Goal: Information Seeking & Learning: Check status

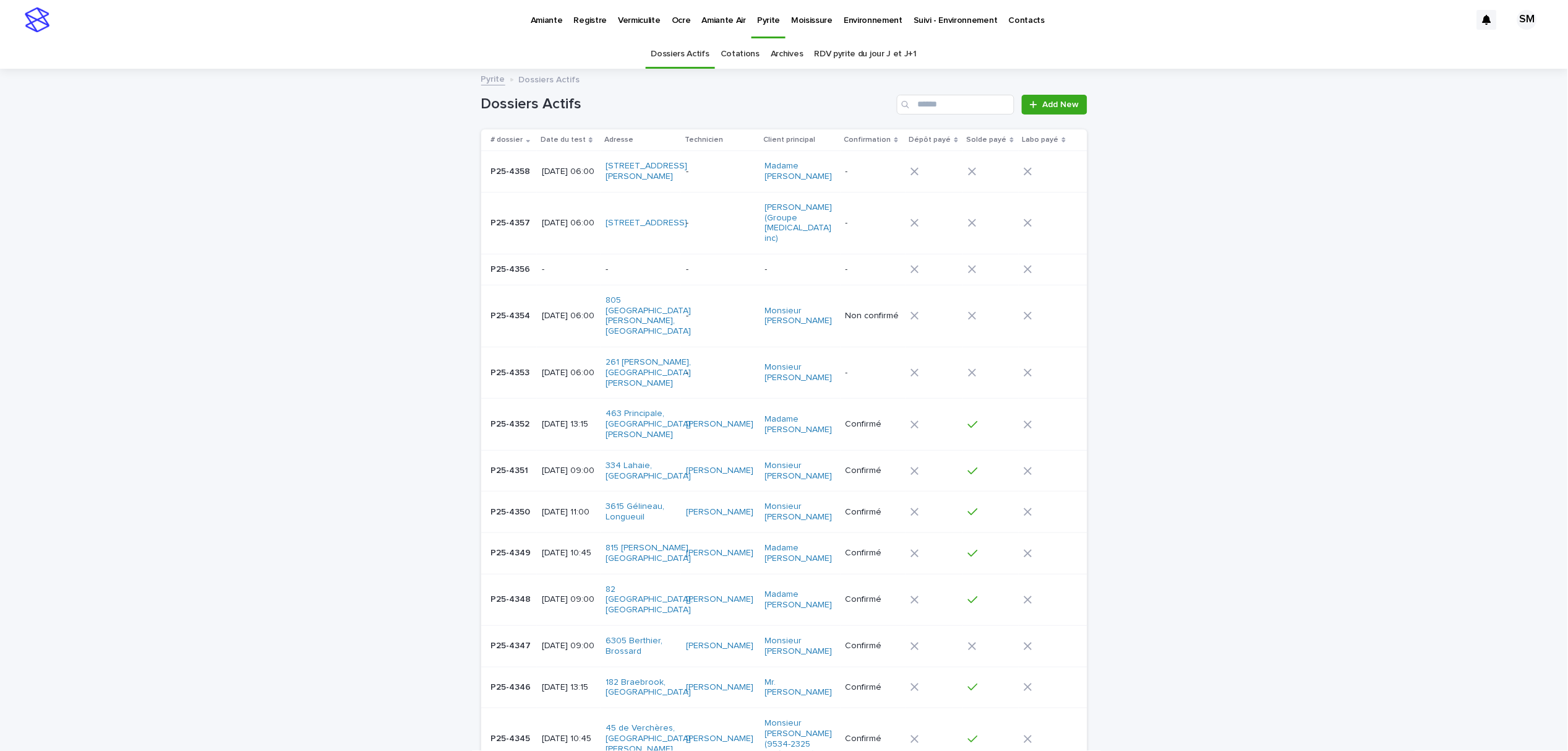
click at [743, 50] on link "Cotations" at bounding box center [740, 53] width 39 height 29
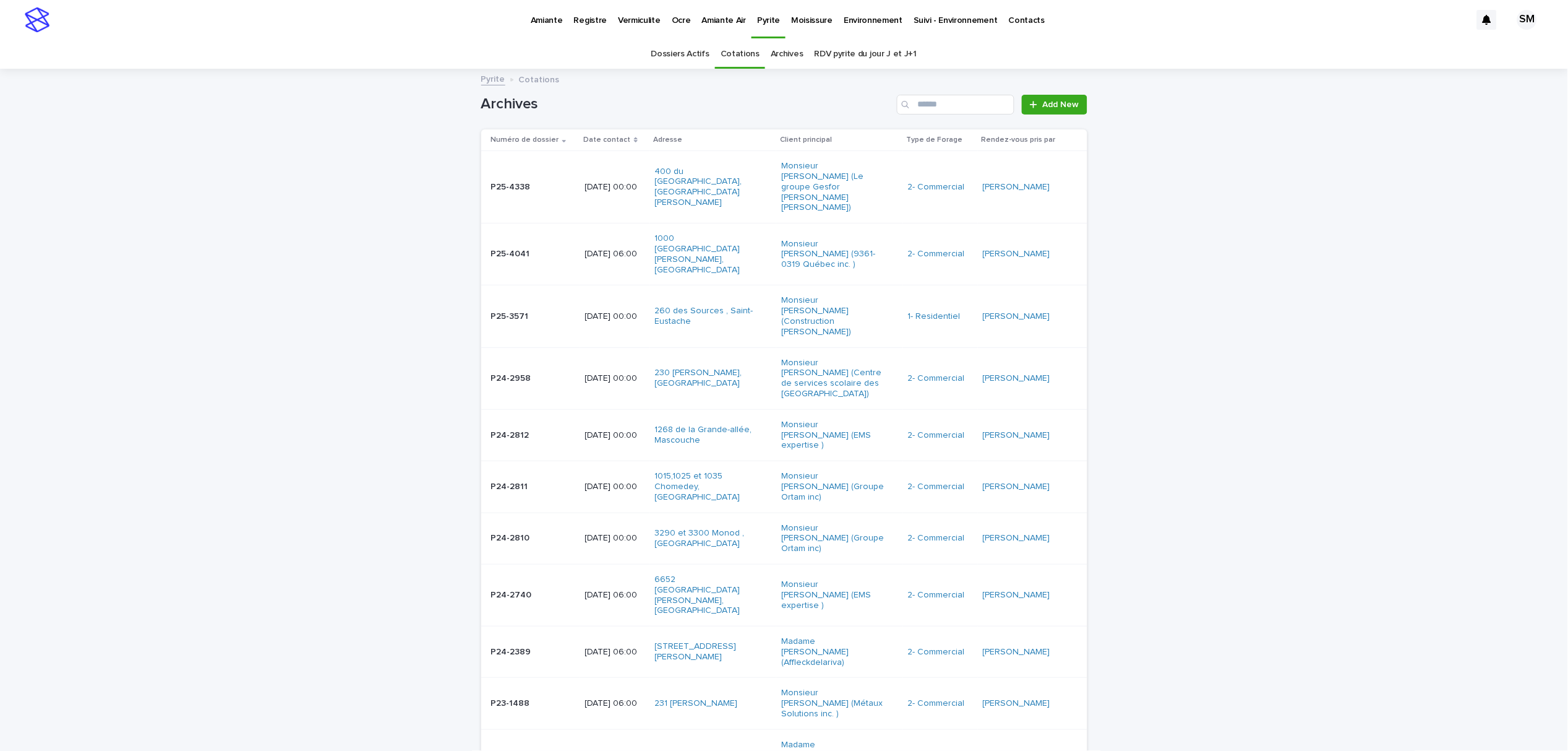
click at [856, 17] on p "Environnement" at bounding box center [873, 13] width 59 height 26
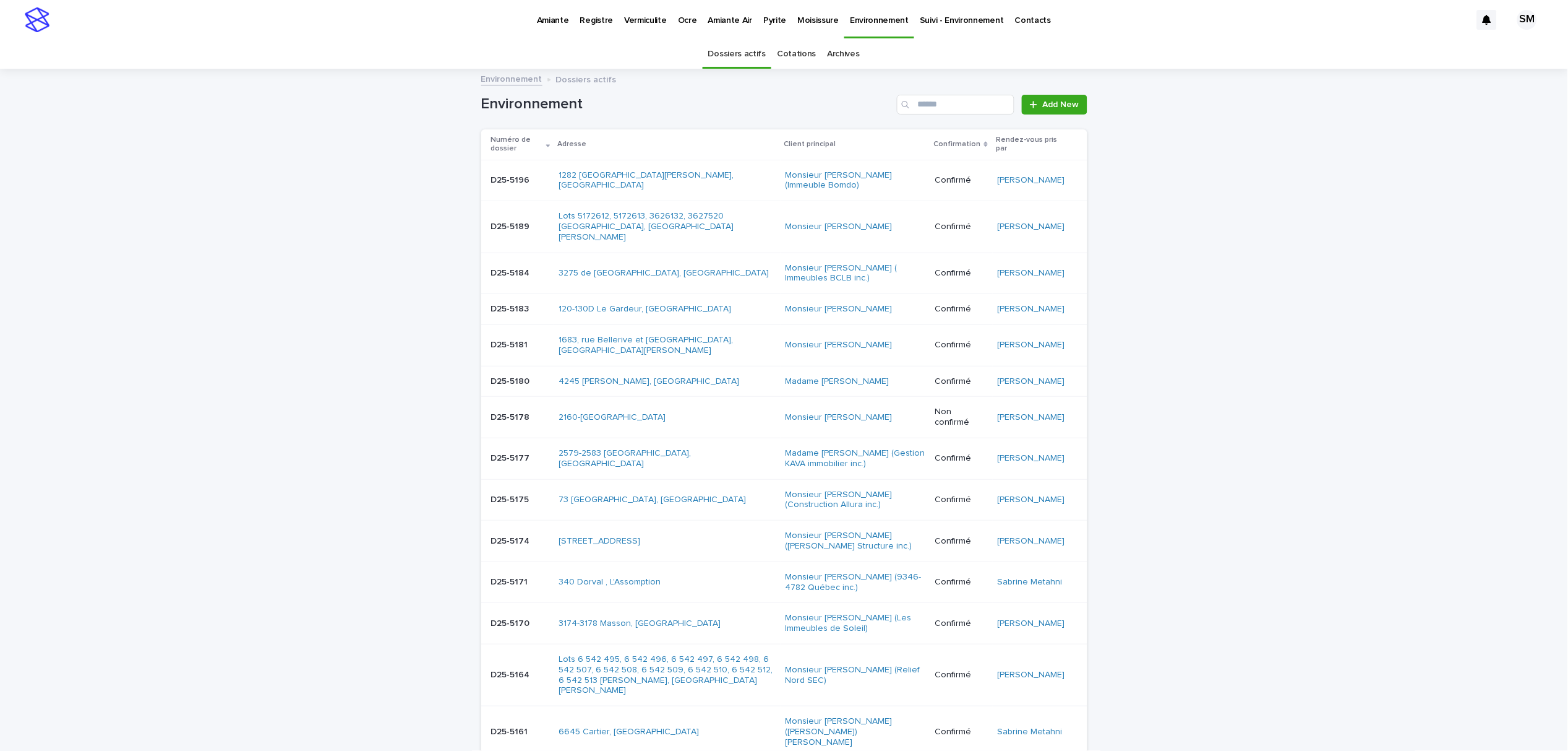
click at [787, 50] on link "Cotations" at bounding box center [797, 53] width 39 height 29
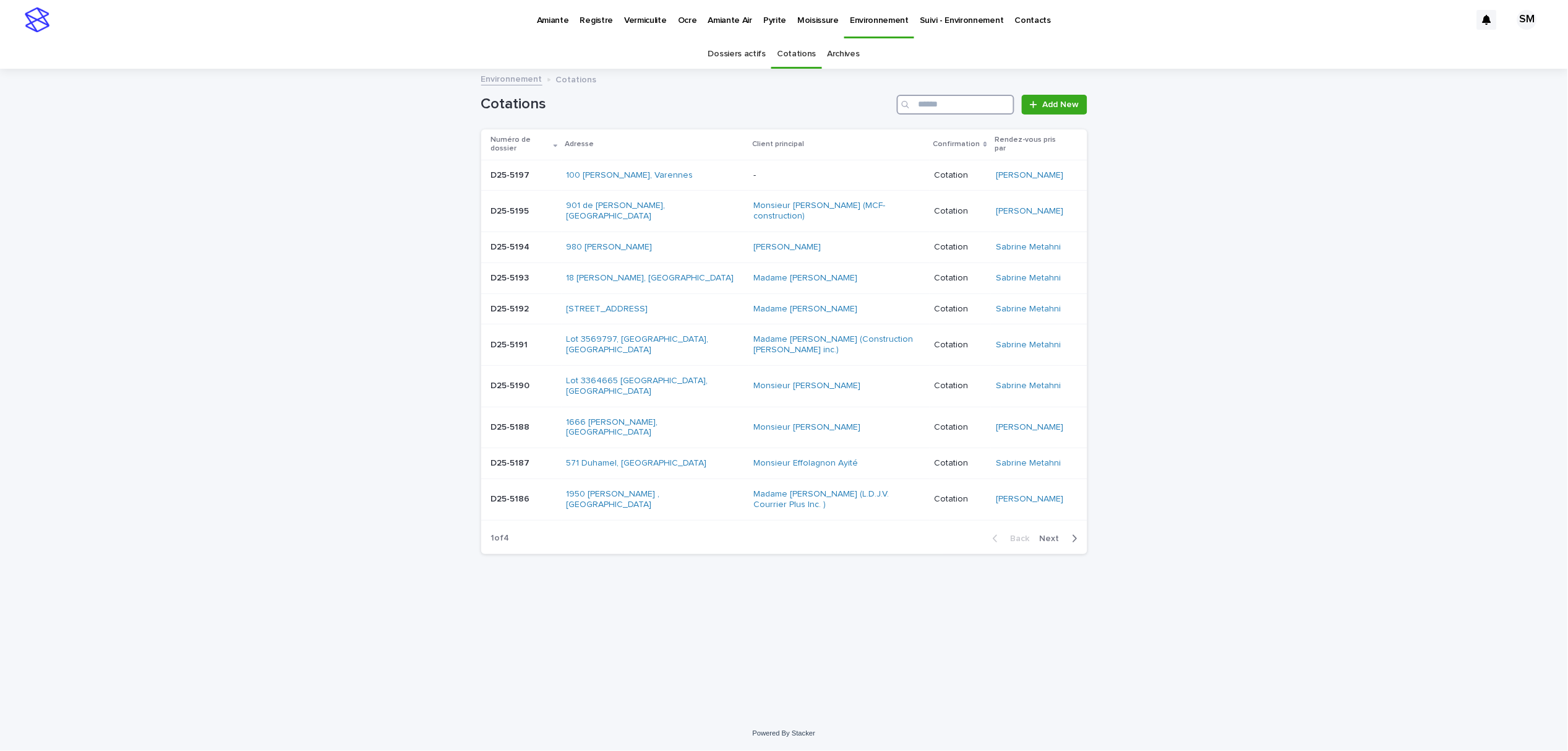
click at [931, 96] on input "Search" at bounding box center [955, 105] width 118 height 20
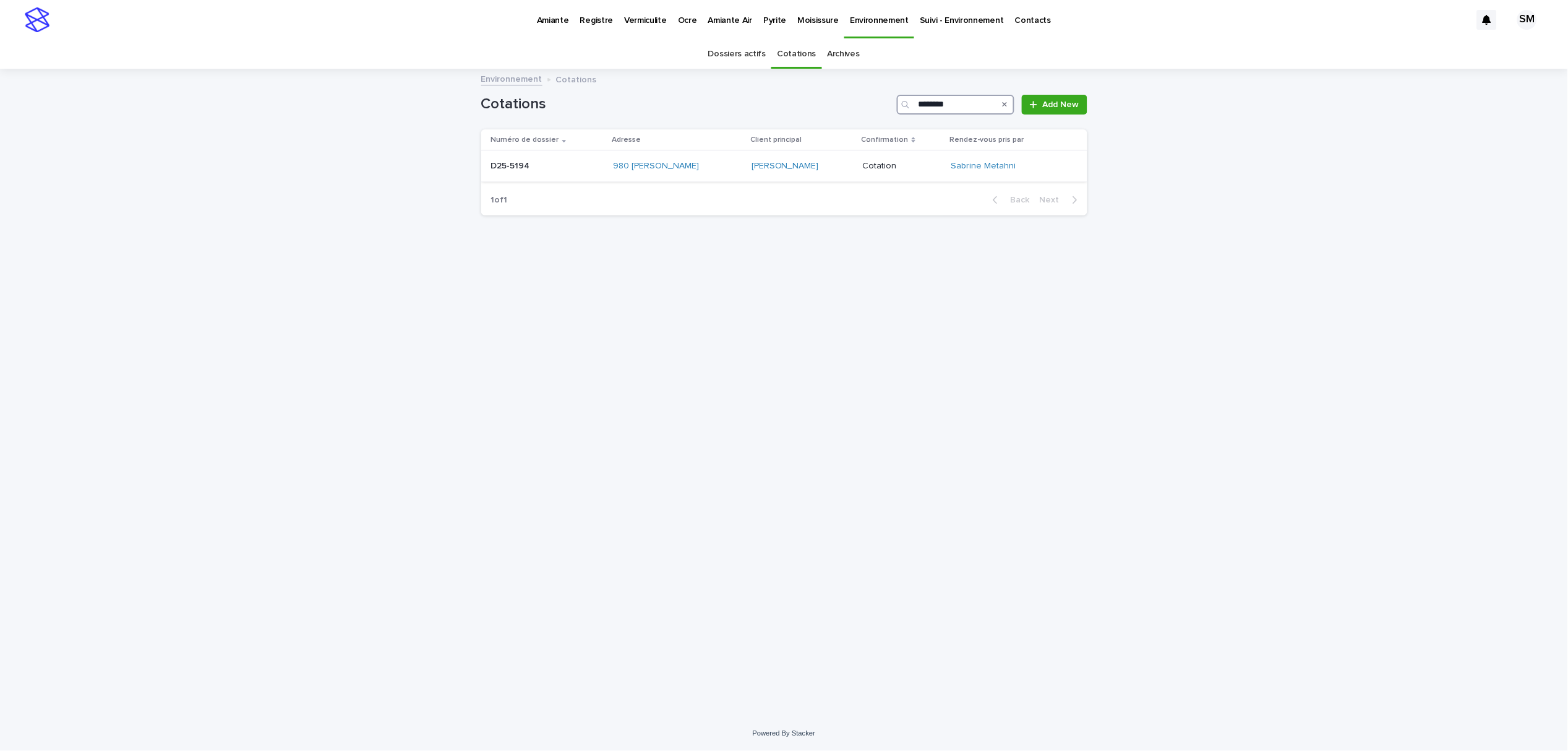
type input "********"
click at [504, 174] on div "D25-5194 D25-5194" at bounding box center [548, 166] width 113 height 21
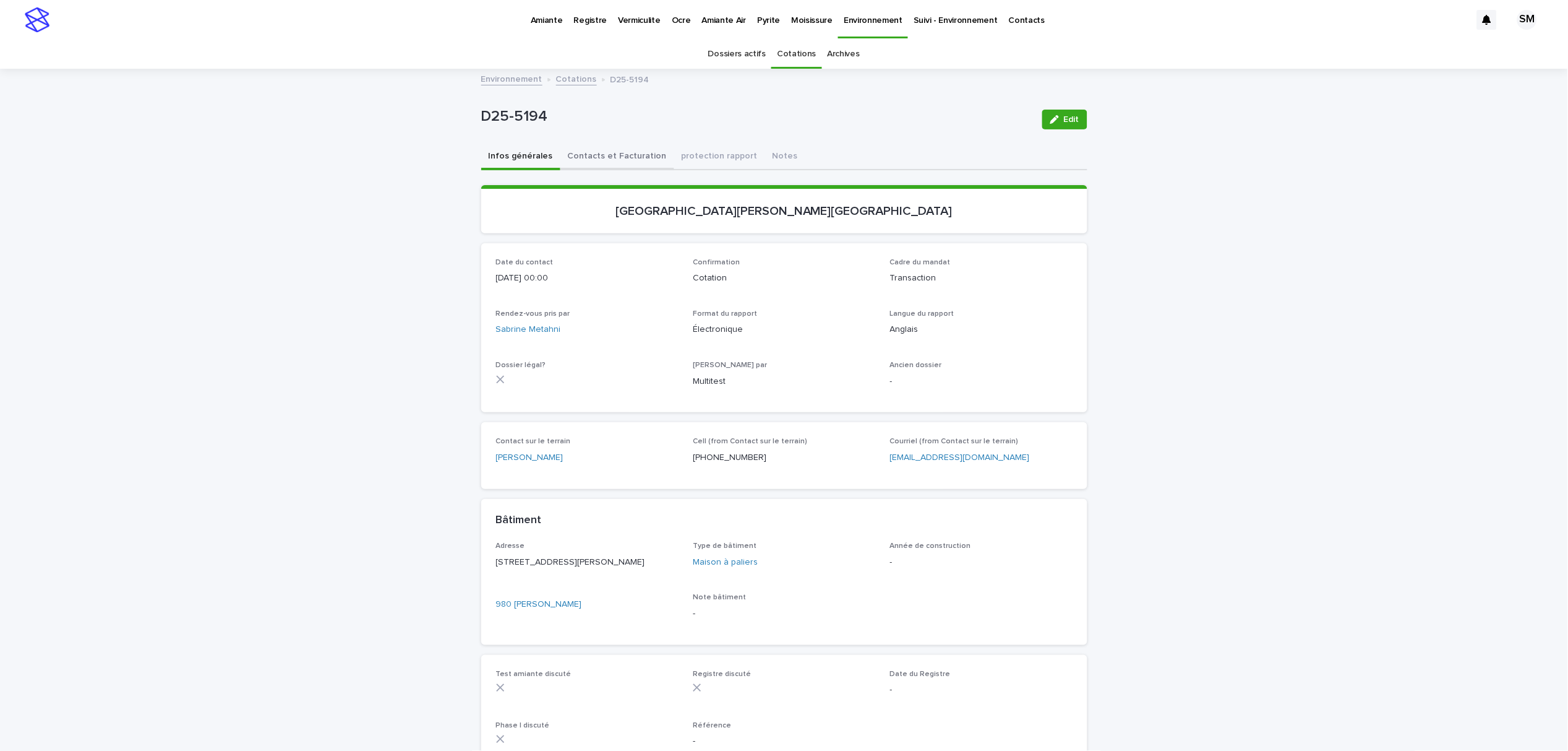
click at [608, 150] on button "Contacts et Facturation" at bounding box center [617, 157] width 114 height 26
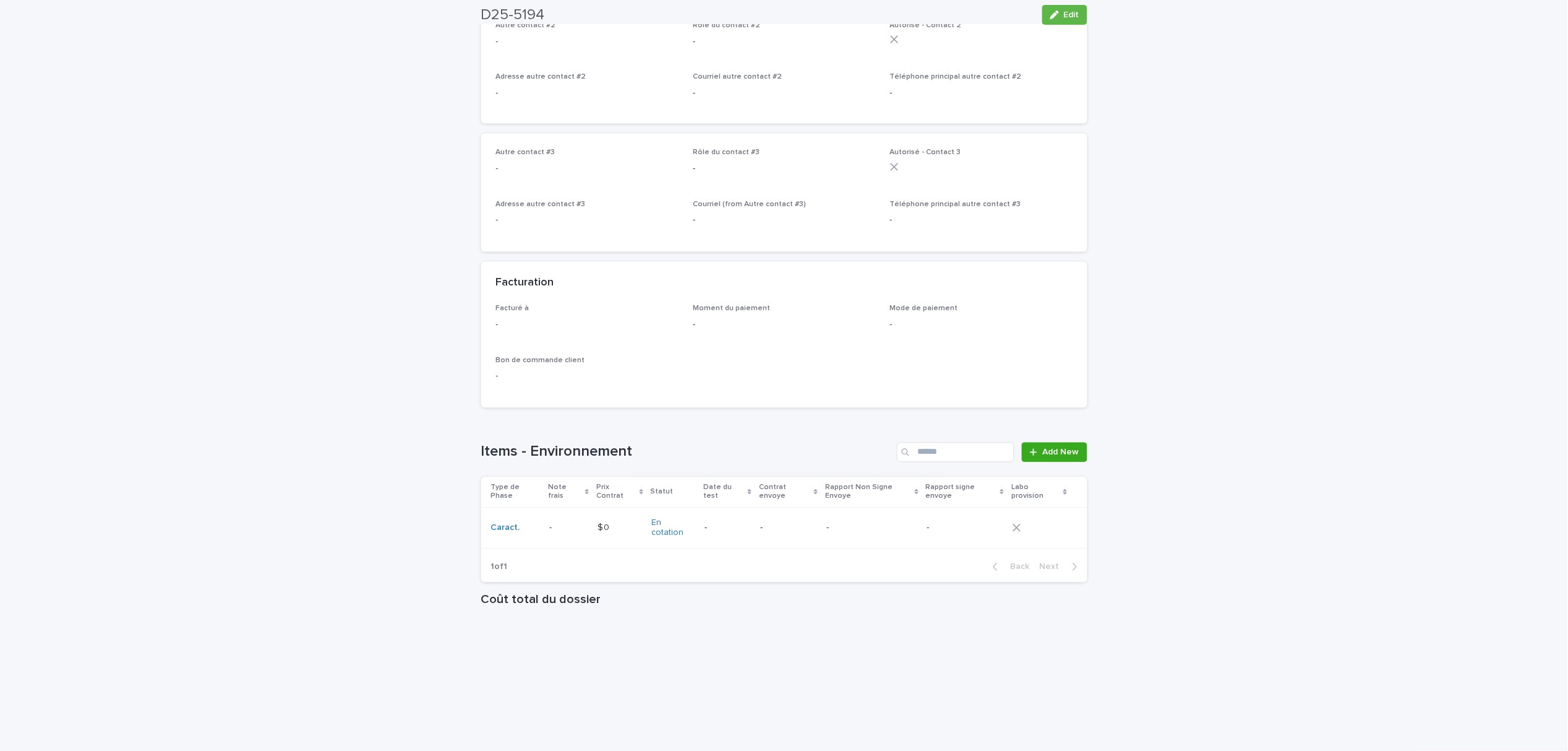
scroll to position [766, 0]
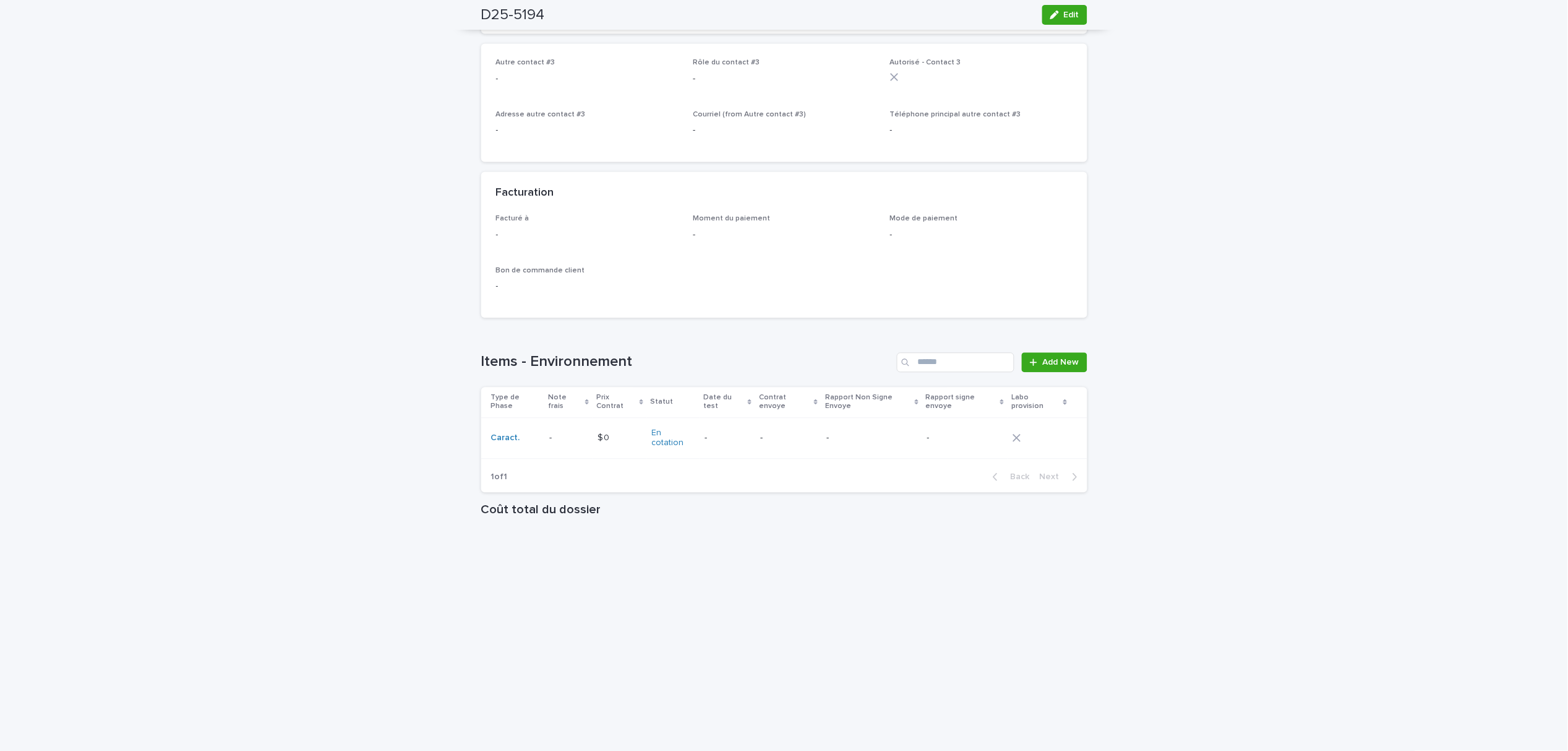
click at [559, 433] on p at bounding box center [568, 438] width 38 height 10
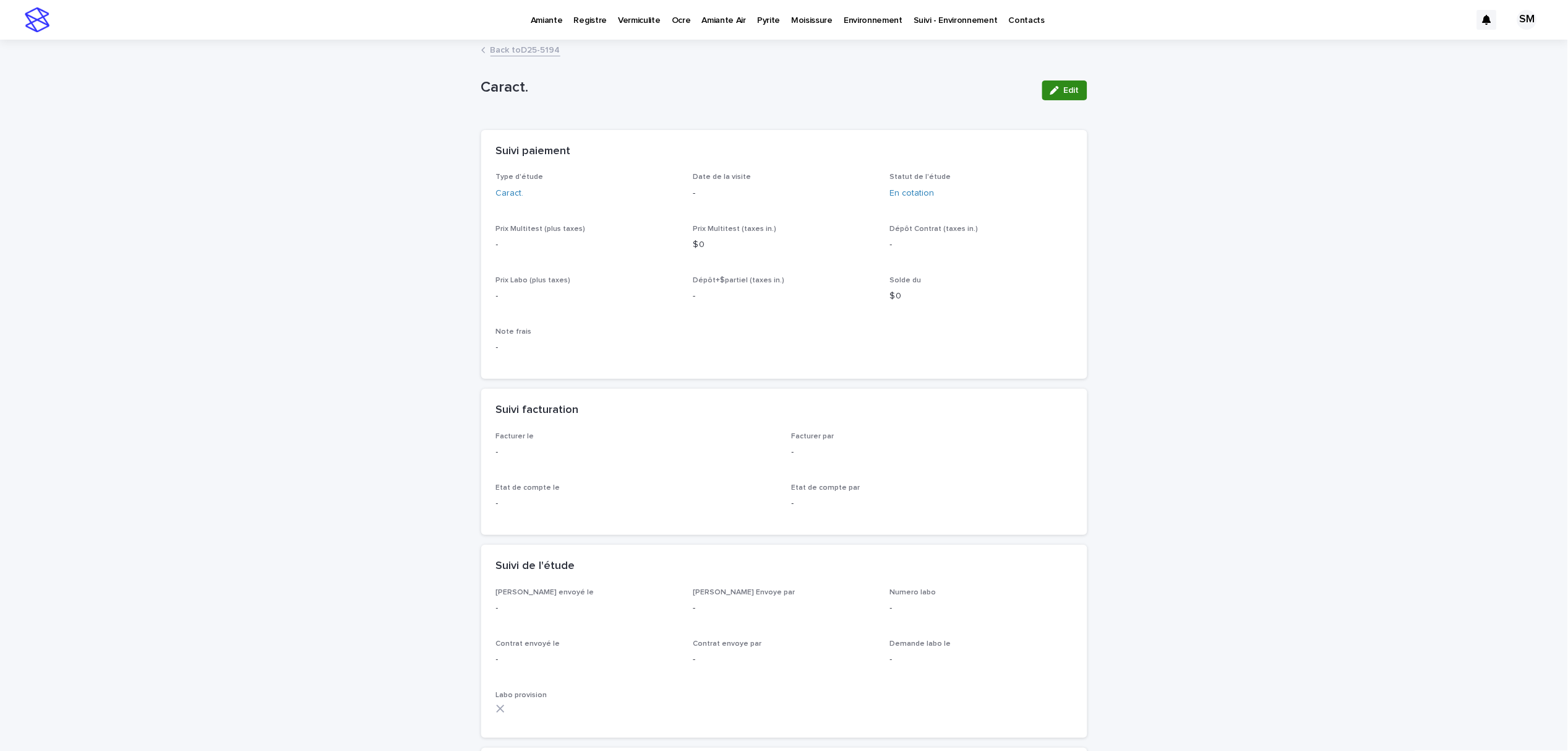
click at [1069, 81] on button "Edit" at bounding box center [1065, 90] width 45 height 20
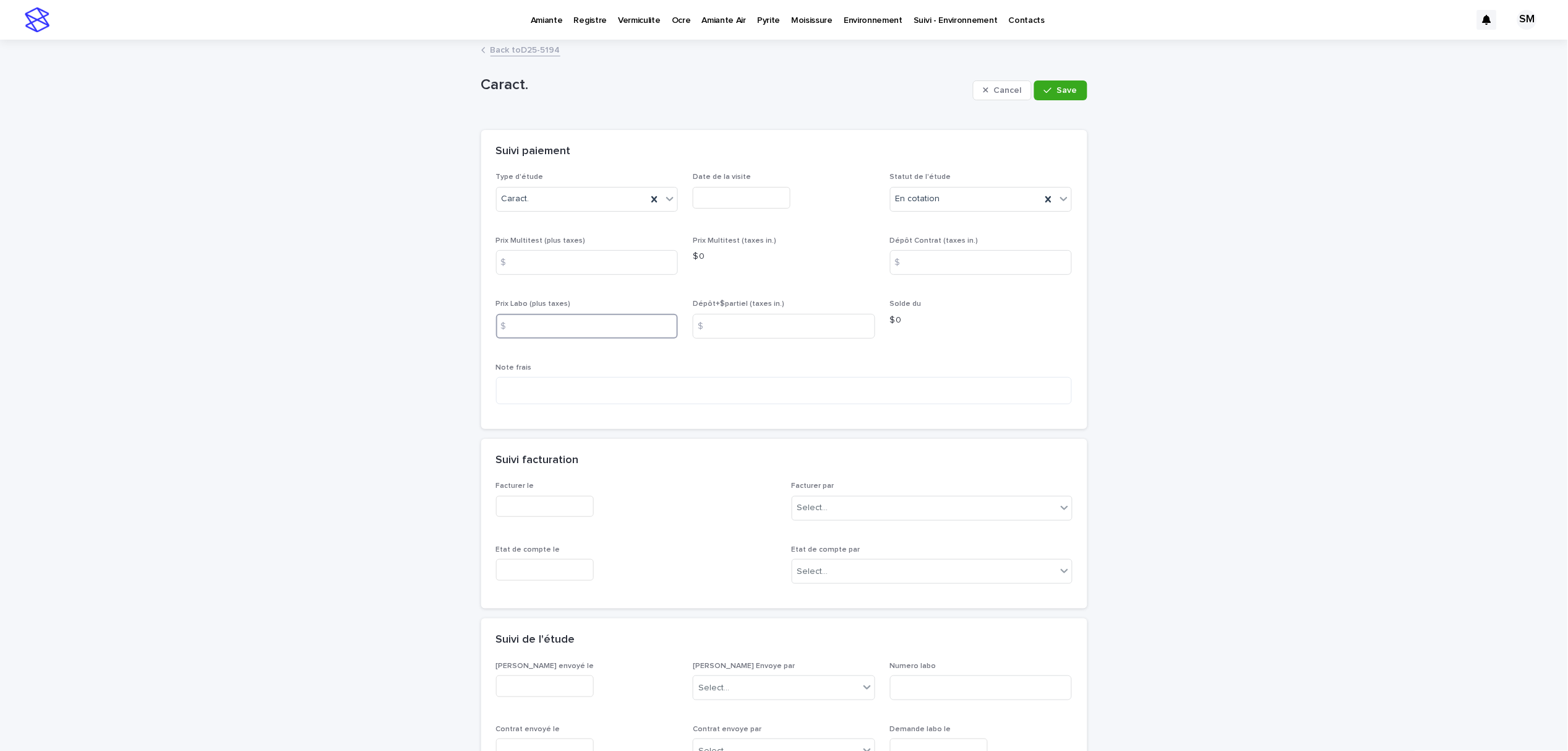
click at [524, 318] on input at bounding box center [588, 325] width 182 height 24
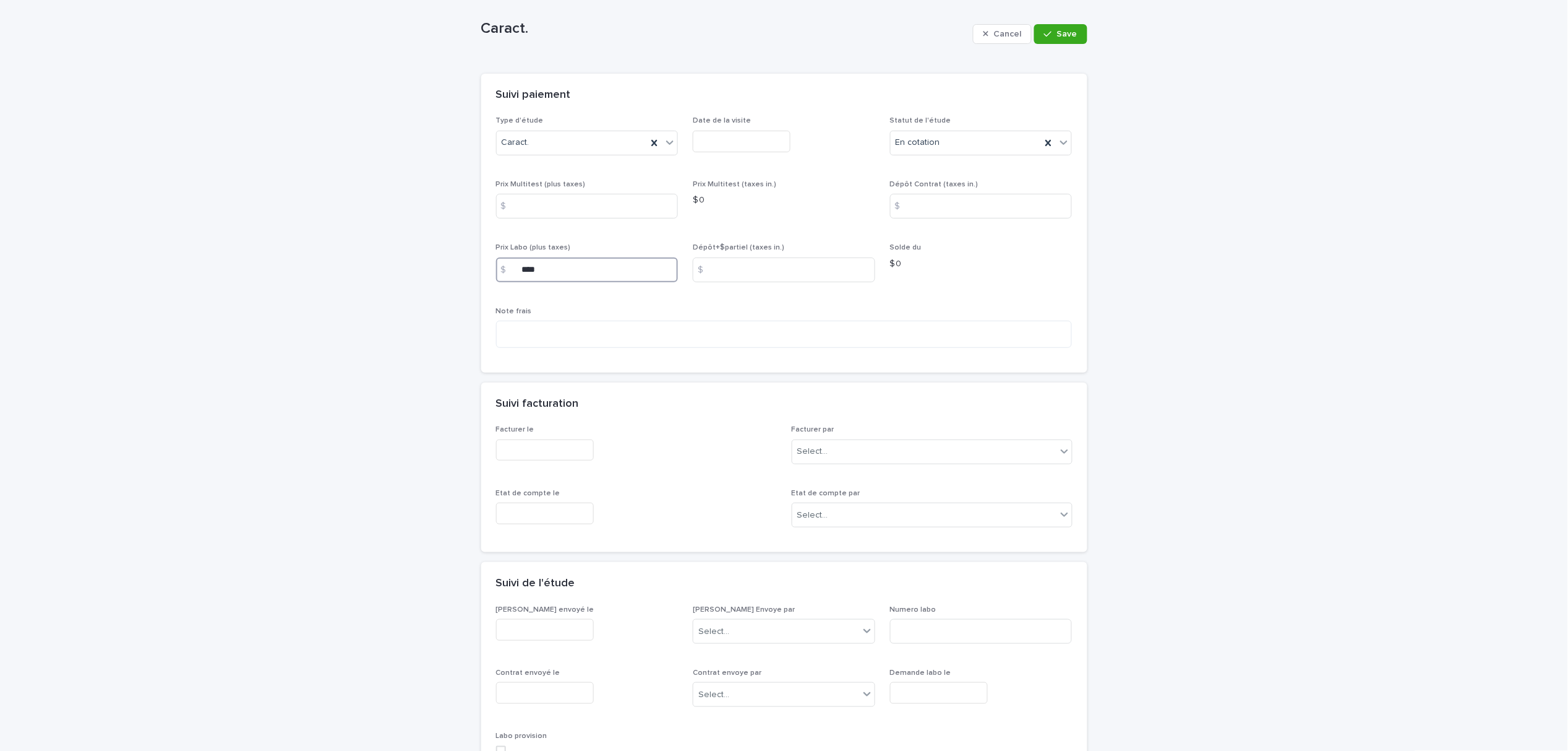
scroll to position [82, 0]
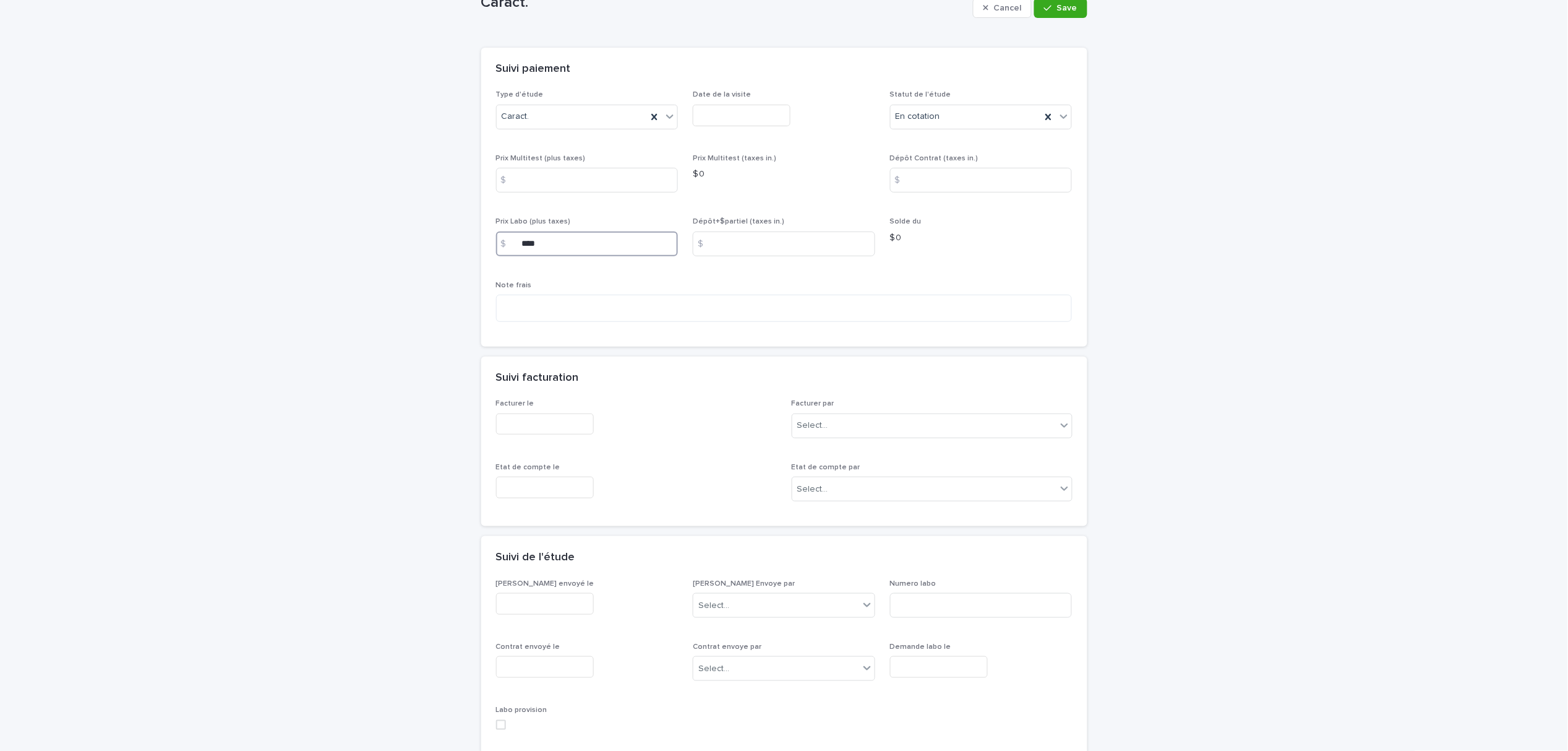
type input "****"
click at [519, 609] on input "text" at bounding box center [545, 603] width 98 height 21
click at [532, 480] on div "11" at bounding box center [531, 483] width 17 height 17
type input "**********"
click at [728, 609] on div "Select..." at bounding box center [777, 606] width 166 height 21
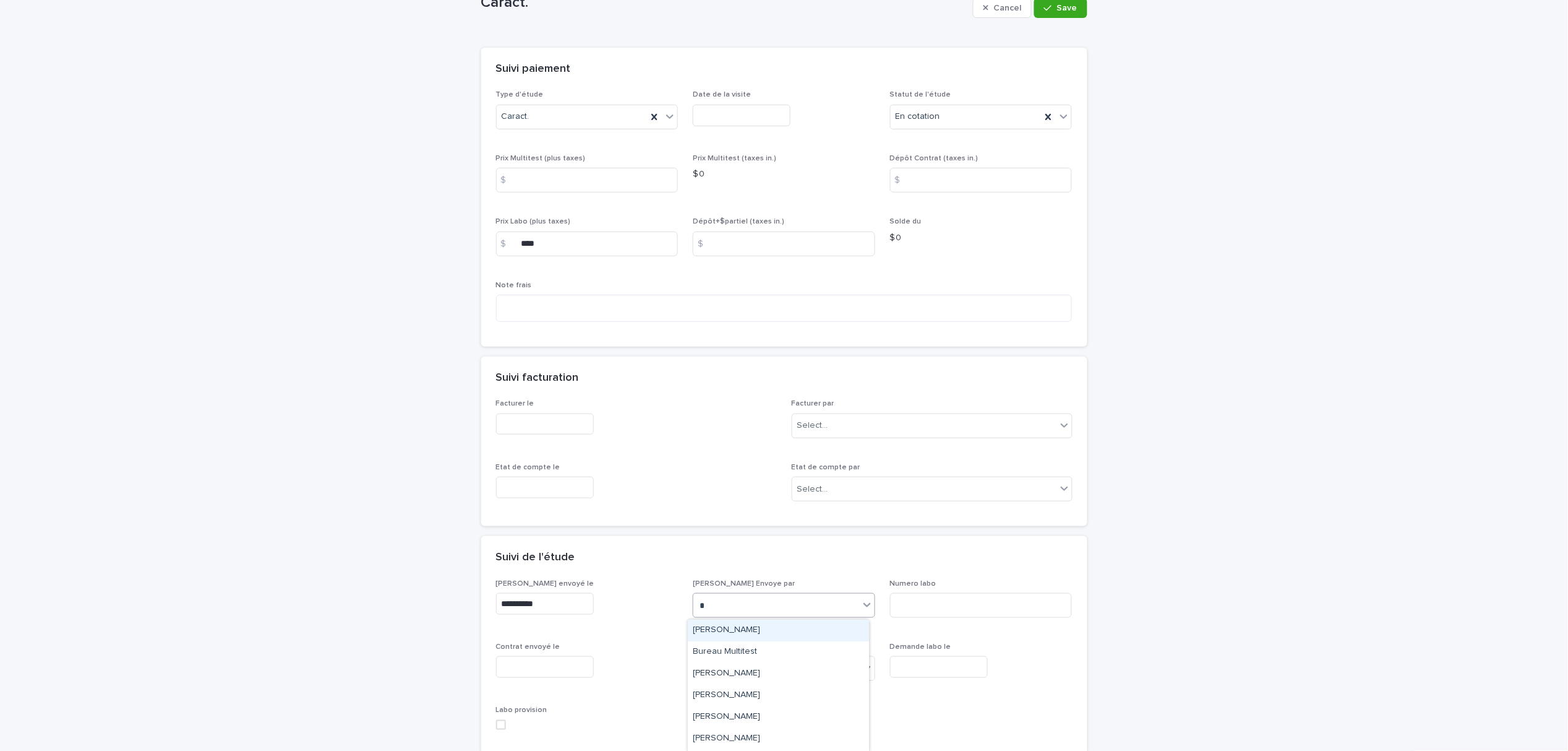
type input "**"
drag, startPoint x: 728, startPoint y: 639, endPoint x: 737, endPoint y: 632, distance: 11.4
click at [732, 652] on div "Sabrine Metahni" at bounding box center [778, 652] width 182 height 21
click at [557, 181] on input at bounding box center [588, 179] width 182 height 24
type input "****"
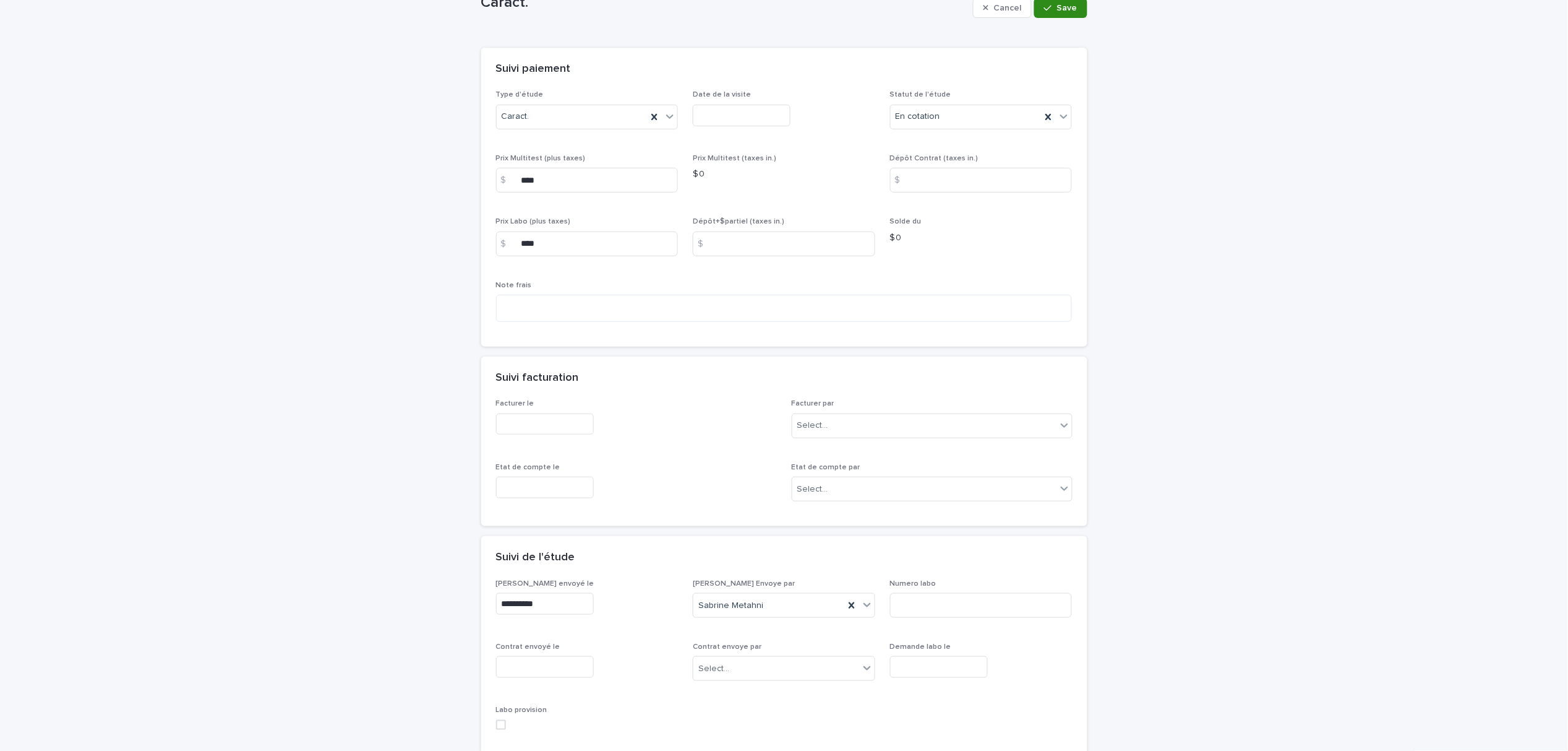
click at [1044, 9] on icon "button" at bounding box center [1048, 8] width 7 height 9
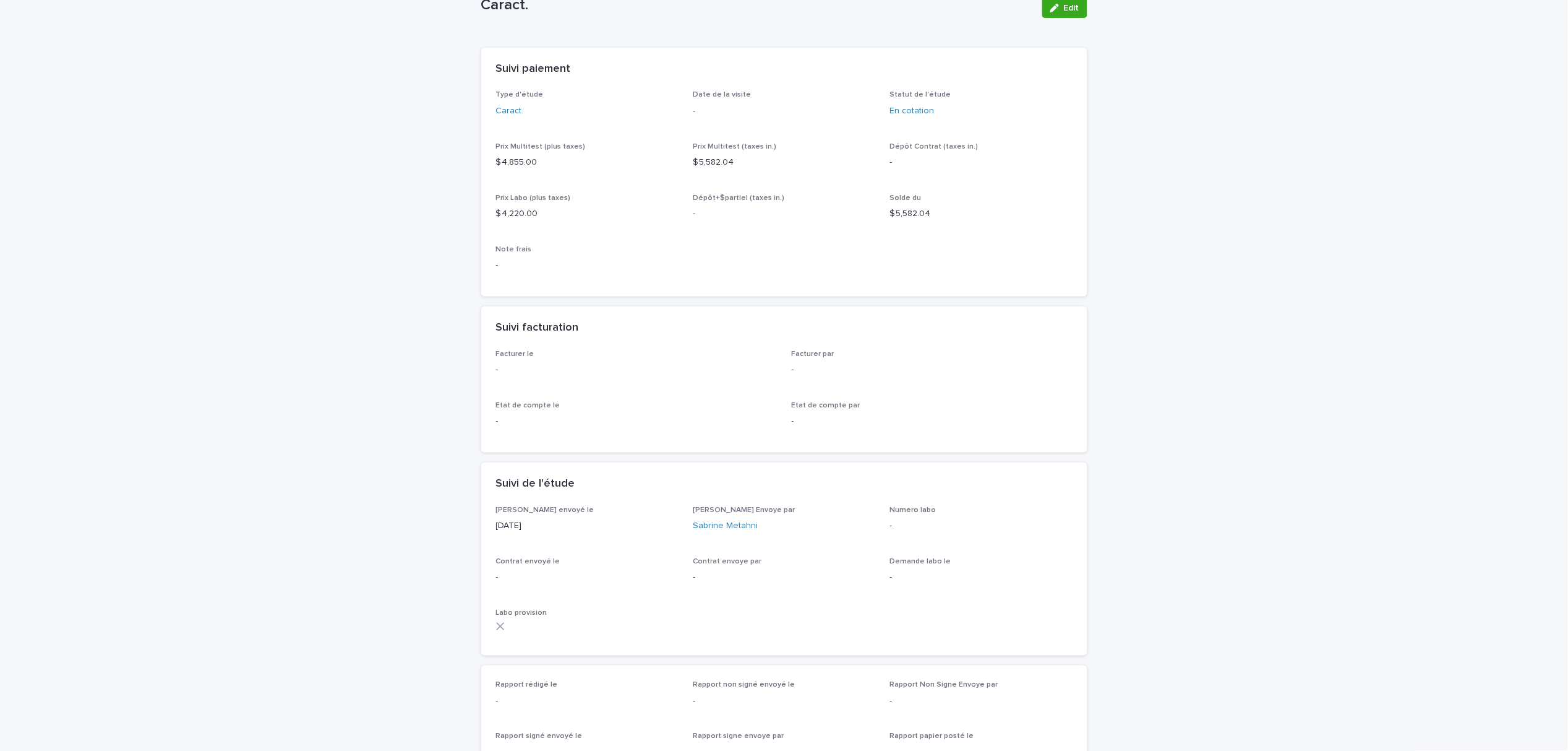
scroll to position [21, 0]
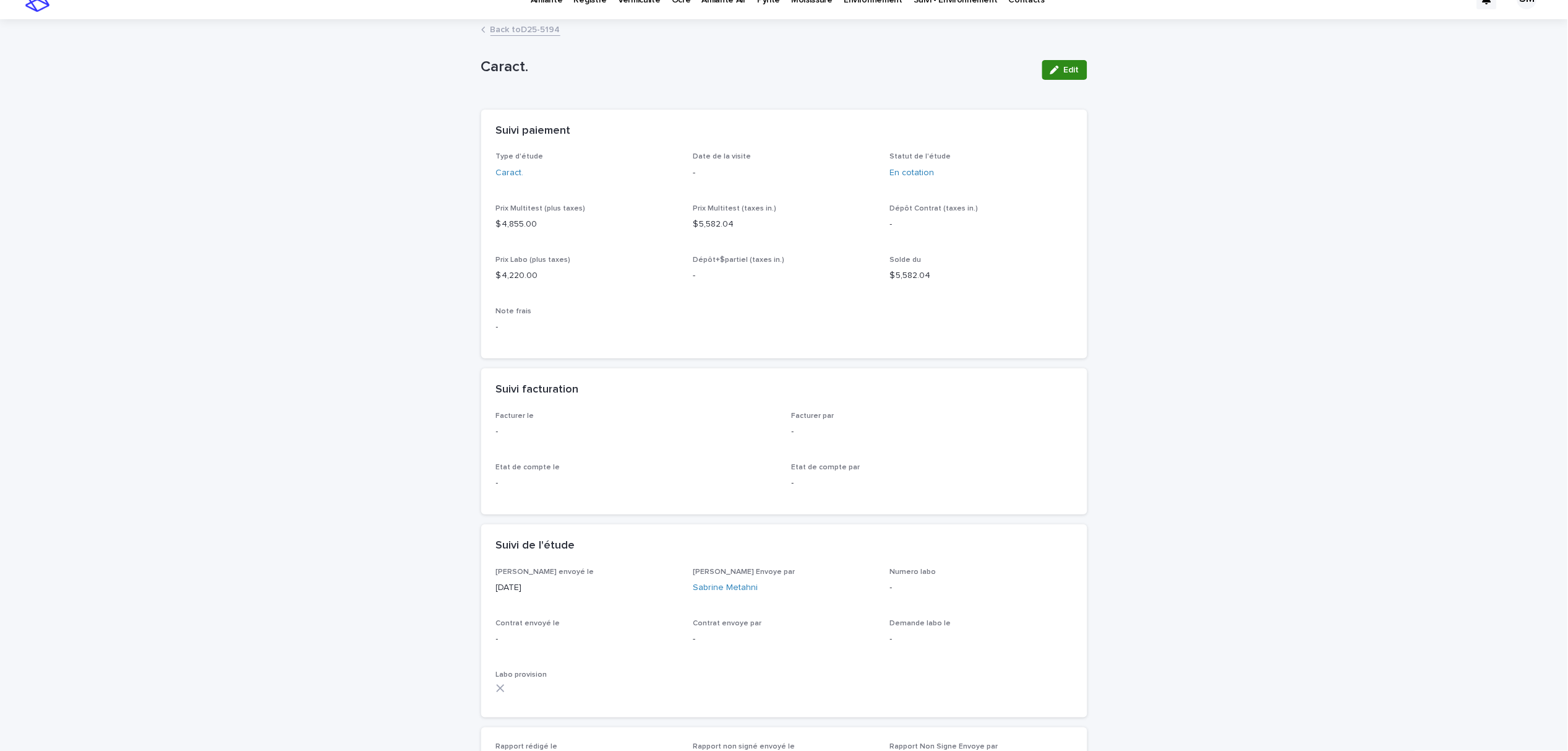
click at [1054, 69] on div "button" at bounding box center [1057, 70] width 13 height 9
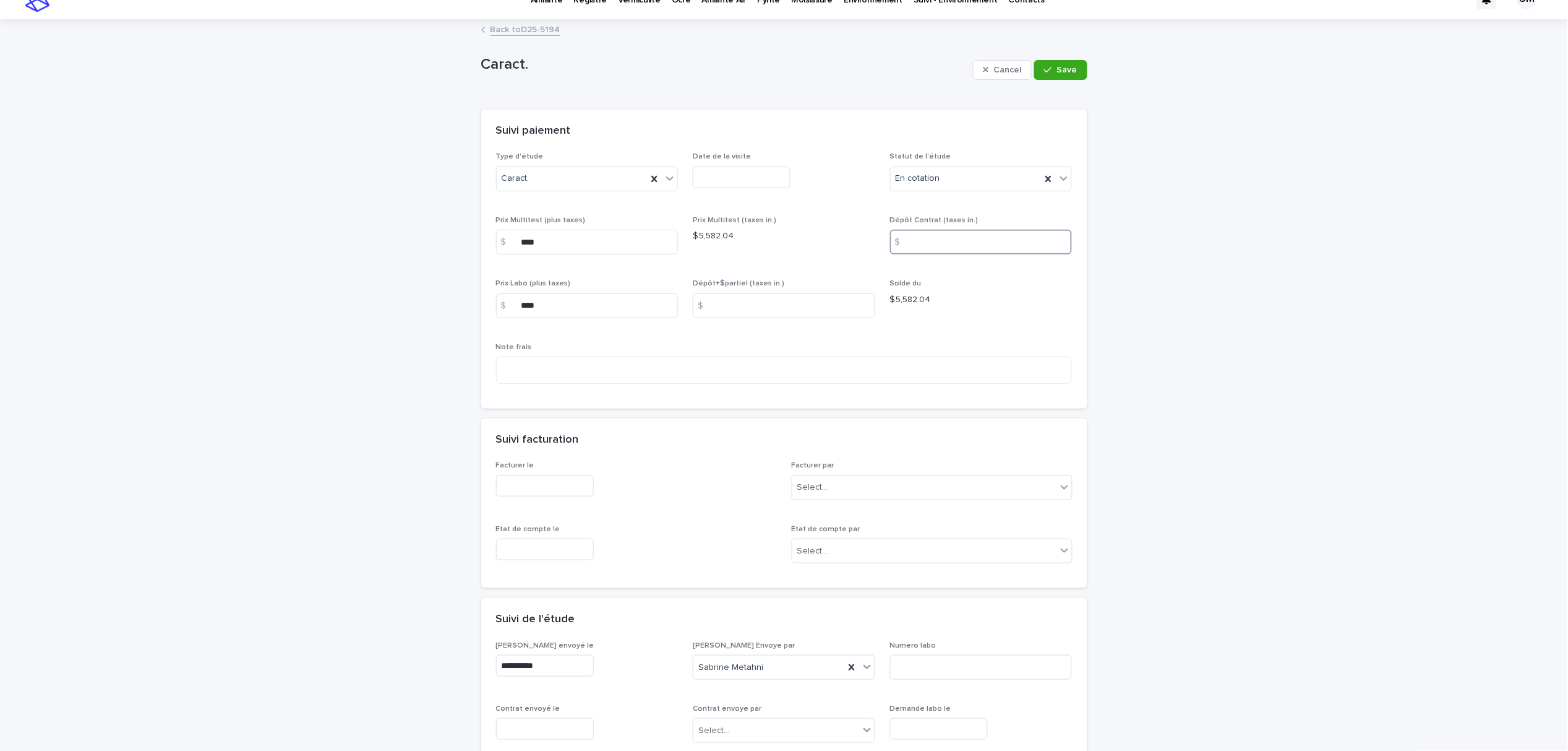
click at [928, 231] on input at bounding box center [981, 242] width 182 height 24
type input "****"
click at [1050, 75] on button "Save" at bounding box center [1060, 70] width 53 height 20
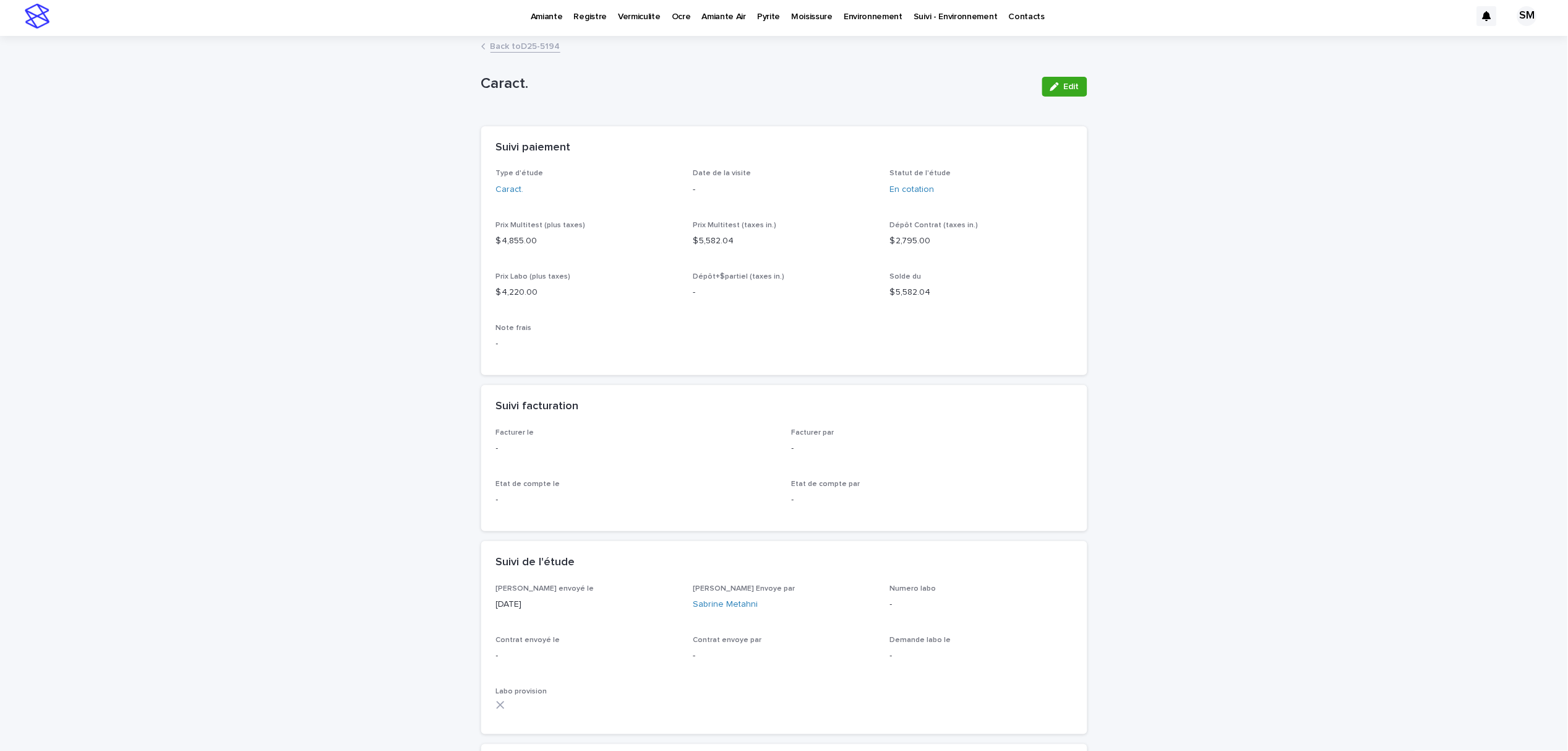
scroll to position [0, 0]
click at [521, 47] on link "Back to D25-5194" at bounding box center [525, 49] width 70 height 14
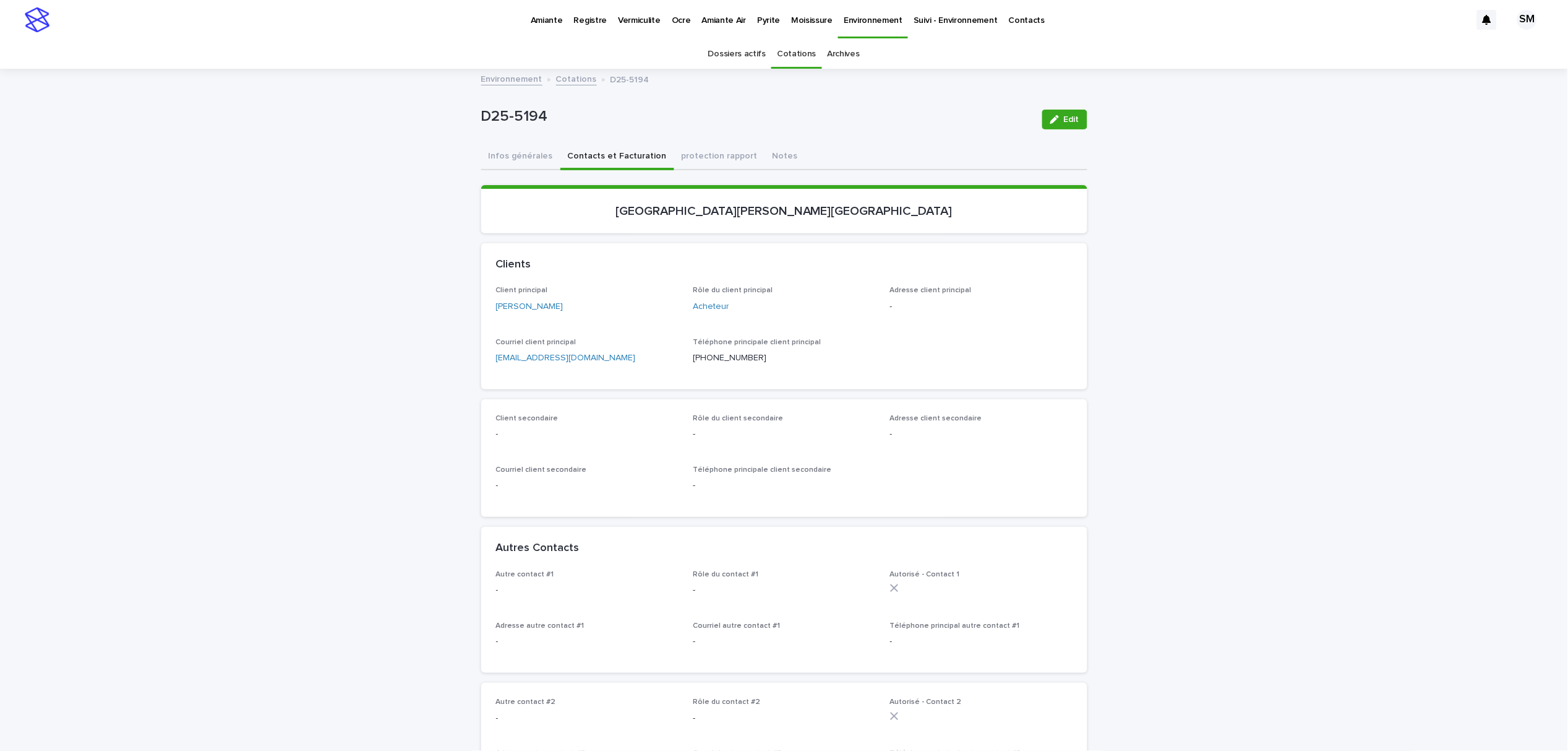
scroll to position [39, 0]
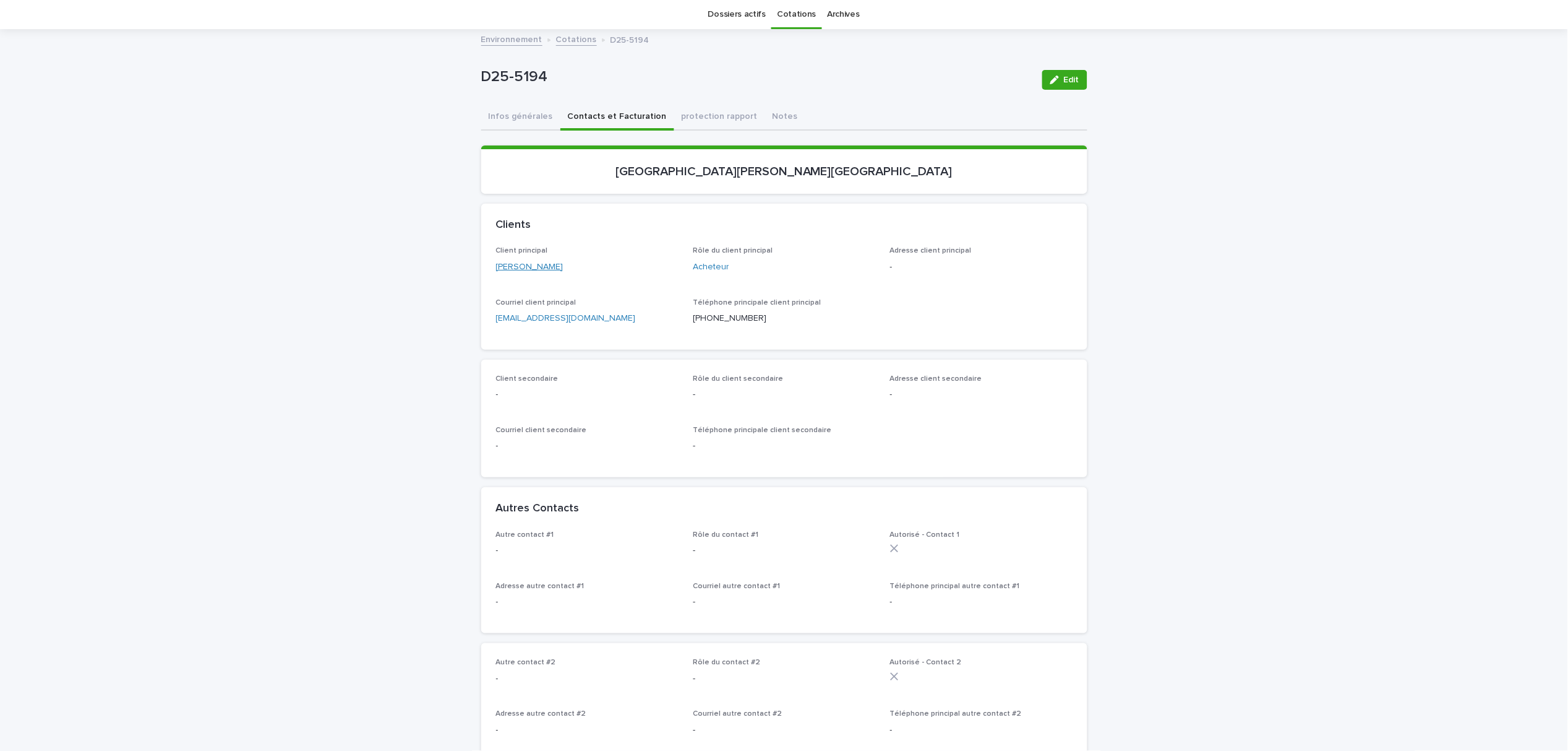
drag, startPoint x: 564, startPoint y: 265, endPoint x: 503, endPoint y: 262, distance: 61.1
click at [503, 262] on div "[PERSON_NAME]" at bounding box center [588, 267] width 182 height 13
copy link "[PERSON_NAME]"
click at [597, 326] on div "Courriel client principal [EMAIL_ADDRESS][DOMAIN_NAME]" at bounding box center [588, 316] width 182 height 36
drag, startPoint x: 598, startPoint y: 313, endPoint x: 468, endPoint y: 314, distance: 130.0
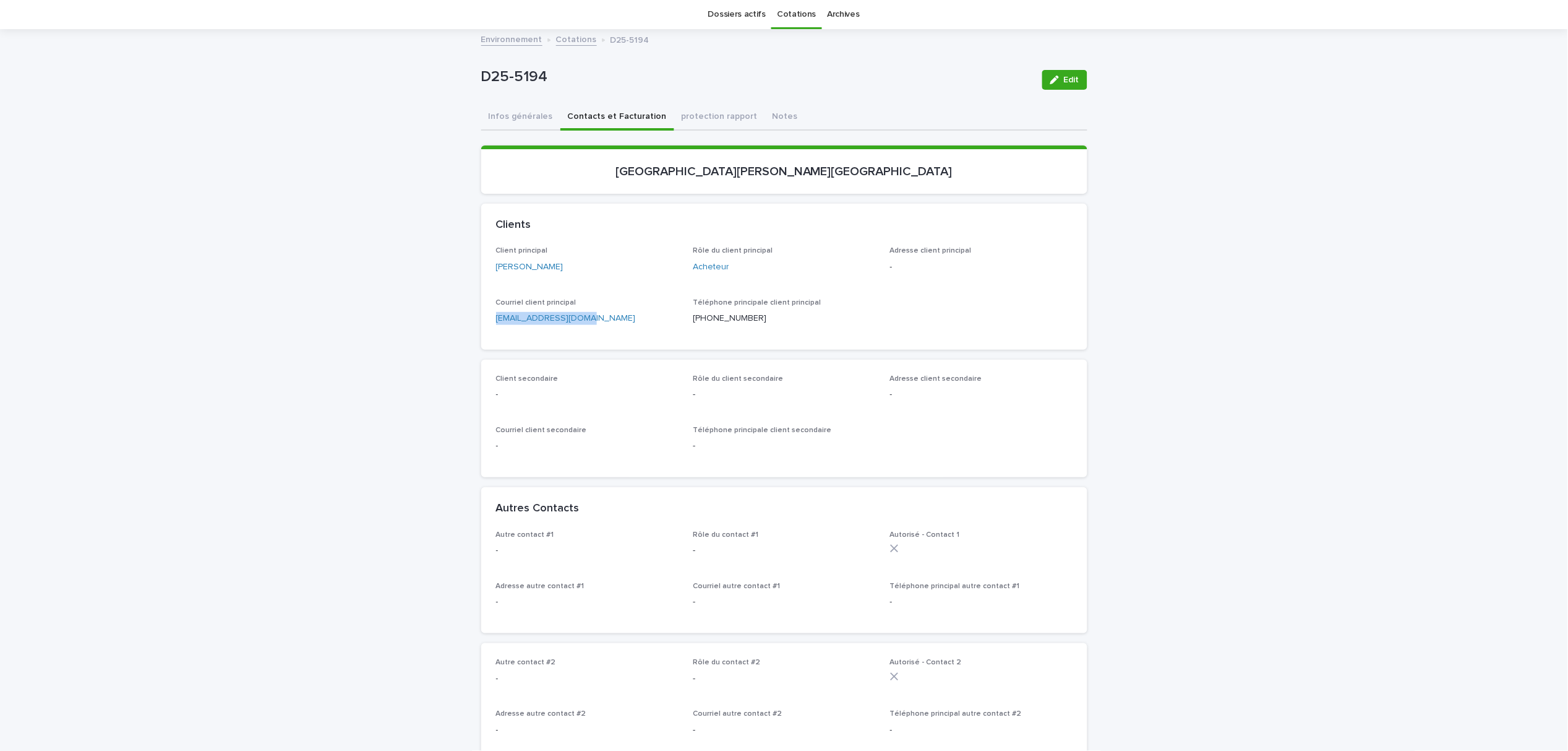
click at [468, 314] on div "Loading... Saving… Loading... Saving… D25-5194 Edit D25-5194 Edit Sorry, there …" at bounding box center [784, 764] width 1568 height 1466
copy link "[EMAIL_ADDRESS][DOMAIN_NAME]"
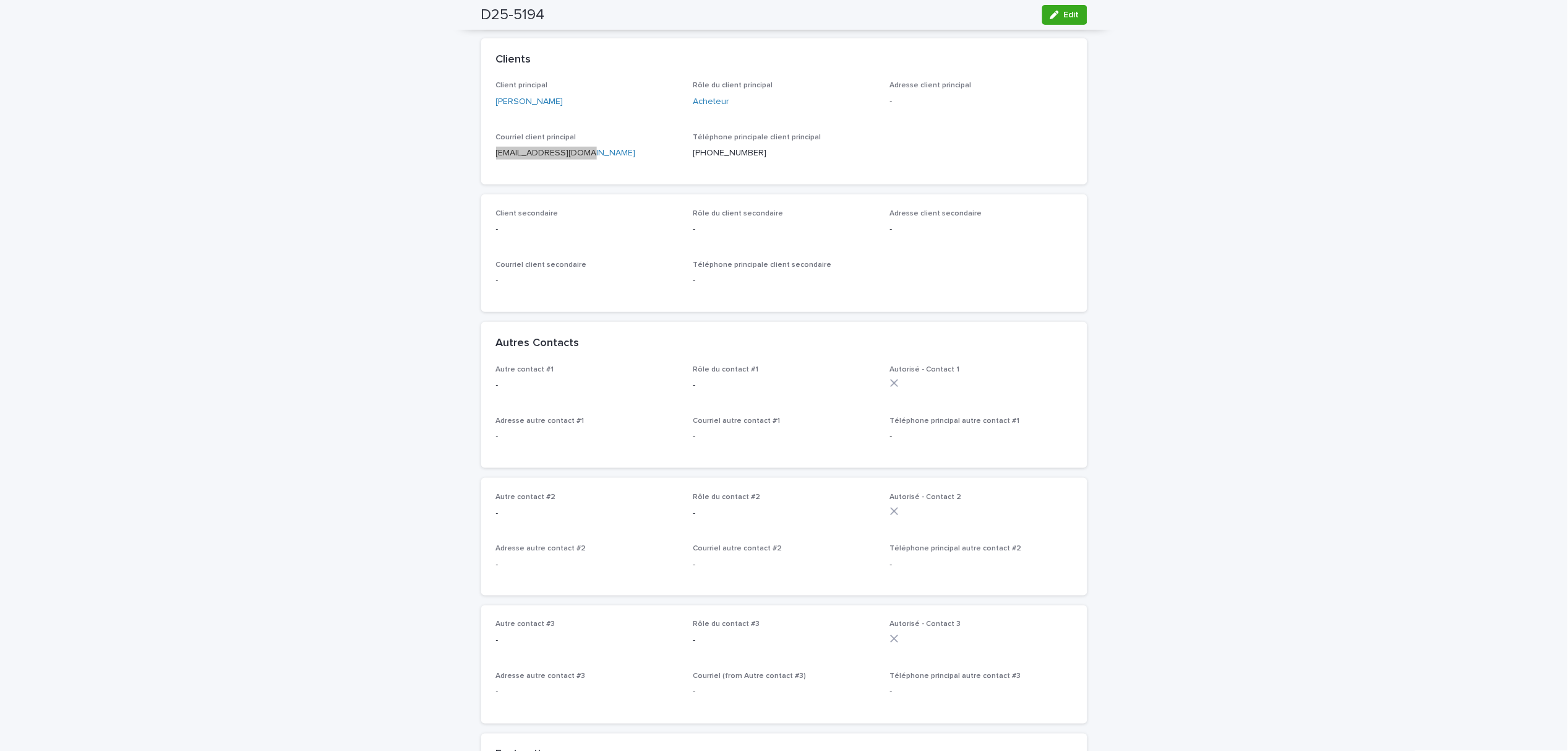
scroll to position [0, 0]
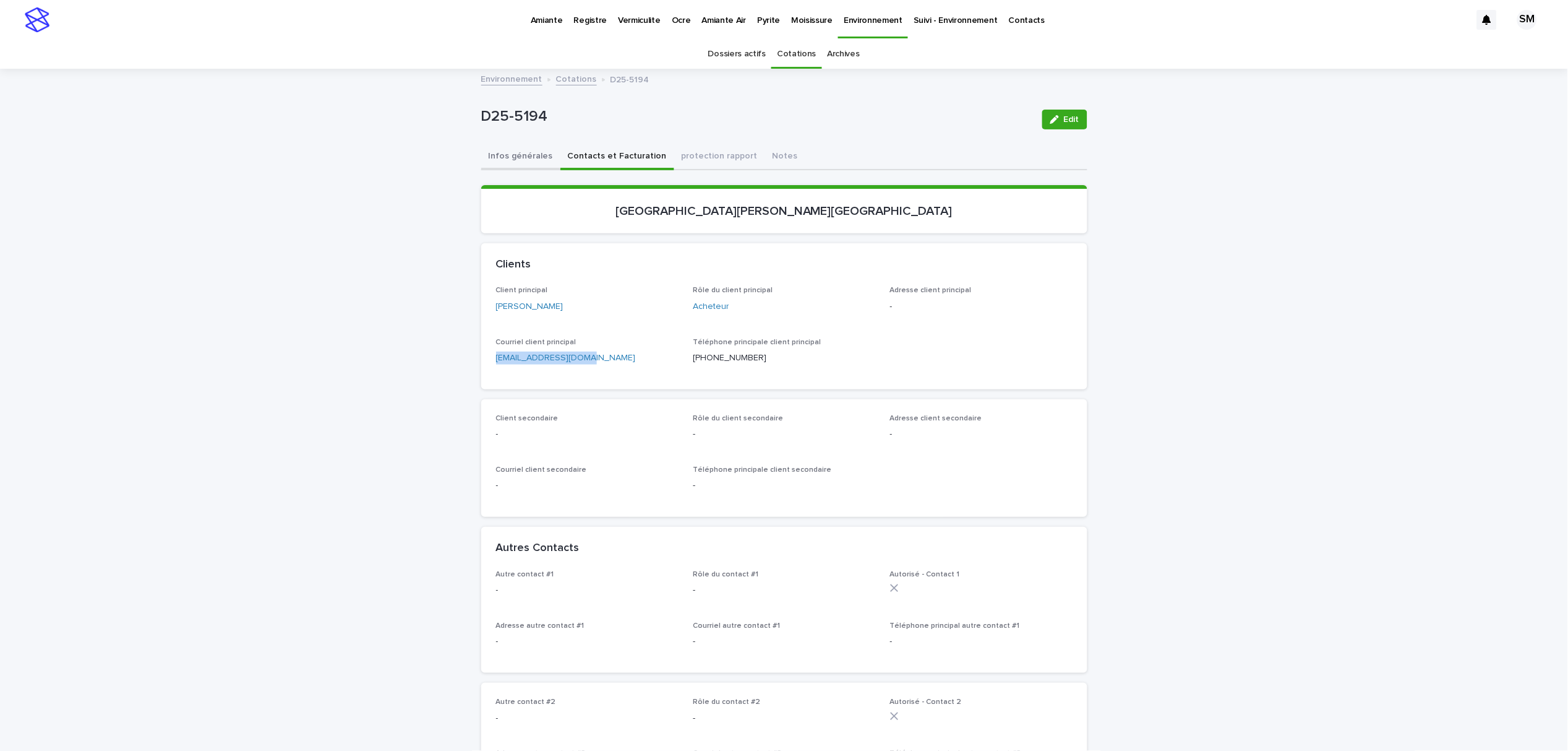
click at [506, 160] on button "Infos générales" at bounding box center [520, 157] width 79 height 26
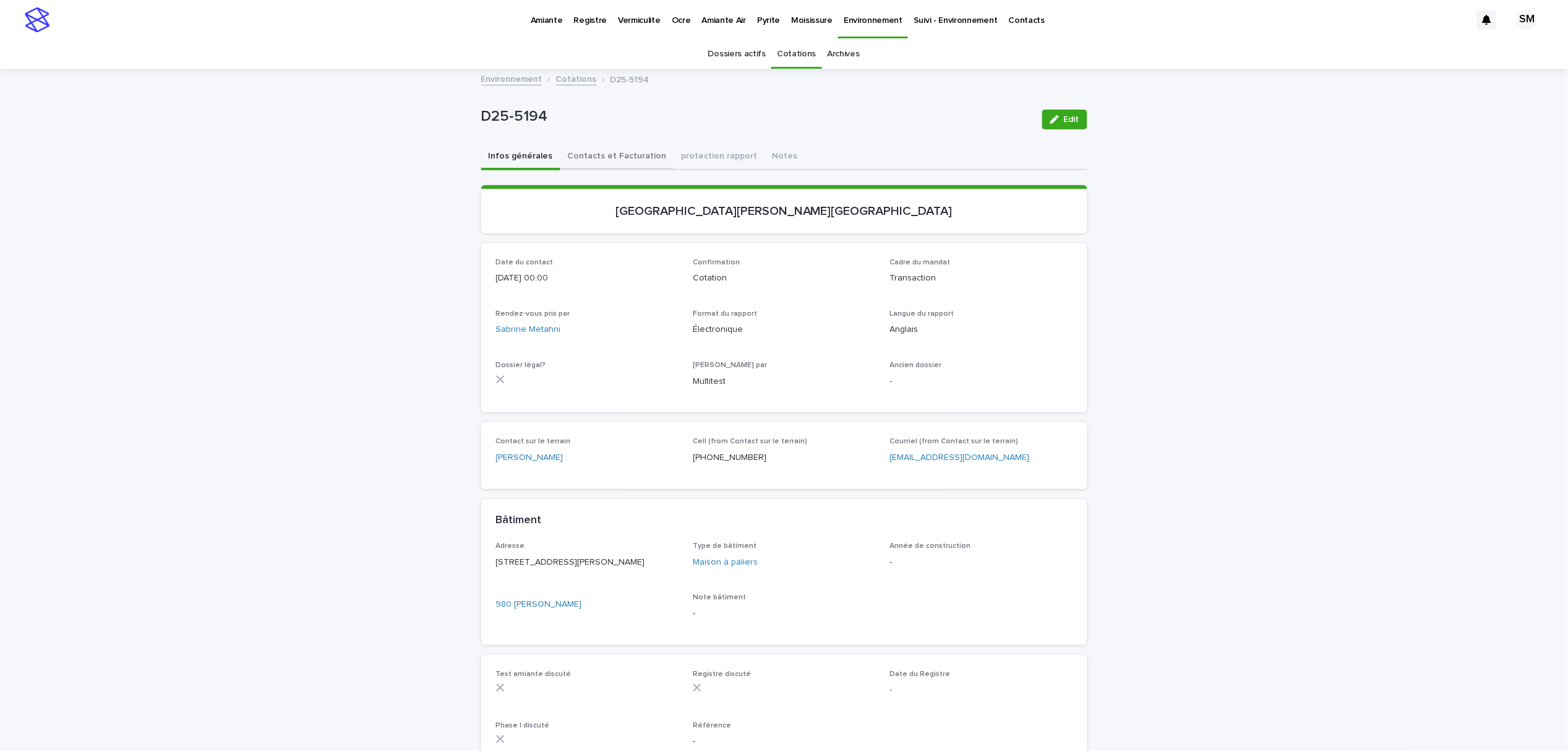
click at [583, 156] on button "Contacts et Facturation" at bounding box center [617, 157] width 114 height 26
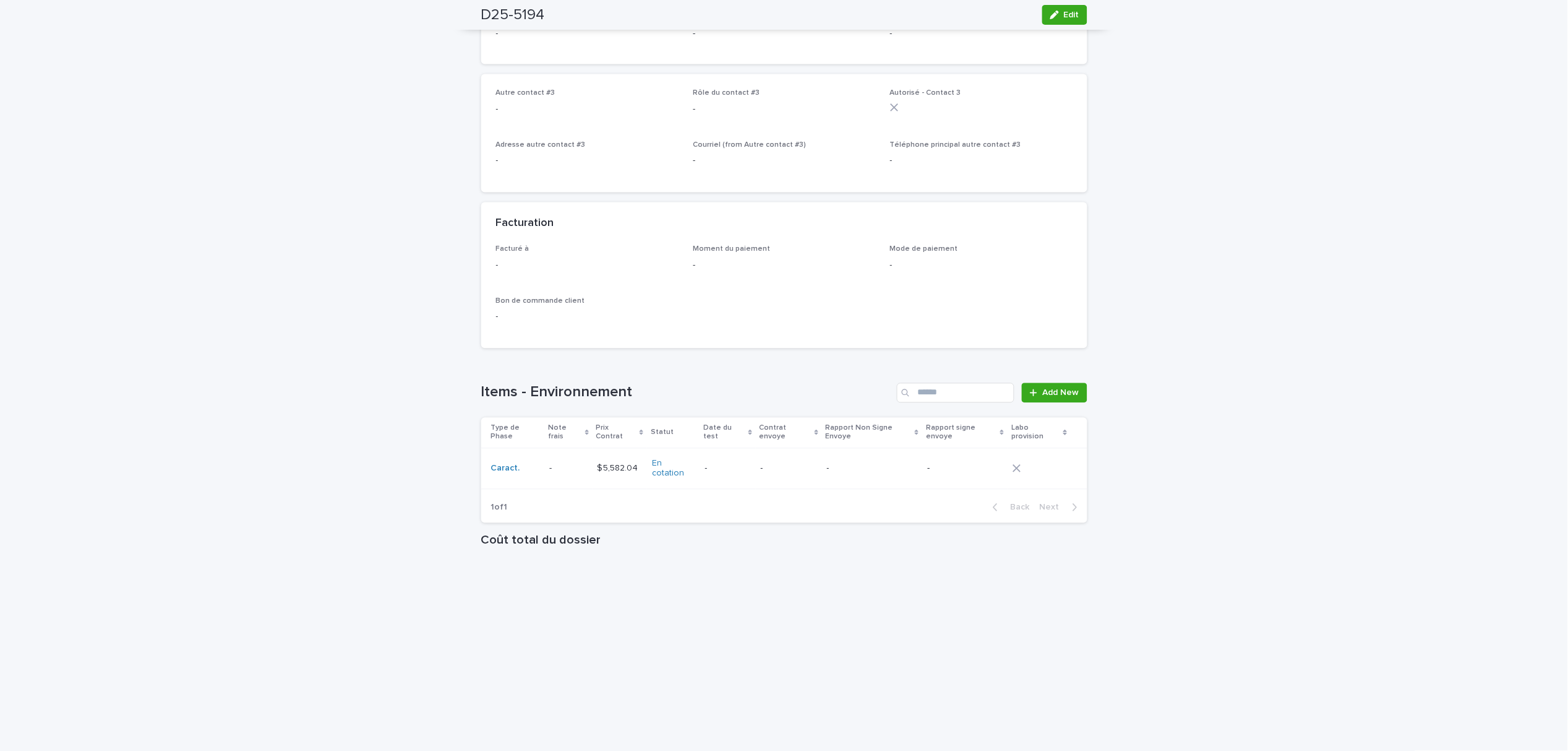
scroll to position [743, 0]
click at [549, 457] on p at bounding box center [568, 462] width 38 height 10
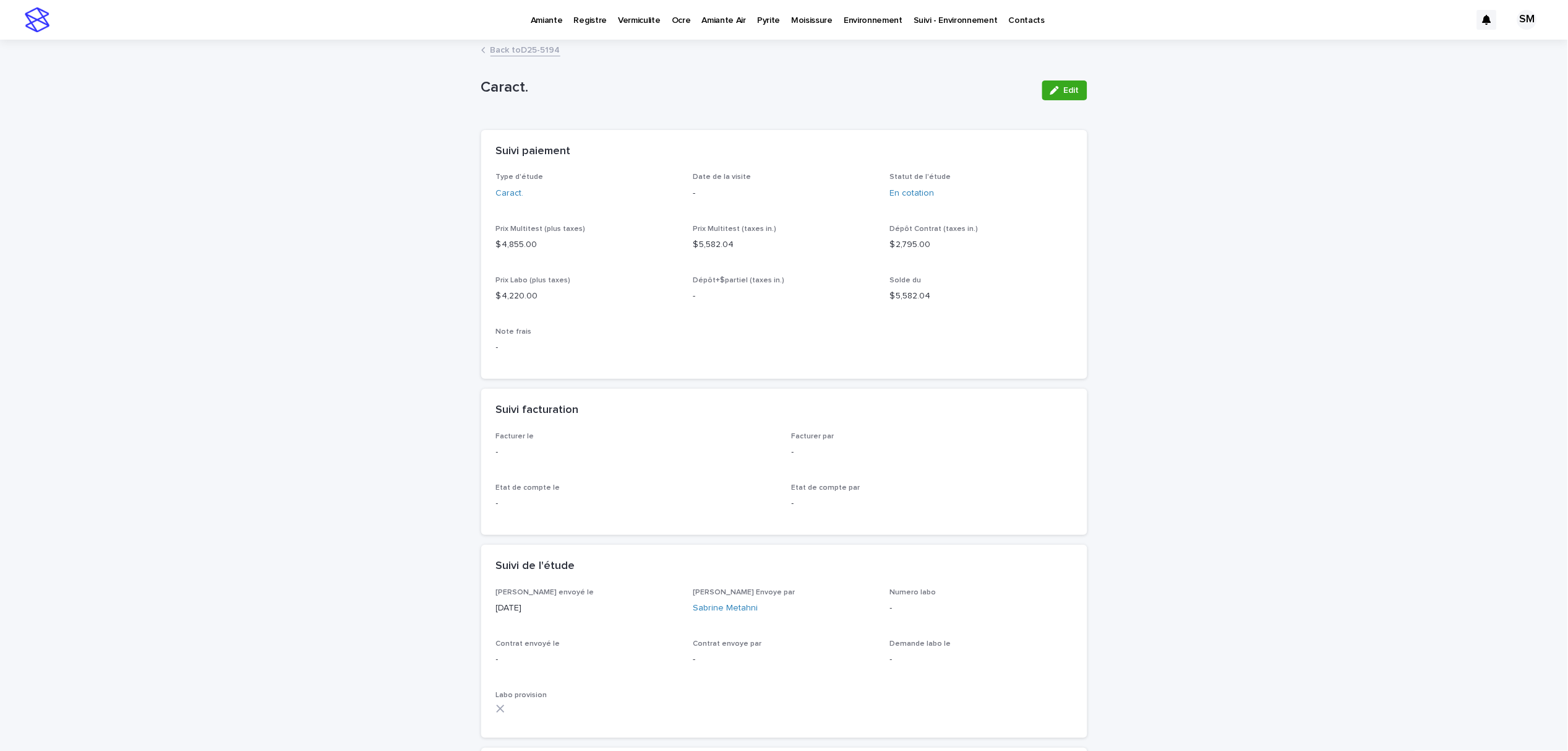
click at [522, 57] on div "Back to D25-5194" at bounding box center [784, 50] width 619 height 17
click at [519, 48] on link "Back to D25-5194" at bounding box center [525, 49] width 70 height 14
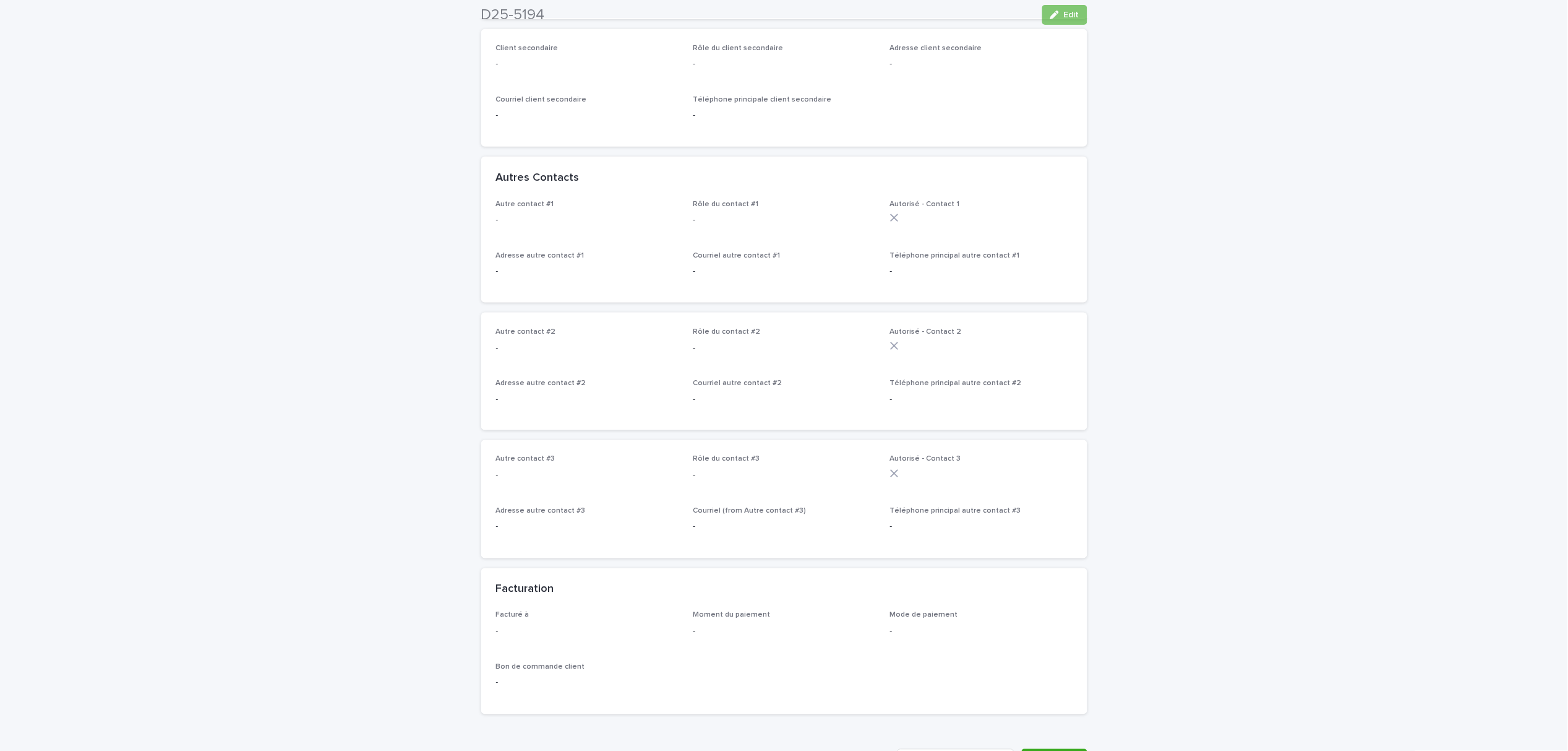
scroll to position [782, 0]
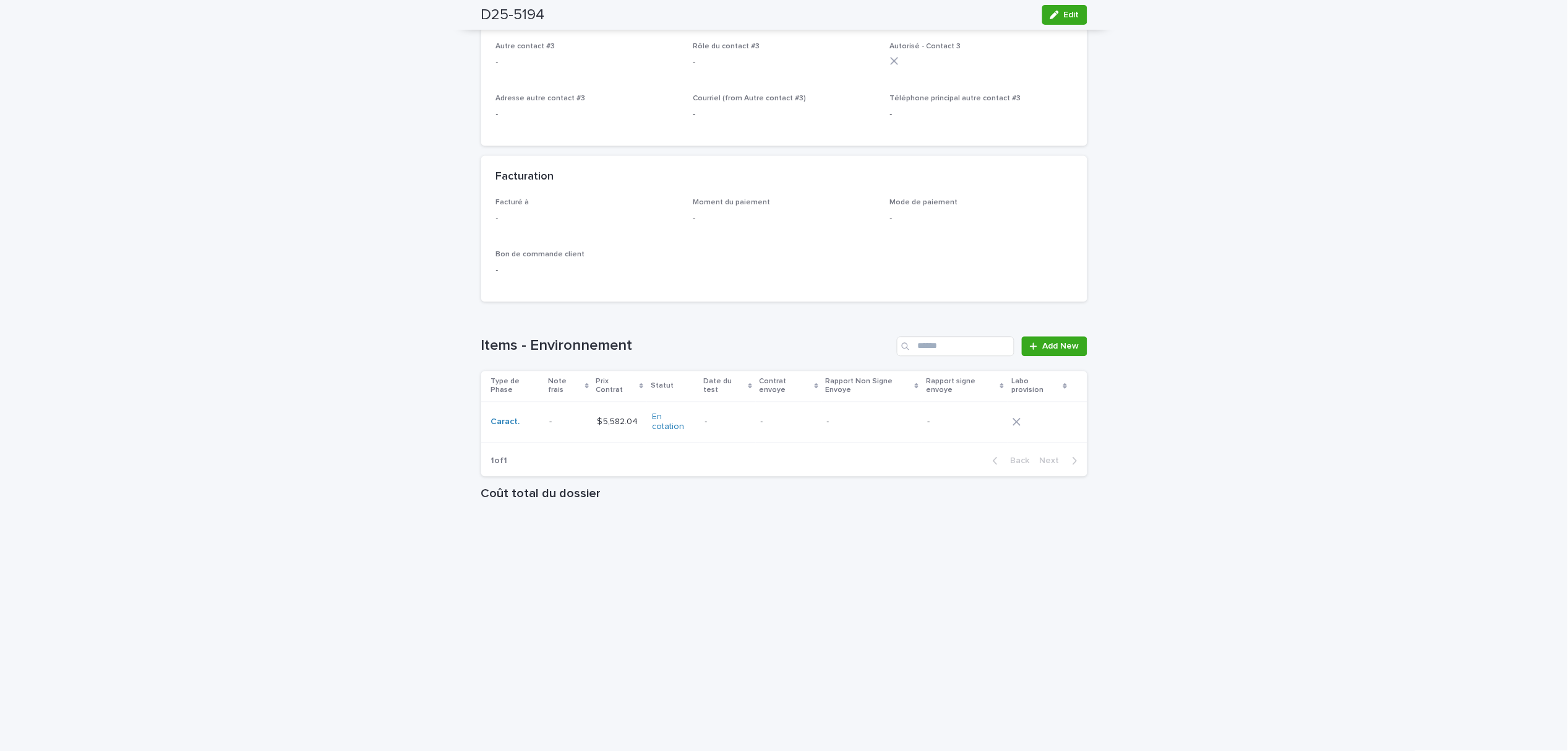
click at [545, 403] on td "- -" at bounding box center [568, 423] width 47 height 42
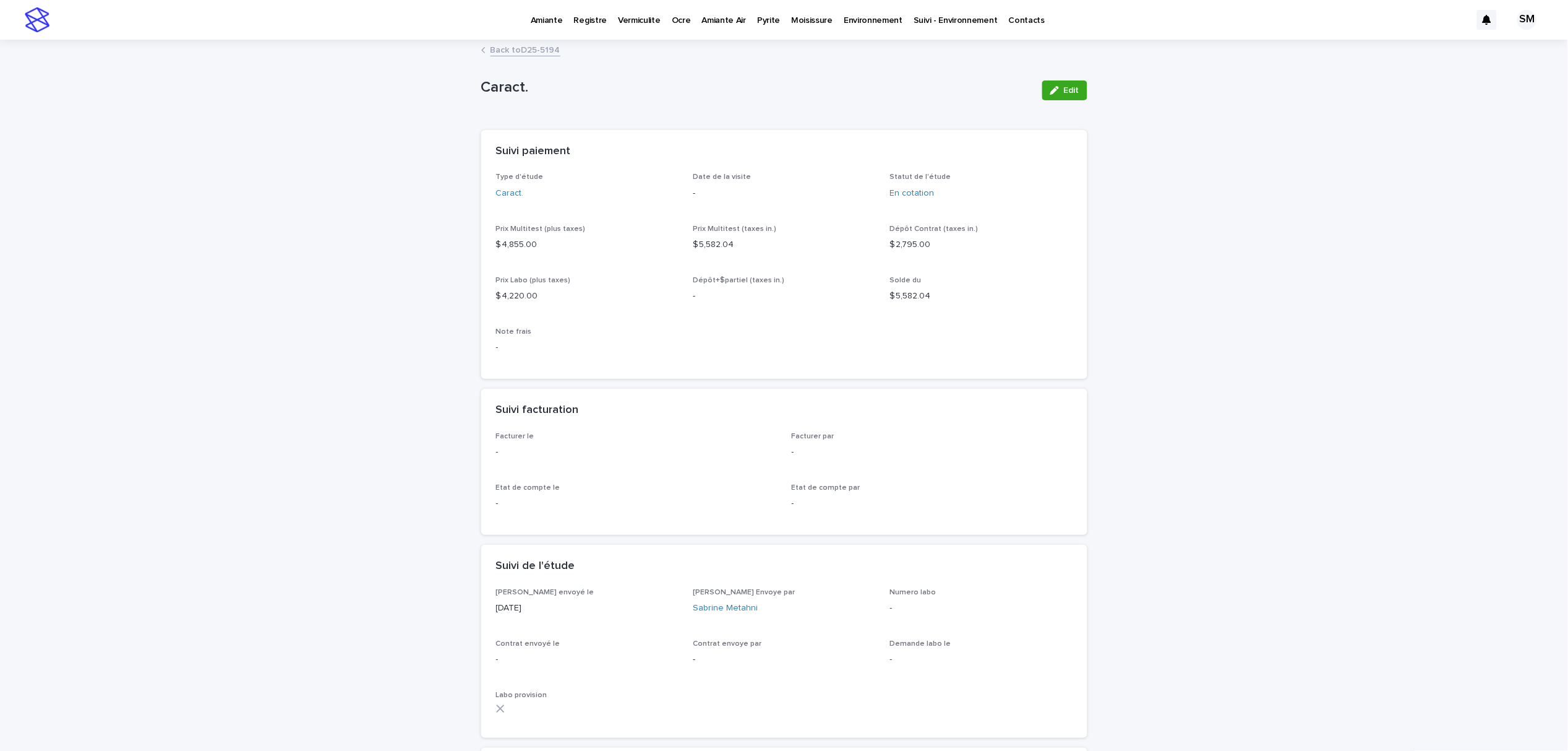
click at [522, 13] on div "Amiante Registre Vermiculite Ocre Amiante Air Pyrite Moisissure Environnement S…" at bounding box center [763, 19] width 1415 height 39
click at [534, 17] on p "Amiante" at bounding box center [546, 13] width 32 height 26
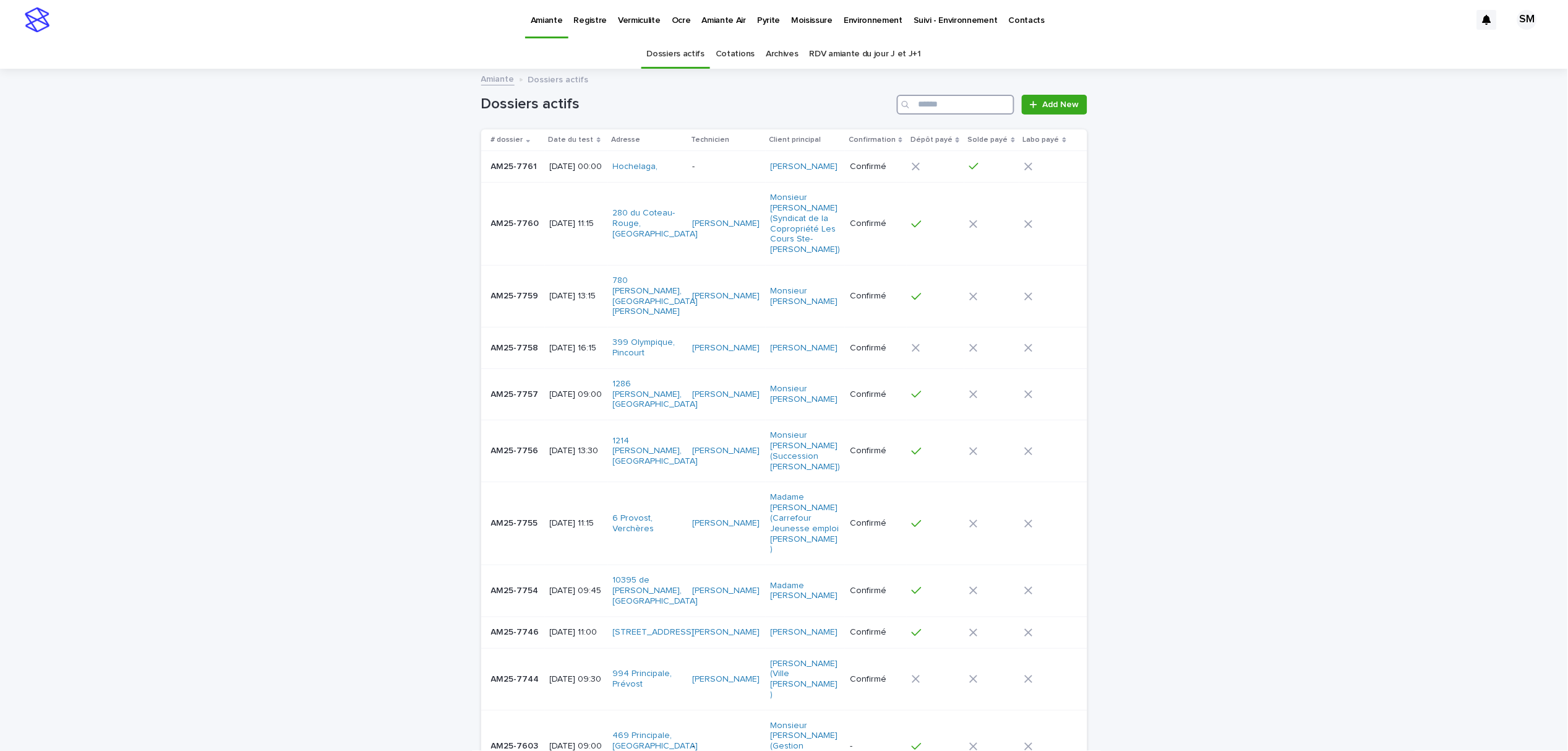
click at [955, 111] on input "Search" at bounding box center [955, 105] width 118 height 20
click at [942, 107] on input "*****" at bounding box center [955, 105] width 118 height 20
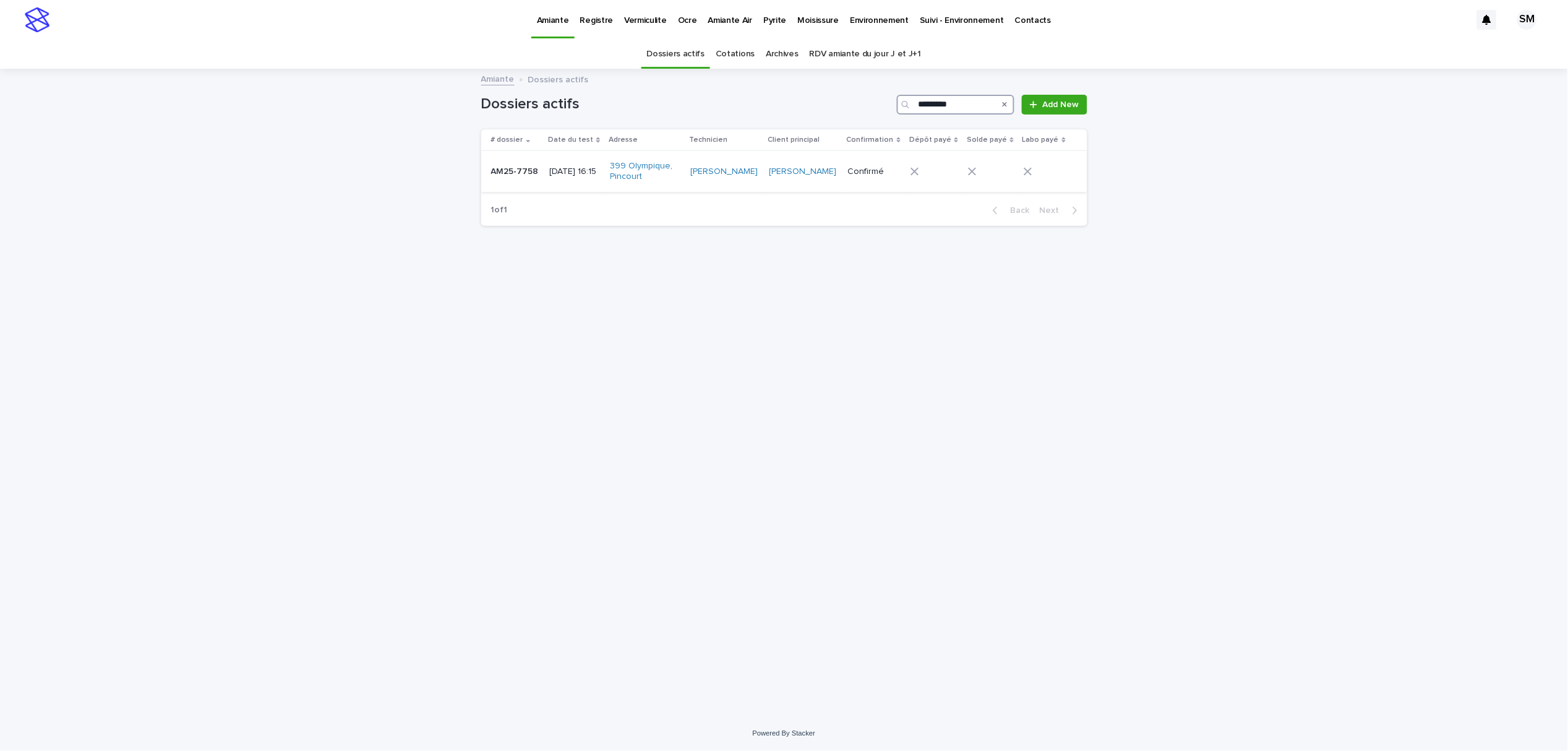
type input "*********"
click at [491, 182] on td "AM25-7758 AM25-7758" at bounding box center [513, 172] width 64 height 42
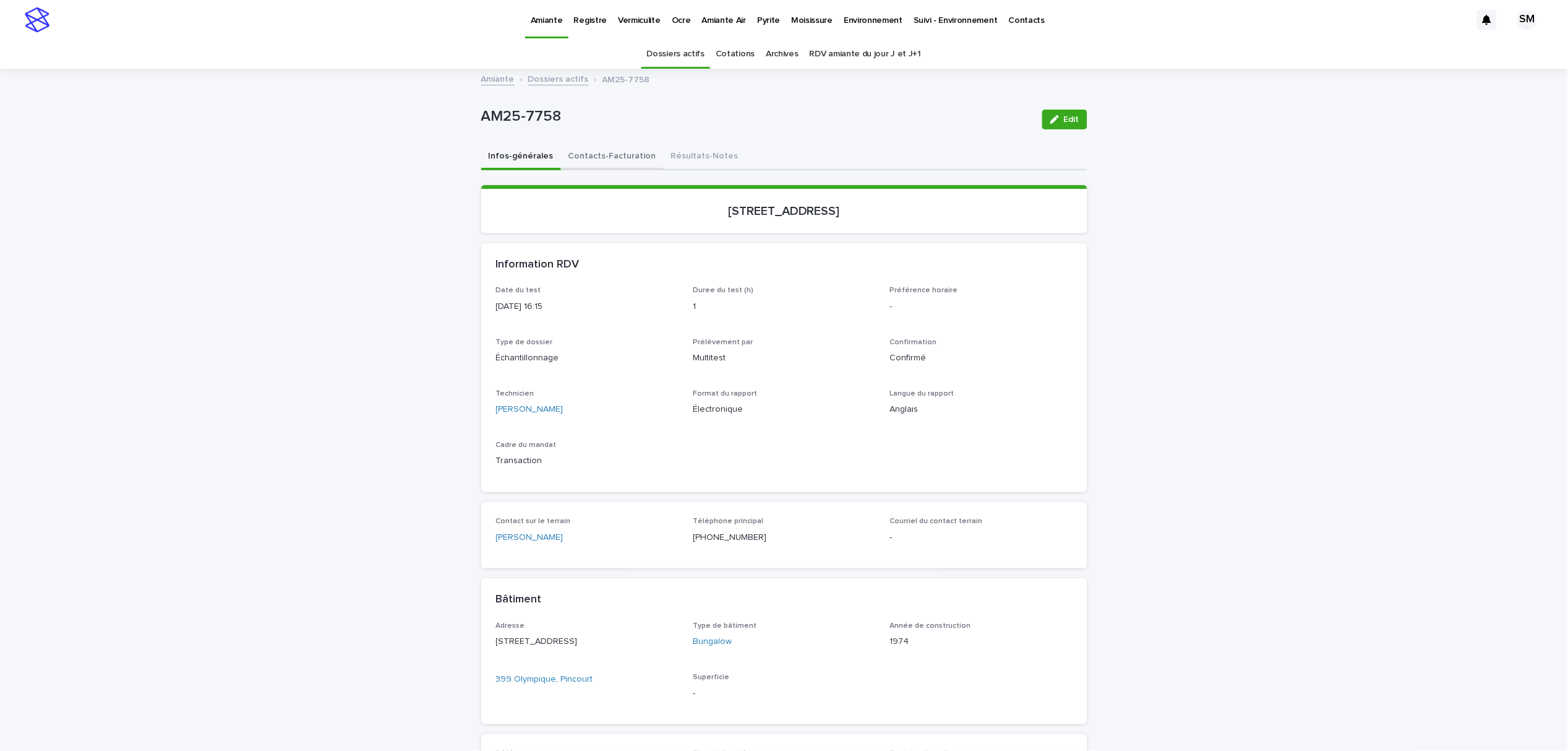
click at [616, 156] on button "Contacts-Facturation" at bounding box center [612, 157] width 103 height 26
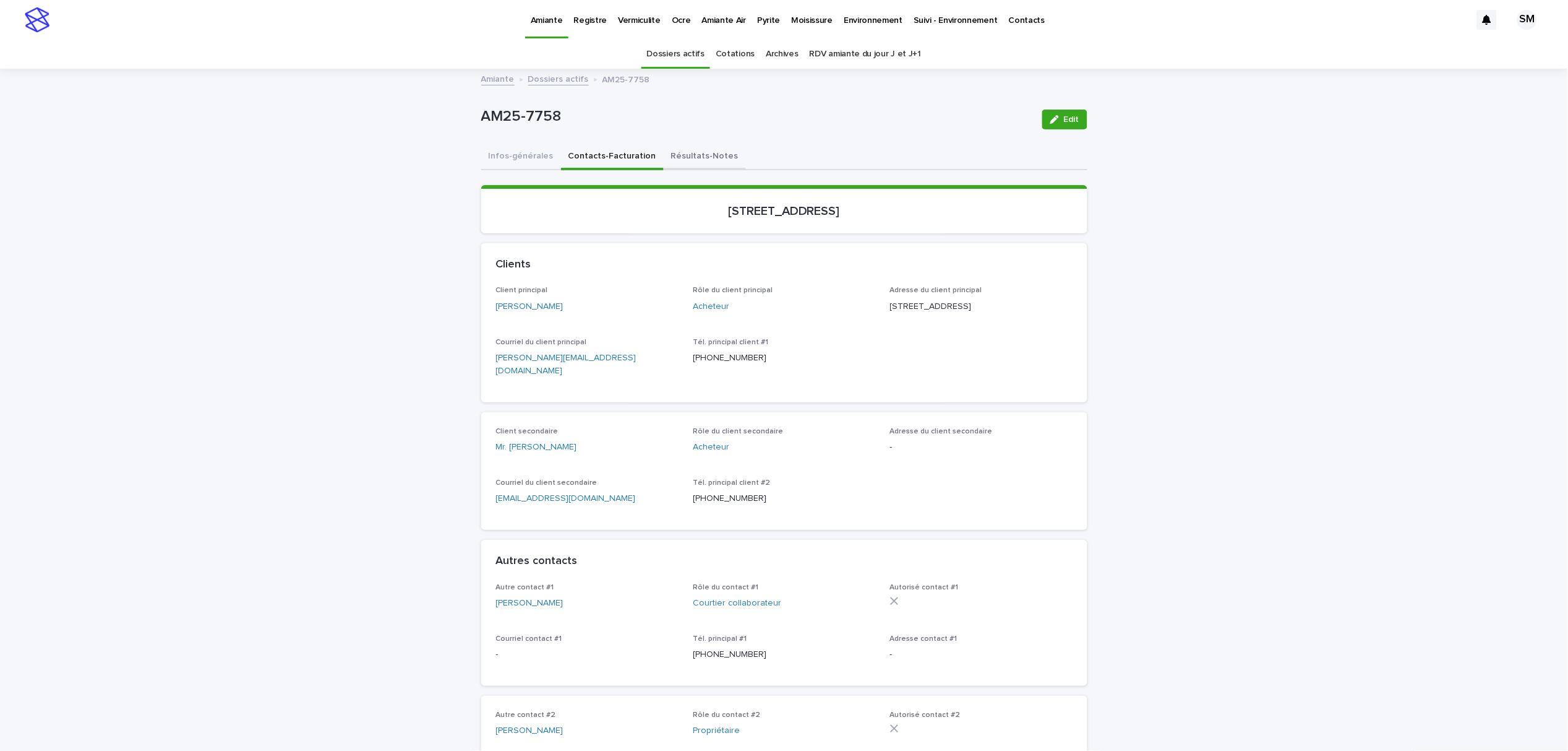
click at [682, 157] on button "Résultats-Notes" at bounding box center [705, 157] width 82 height 26
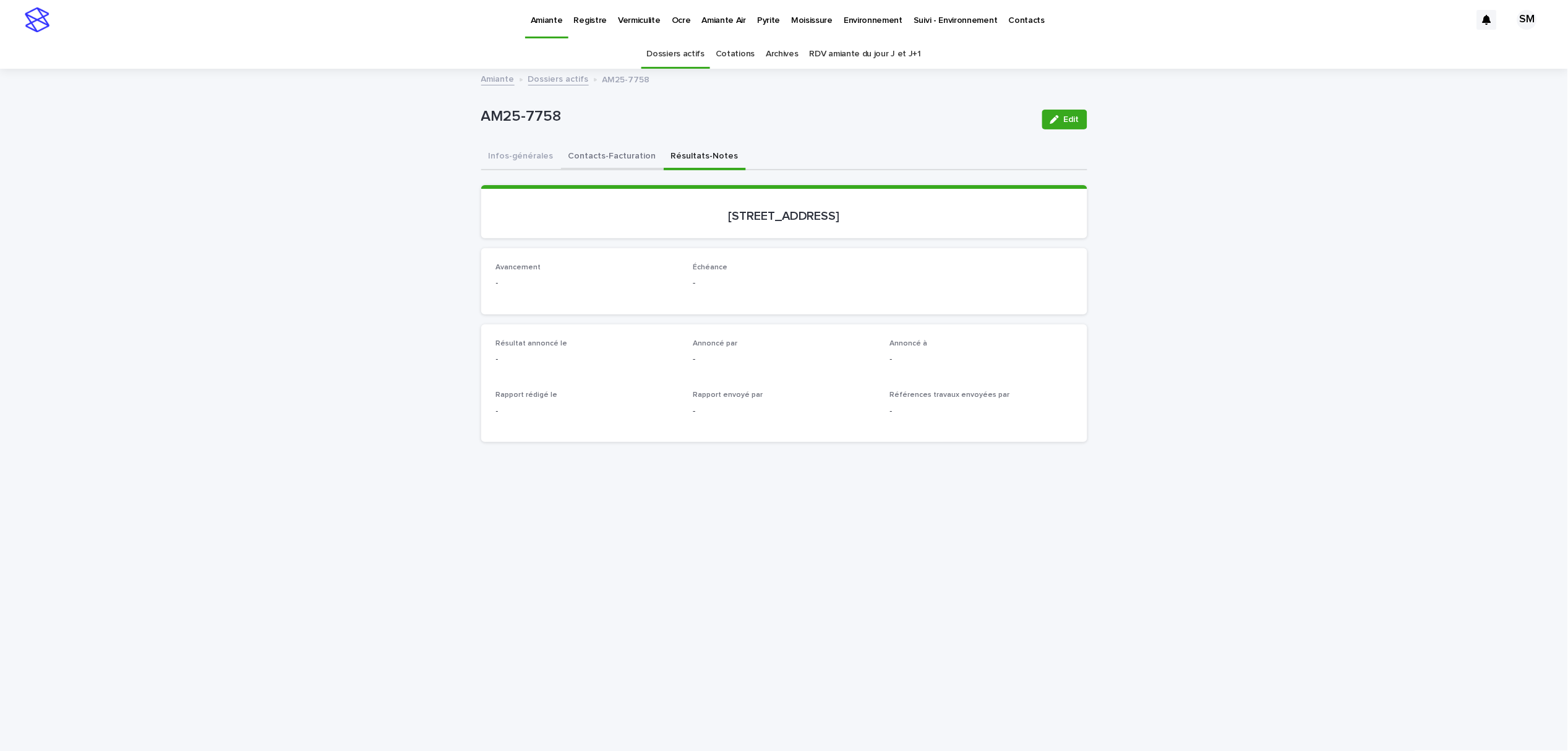
click at [583, 150] on button "Contacts-Facturation" at bounding box center [612, 157] width 103 height 26
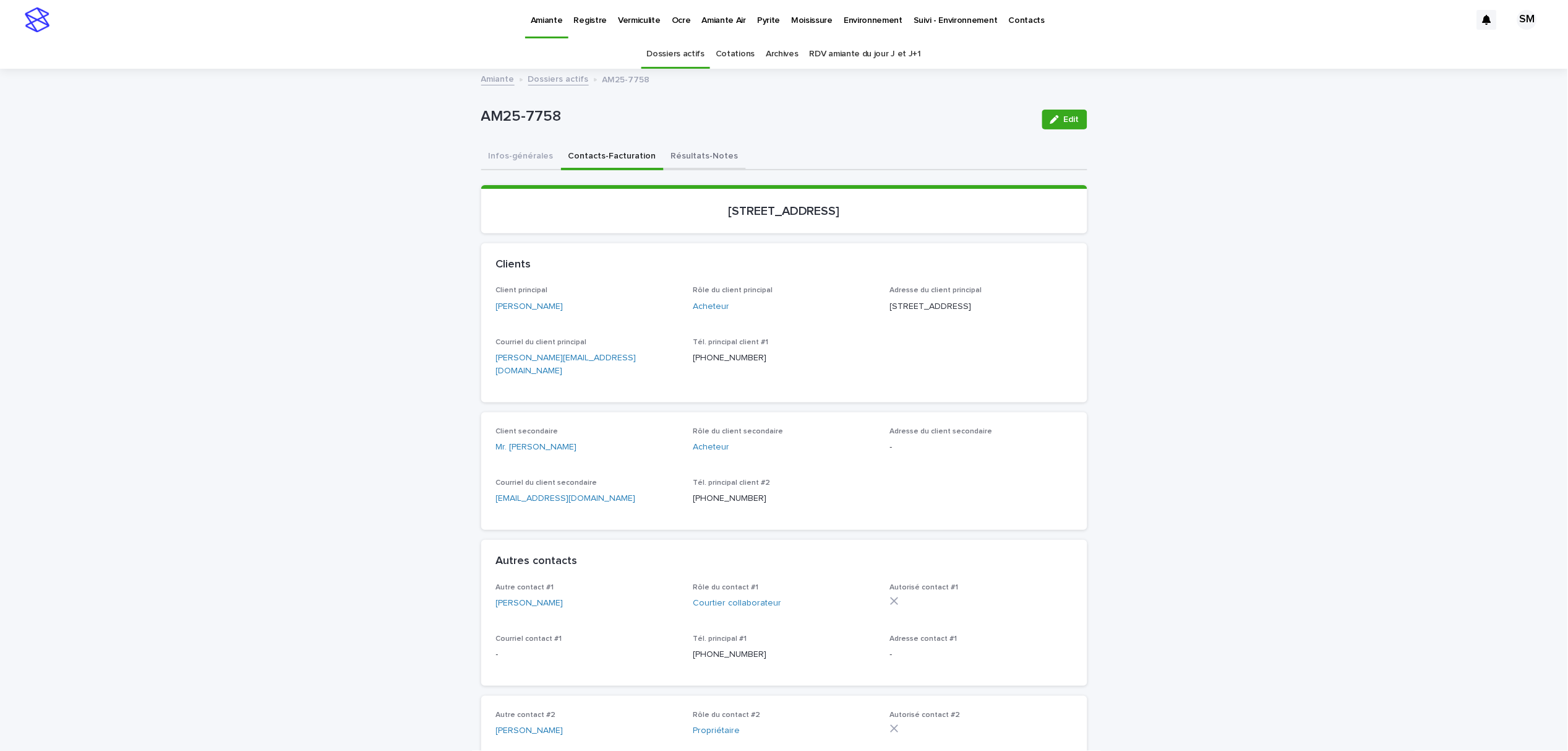
click at [699, 153] on button "Résultats-Notes" at bounding box center [705, 157] width 82 height 26
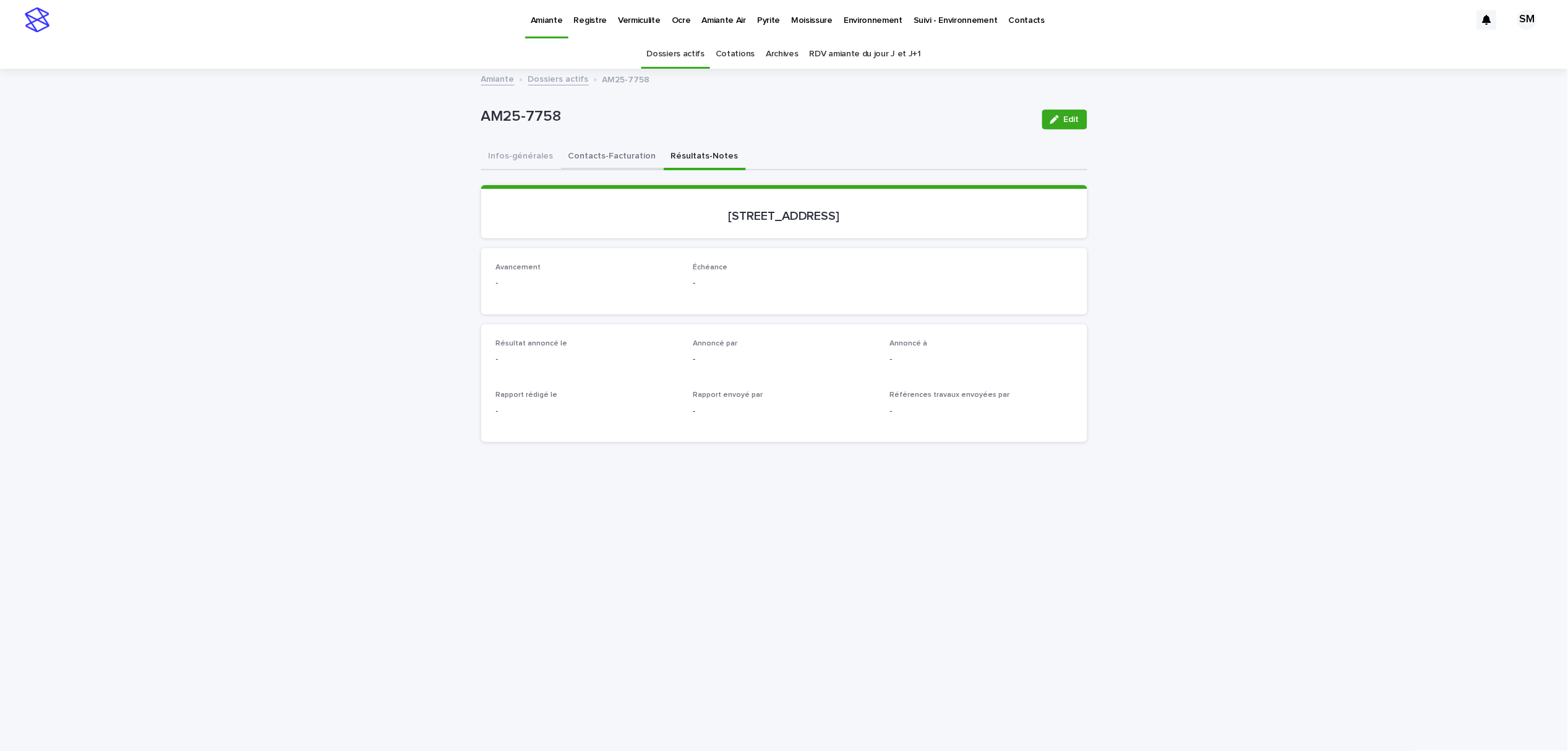
click at [629, 158] on button "Contacts-Facturation" at bounding box center [612, 157] width 103 height 26
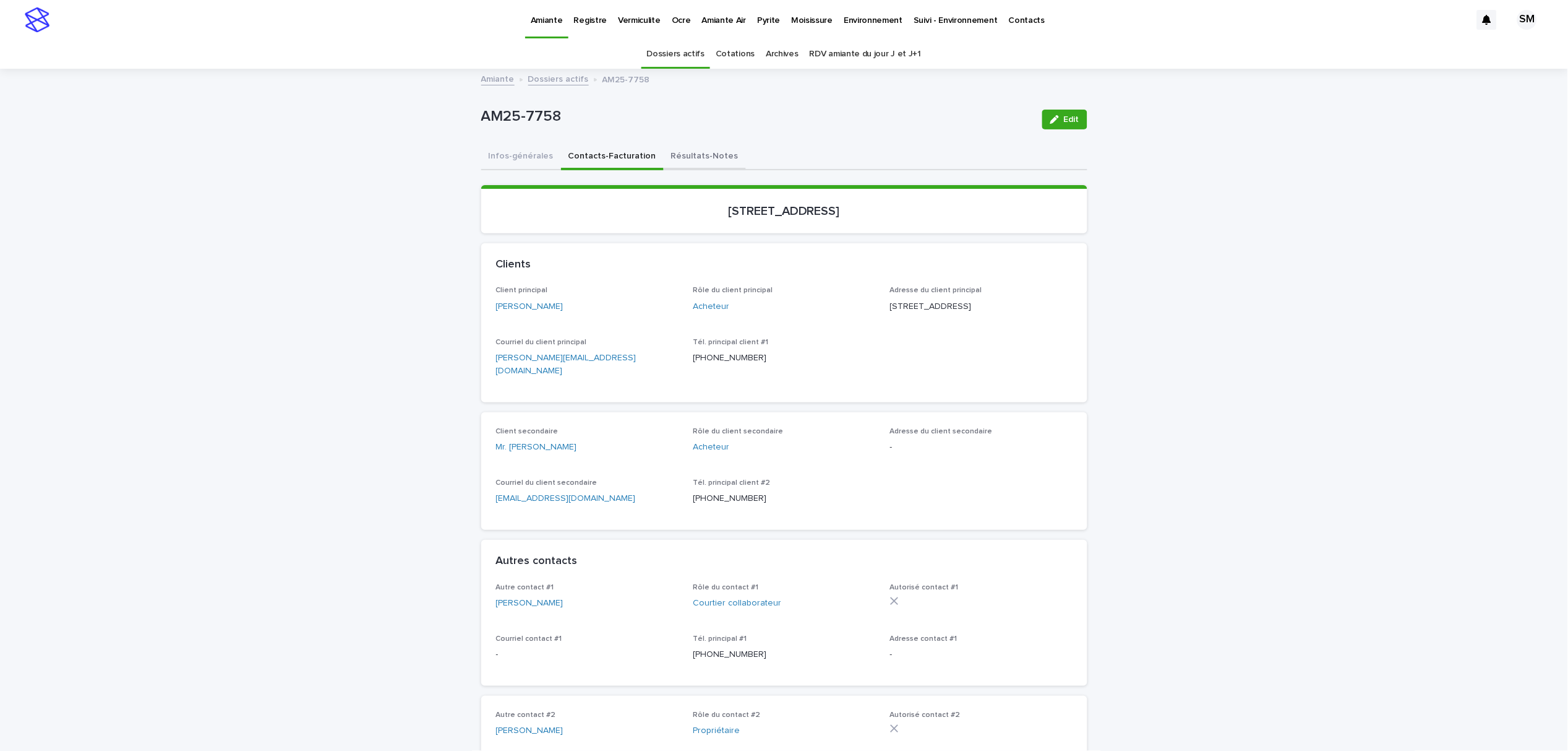
click at [679, 153] on button "Résultats-Notes" at bounding box center [705, 157] width 82 height 26
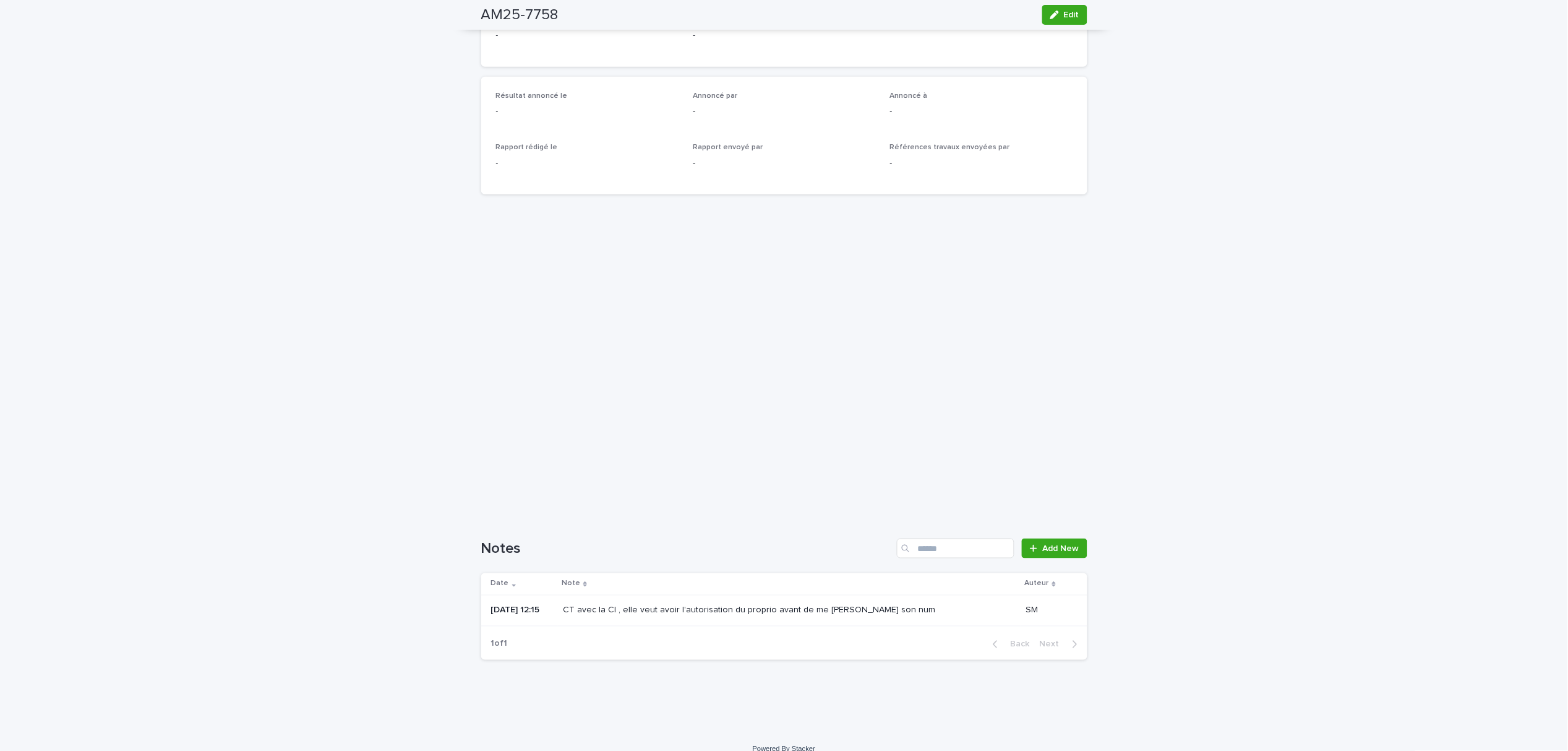
scroll to position [262, 0]
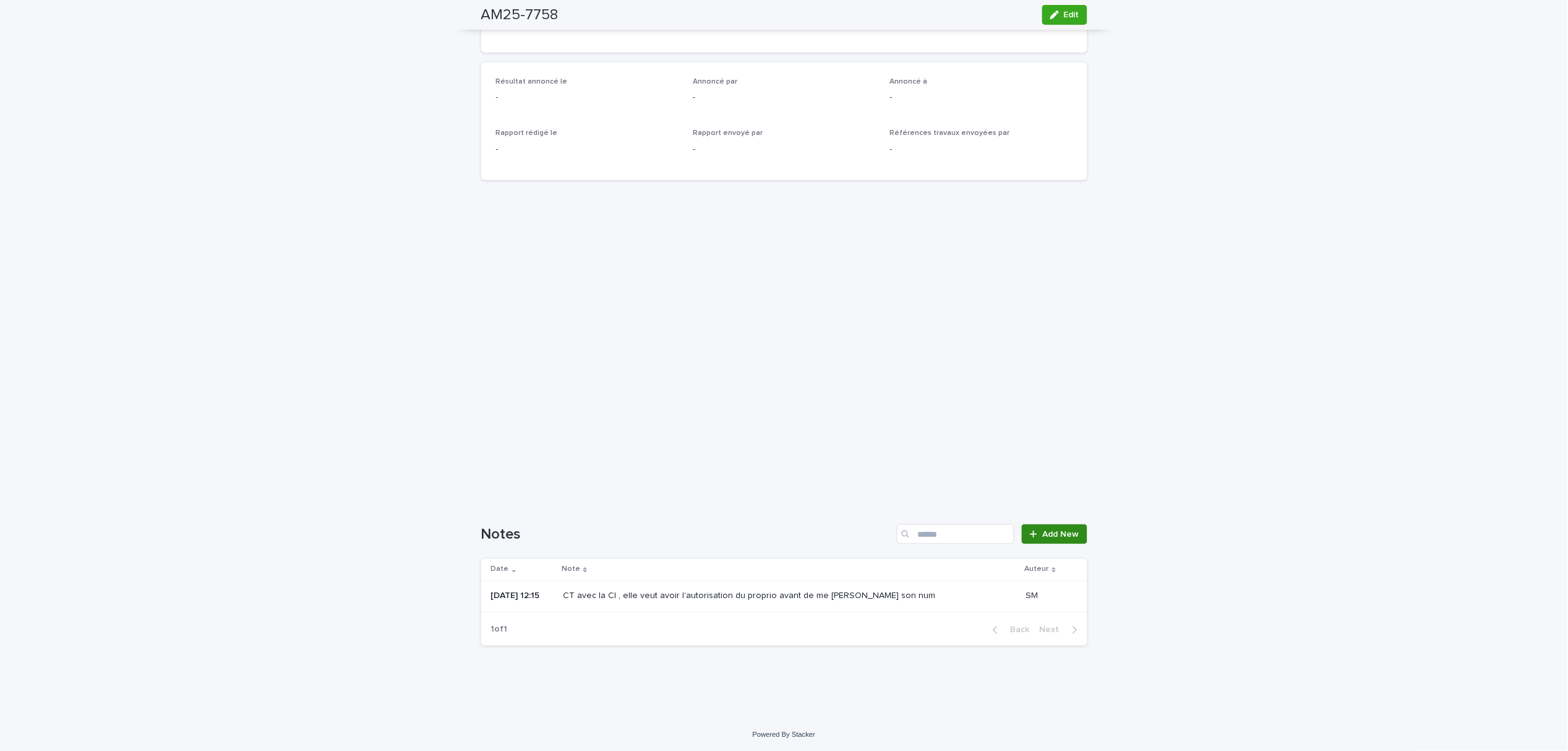
click at [1032, 533] on div at bounding box center [1036, 535] width 13 height 9
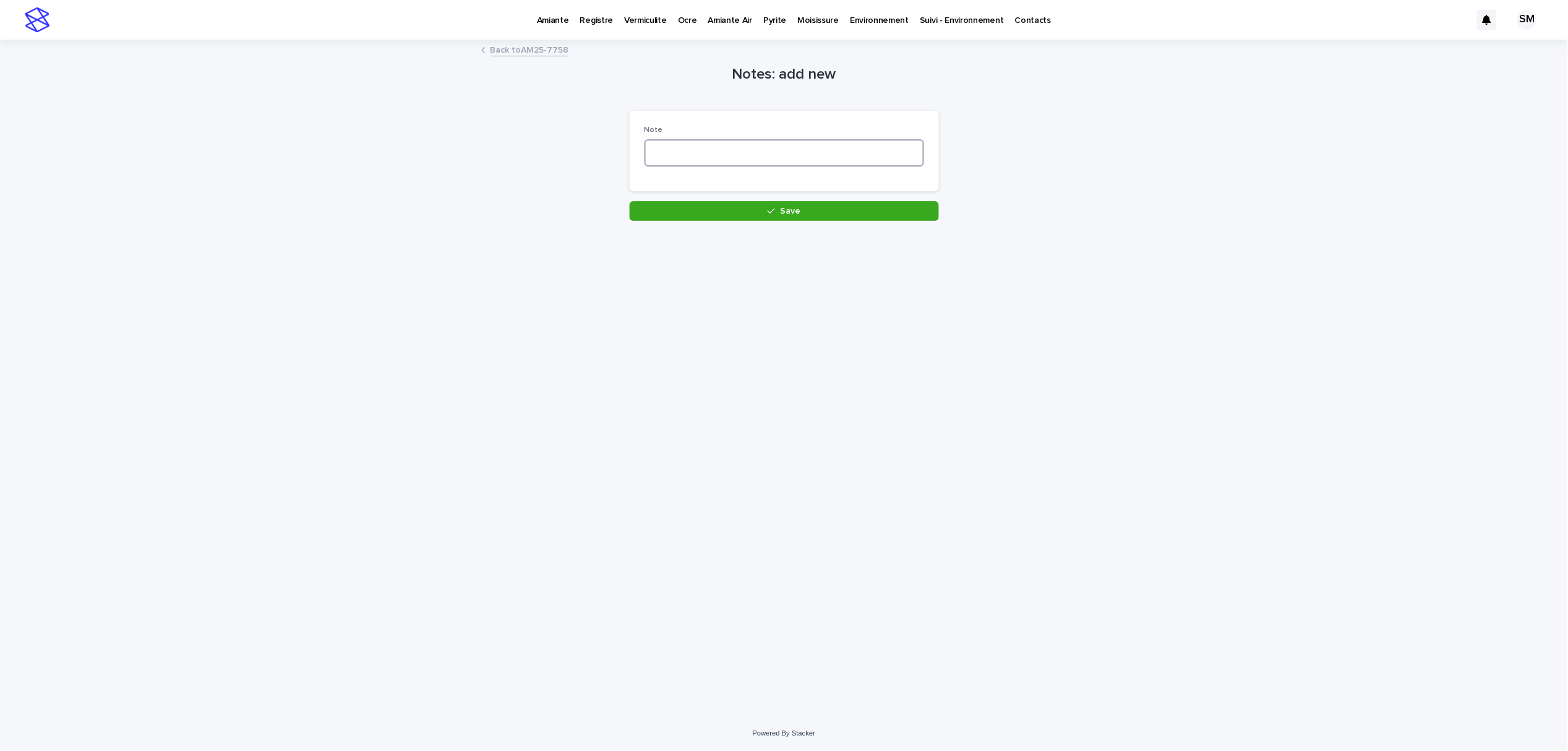
click at [749, 148] on textarea at bounding box center [784, 153] width 279 height 27
drag, startPoint x: 668, startPoint y: 152, endPoint x: 660, endPoint y: 160, distance: 11.3
click at [660, 160] on textarea "**********" at bounding box center [784, 153] width 279 height 27
click at [676, 156] on textarea "**********" at bounding box center [784, 153] width 279 height 27
click at [680, 154] on textarea "**********" at bounding box center [784, 153] width 279 height 27
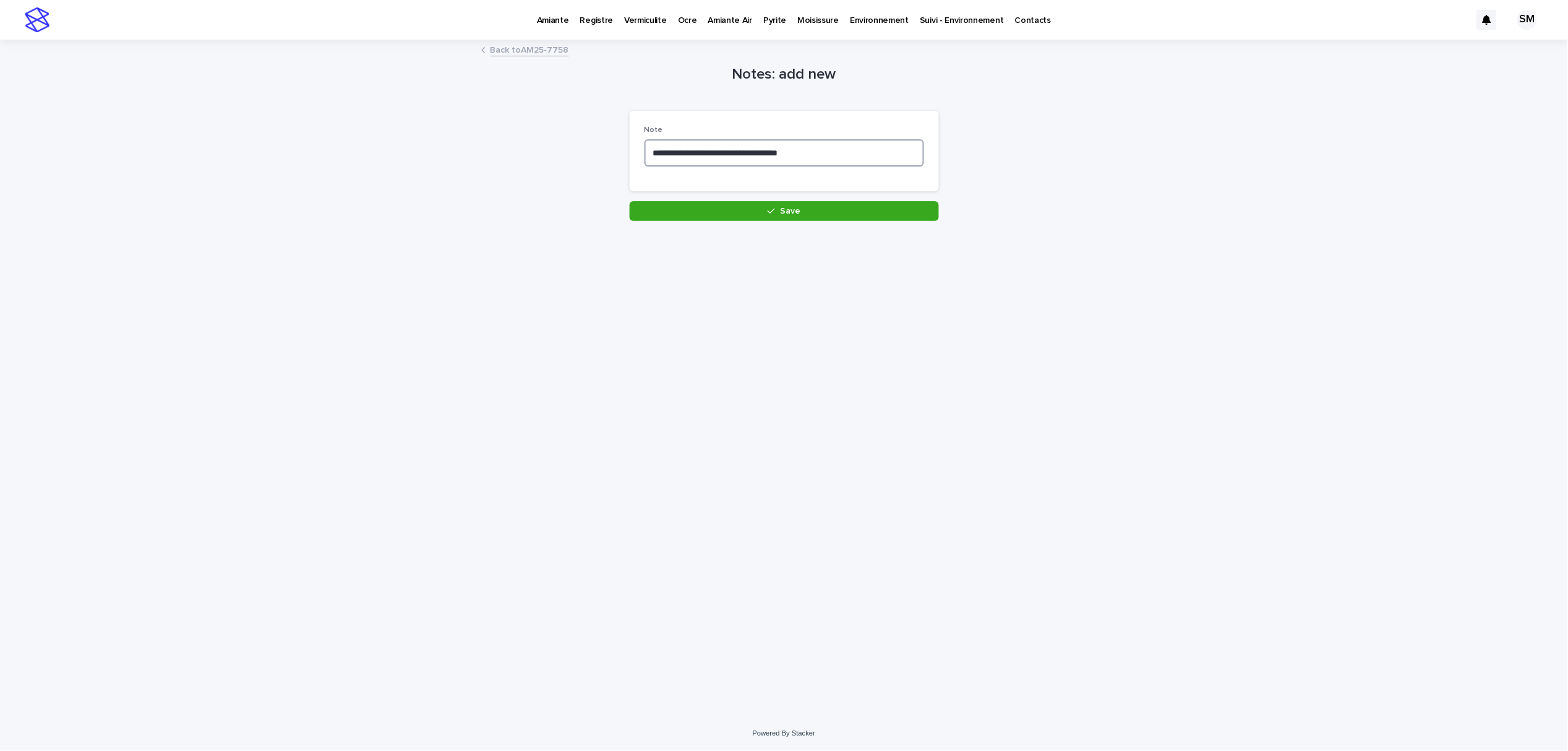
click at [819, 152] on textarea "**********" at bounding box center [784, 153] width 279 height 27
type textarea "**********"
click at [814, 209] on button "Save" at bounding box center [784, 211] width 309 height 20
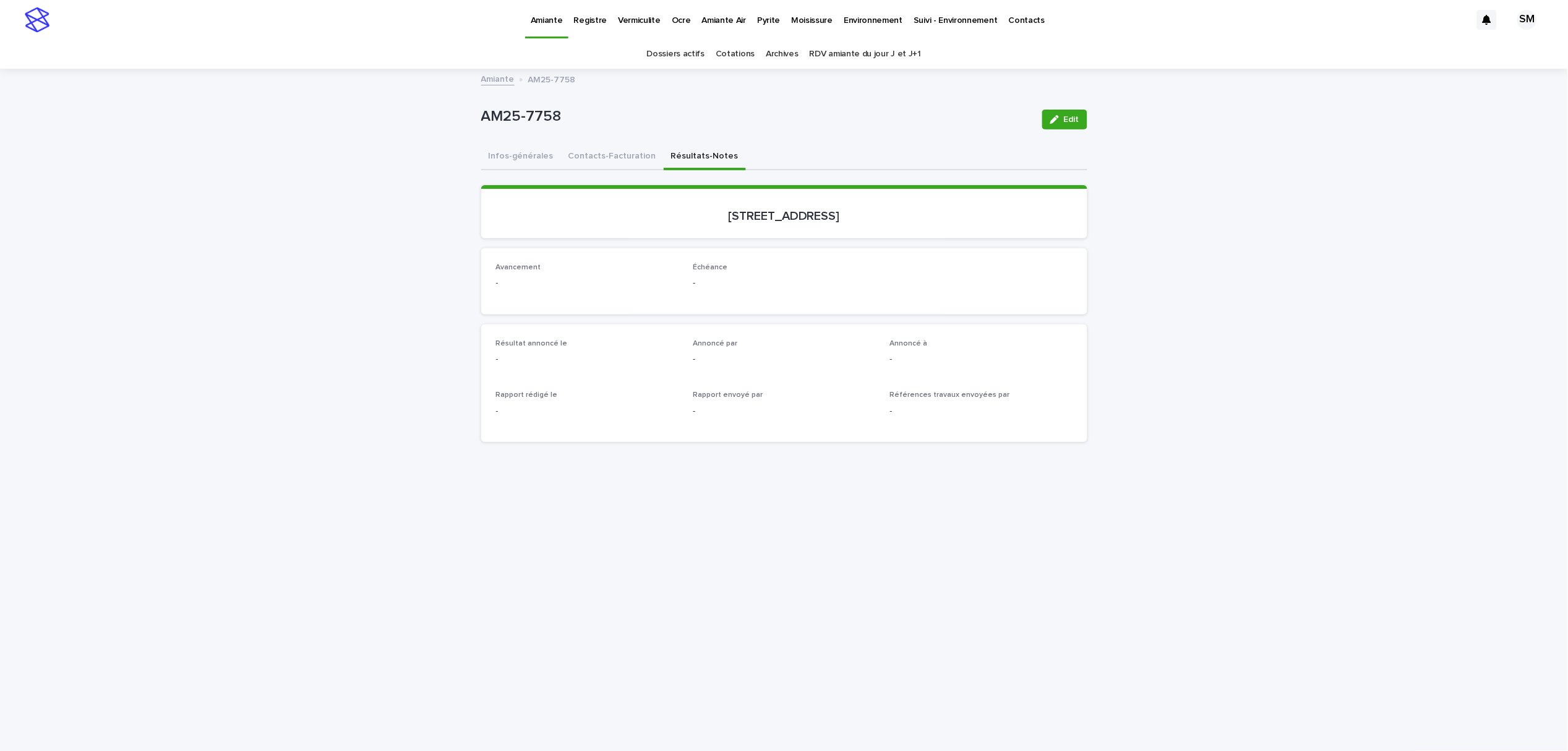
click at [730, 61] on link "Cotations" at bounding box center [735, 53] width 39 height 29
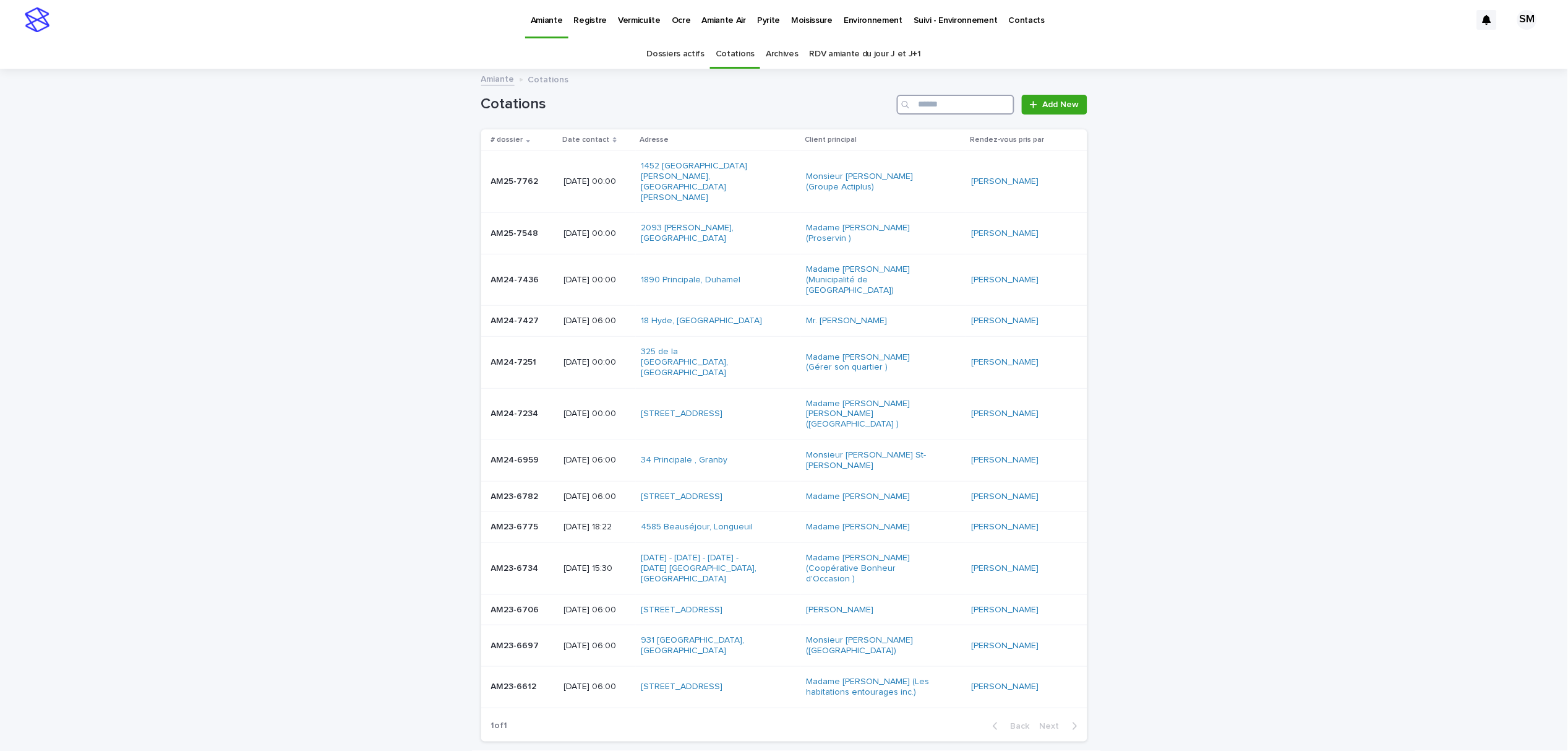
click at [942, 109] on input "Search" at bounding box center [955, 105] width 118 height 20
click at [868, 24] on p "Environnement" at bounding box center [873, 13] width 59 height 26
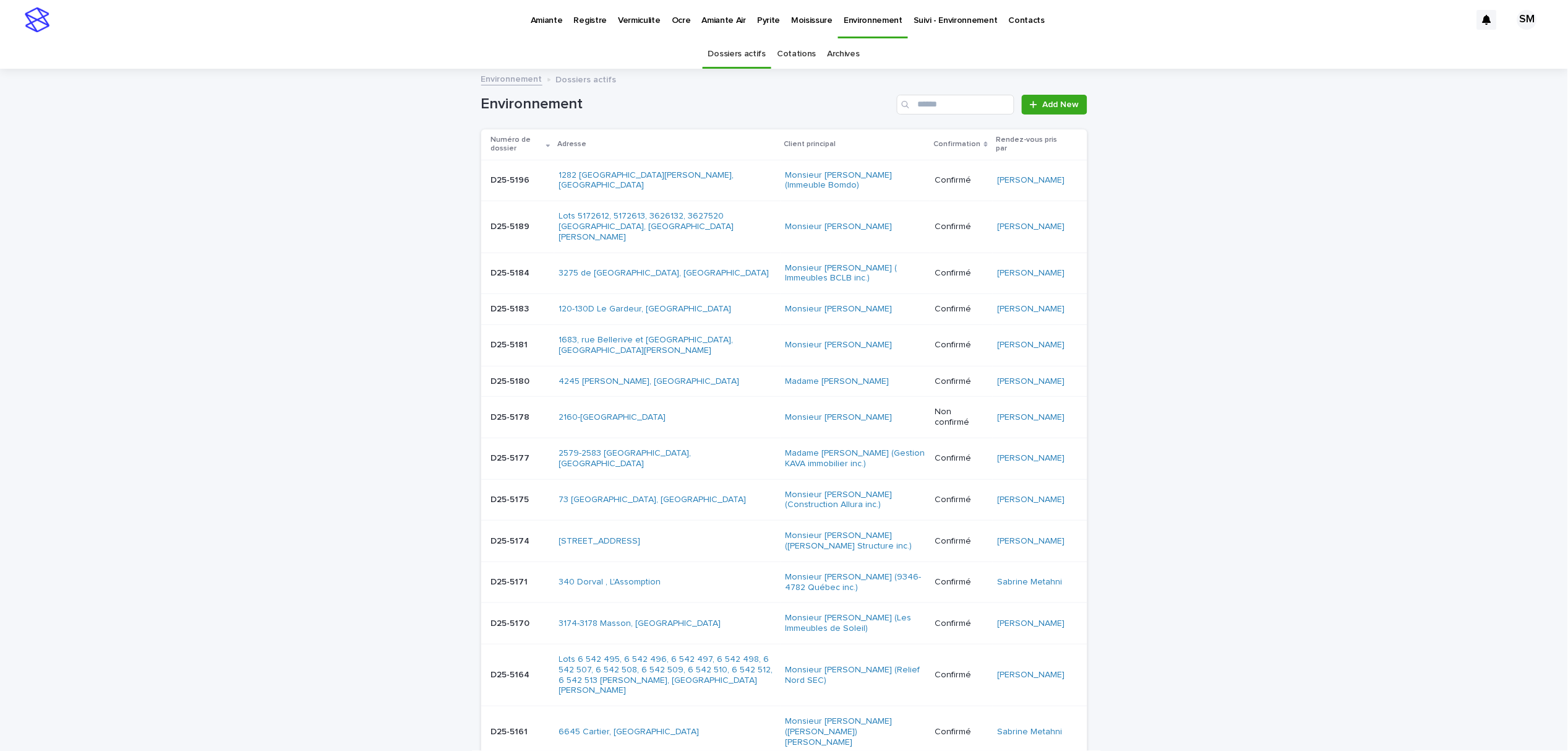
click at [795, 54] on link "Cotations" at bounding box center [797, 53] width 39 height 29
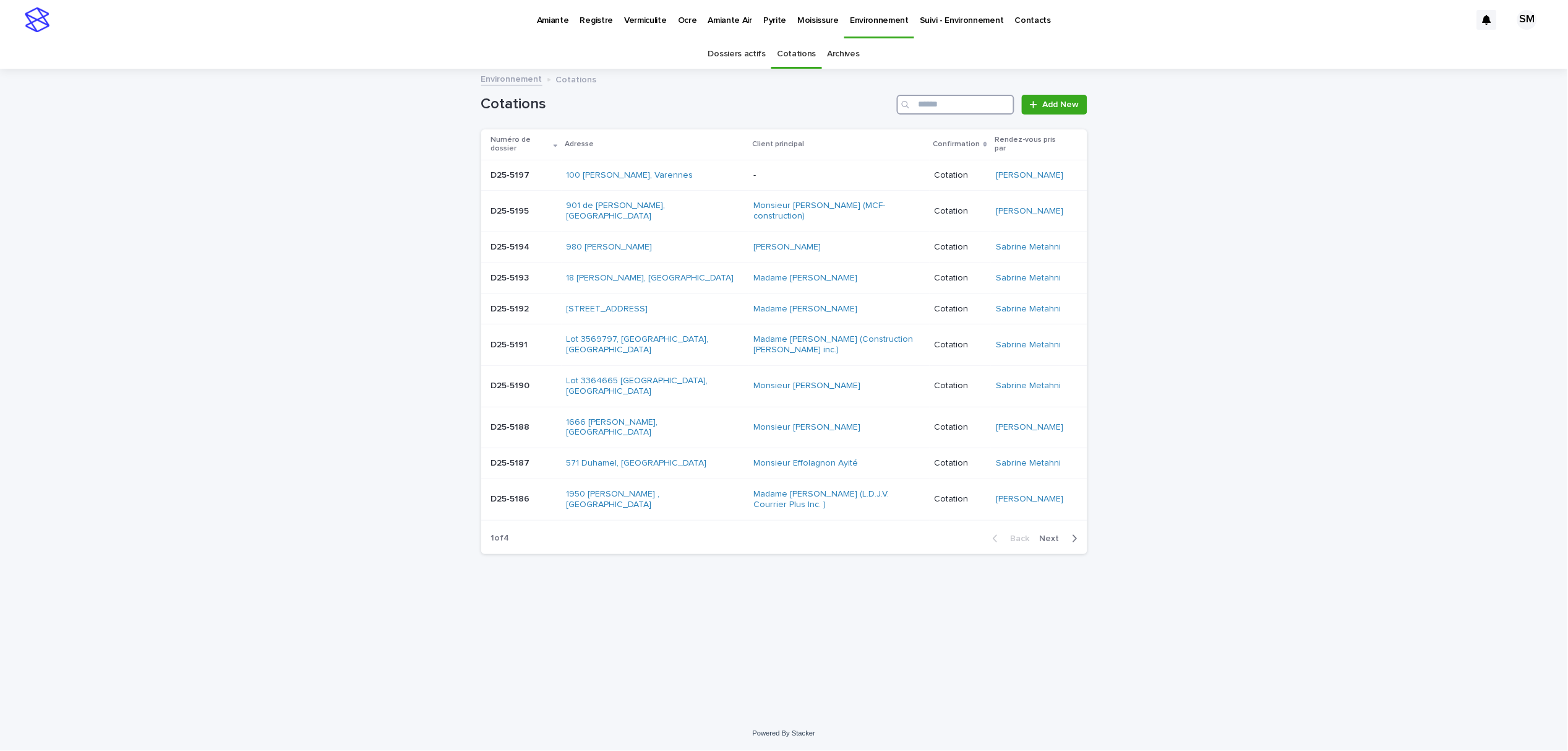
click at [948, 103] on input "Search" at bounding box center [955, 105] width 118 height 20
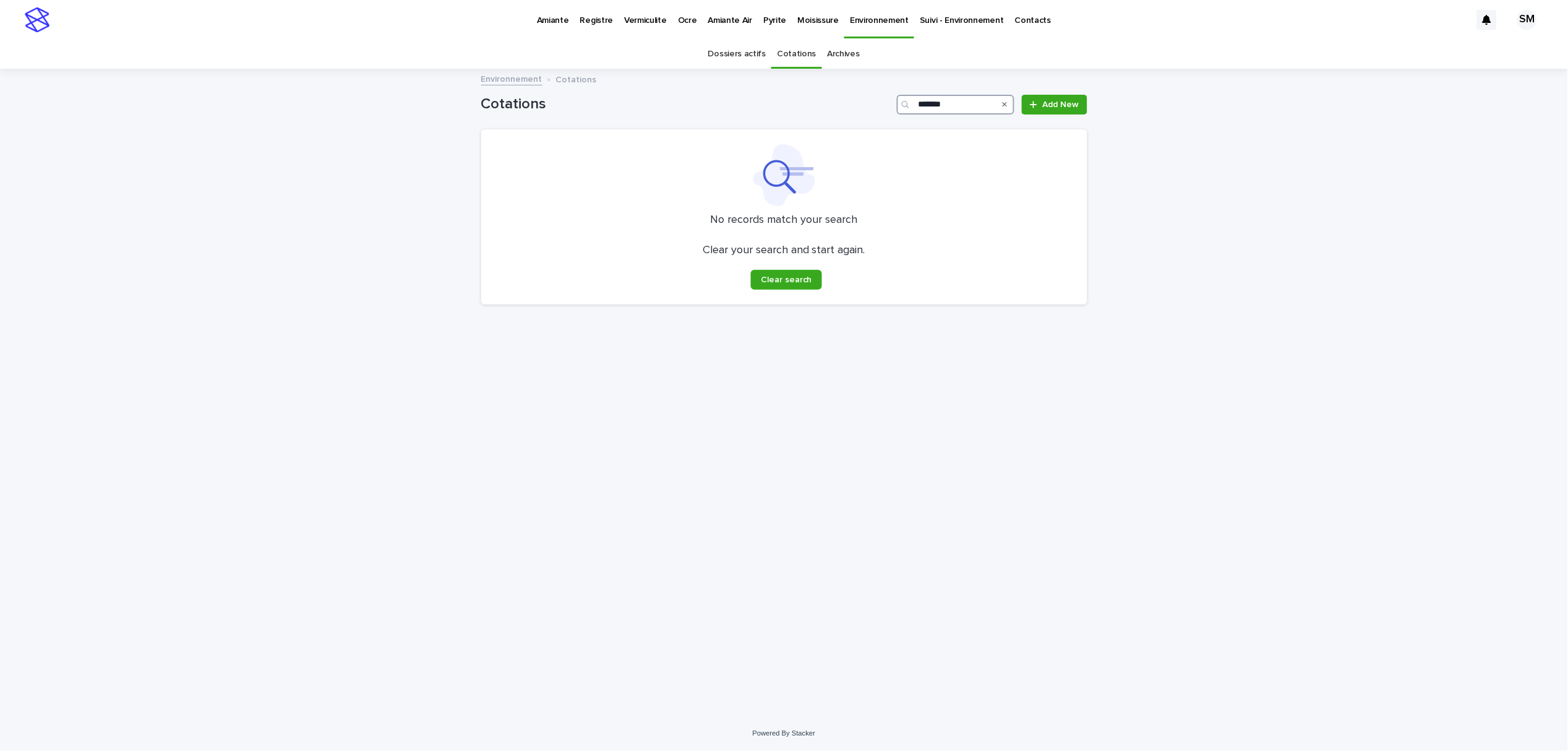
type input "*******"
click at [539, 21] on p "Amiante" at bounding box center [553, 13] width 32 height 26
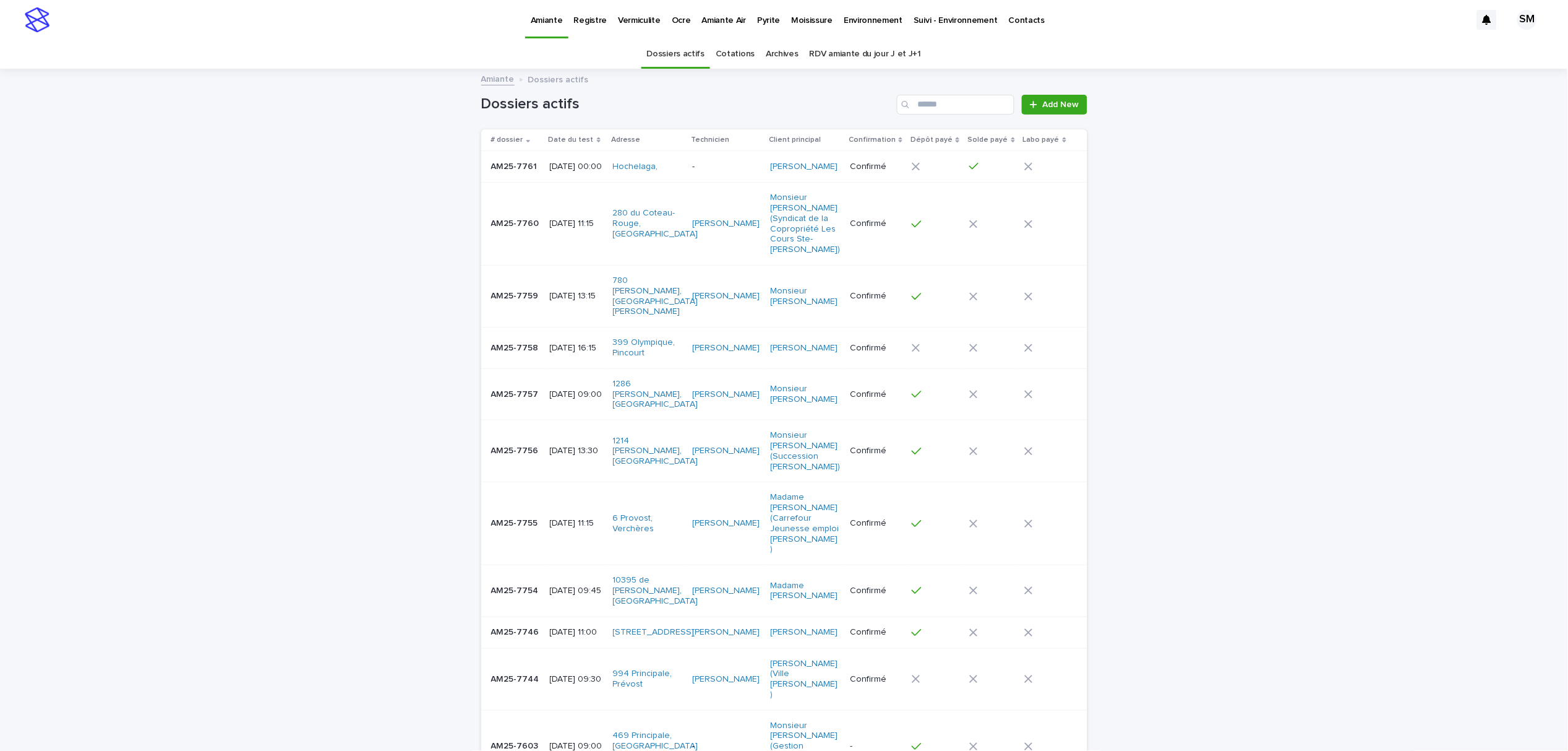
click at [508, 328] on td "AM25-7758 AM25-7758" at bounding box center [513, 348] width 64 height 42
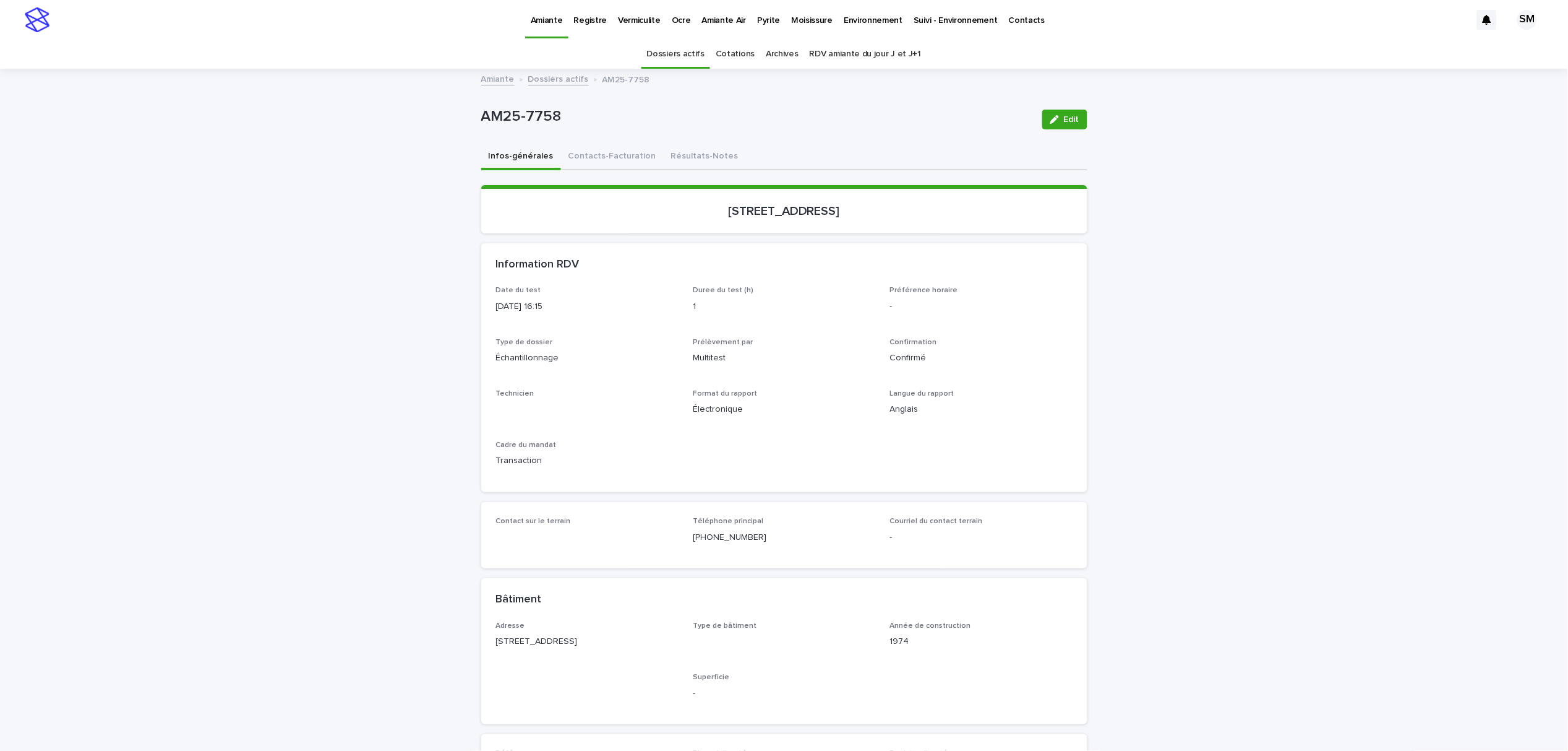
scroll to position [39, 0]
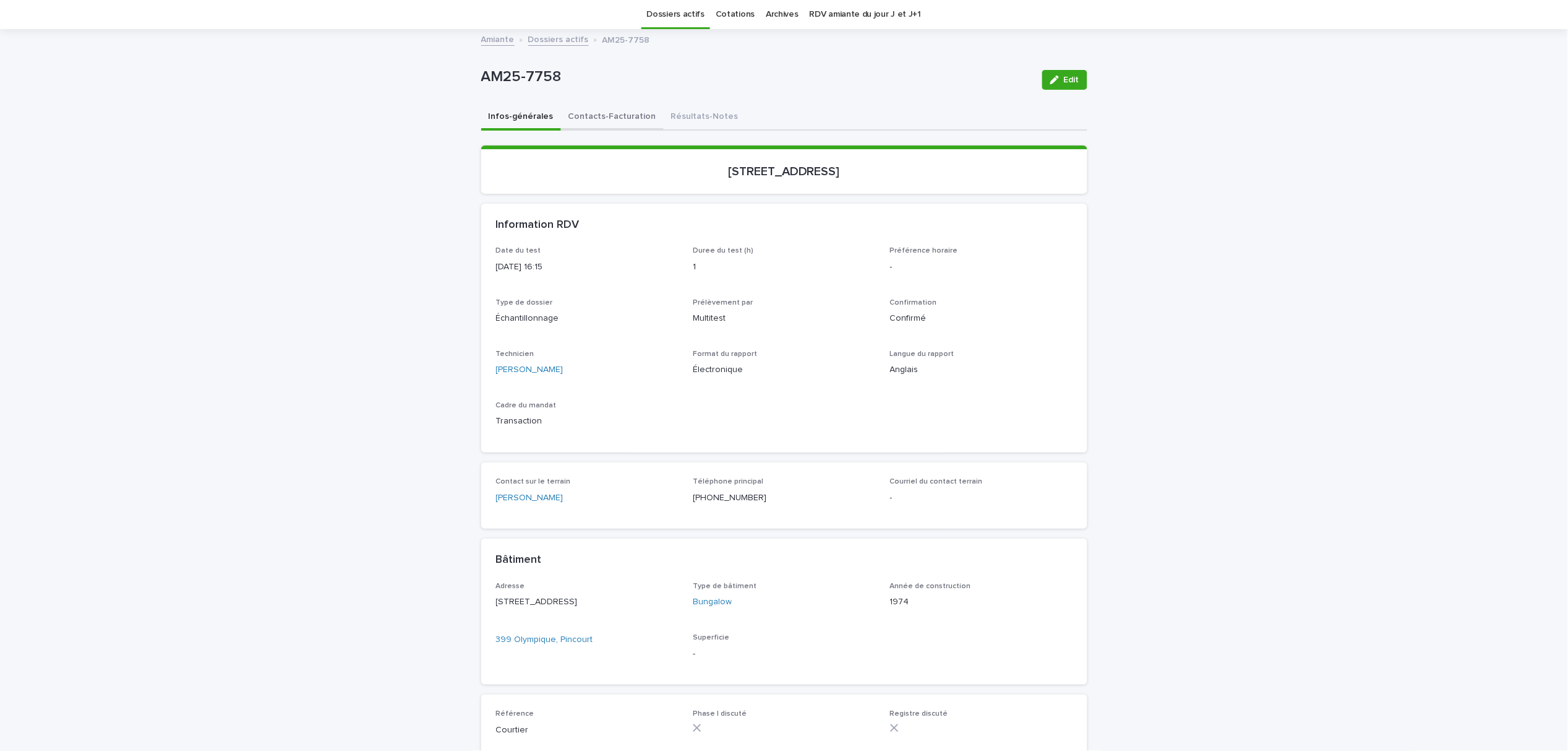
click at [583, 119] on button "Contacts-Facturation" at bounding box center [612, 117] width 103 height 26
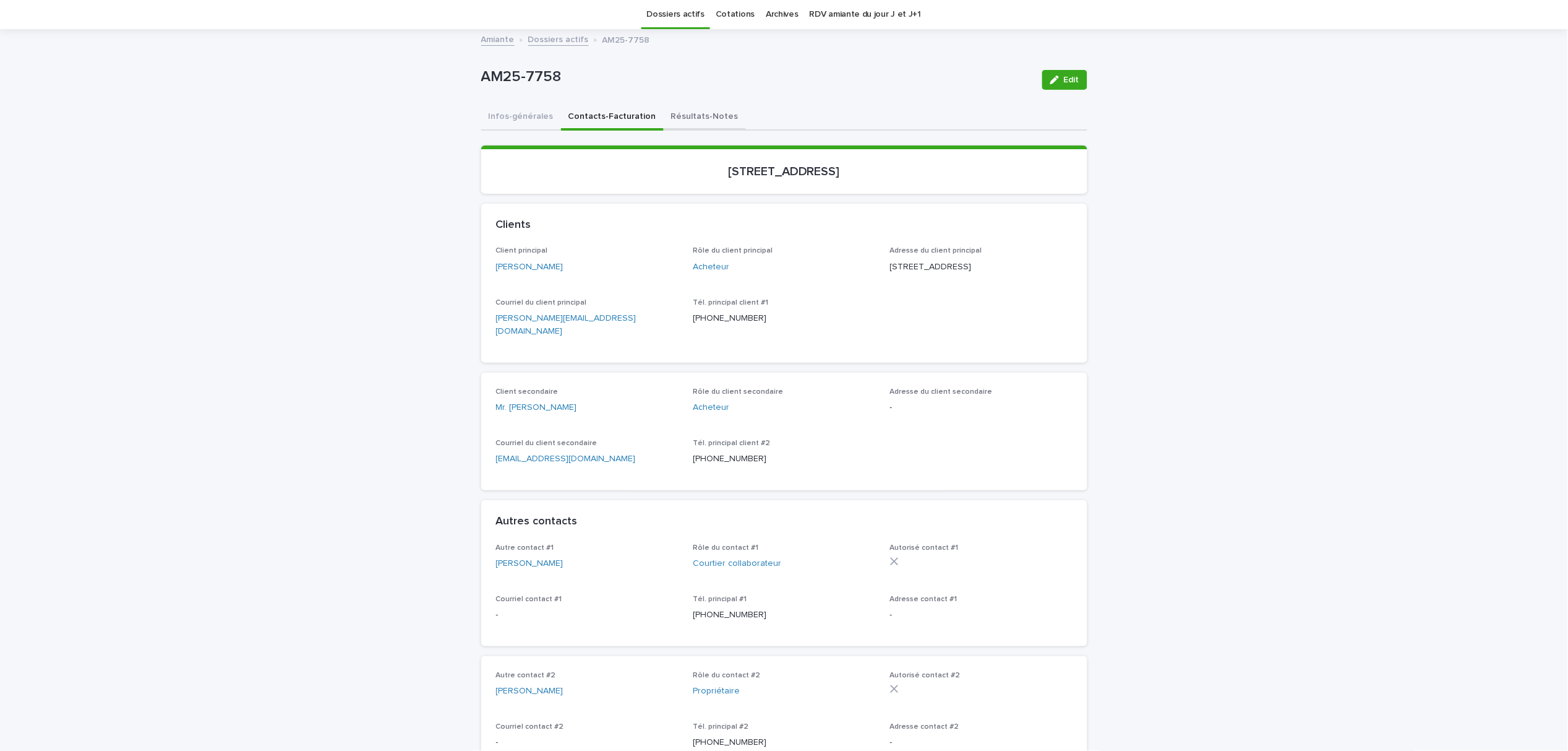
click at [697, 118] on button "Résultats-Notes" at bounding box center [705, 117] width 82 height 26
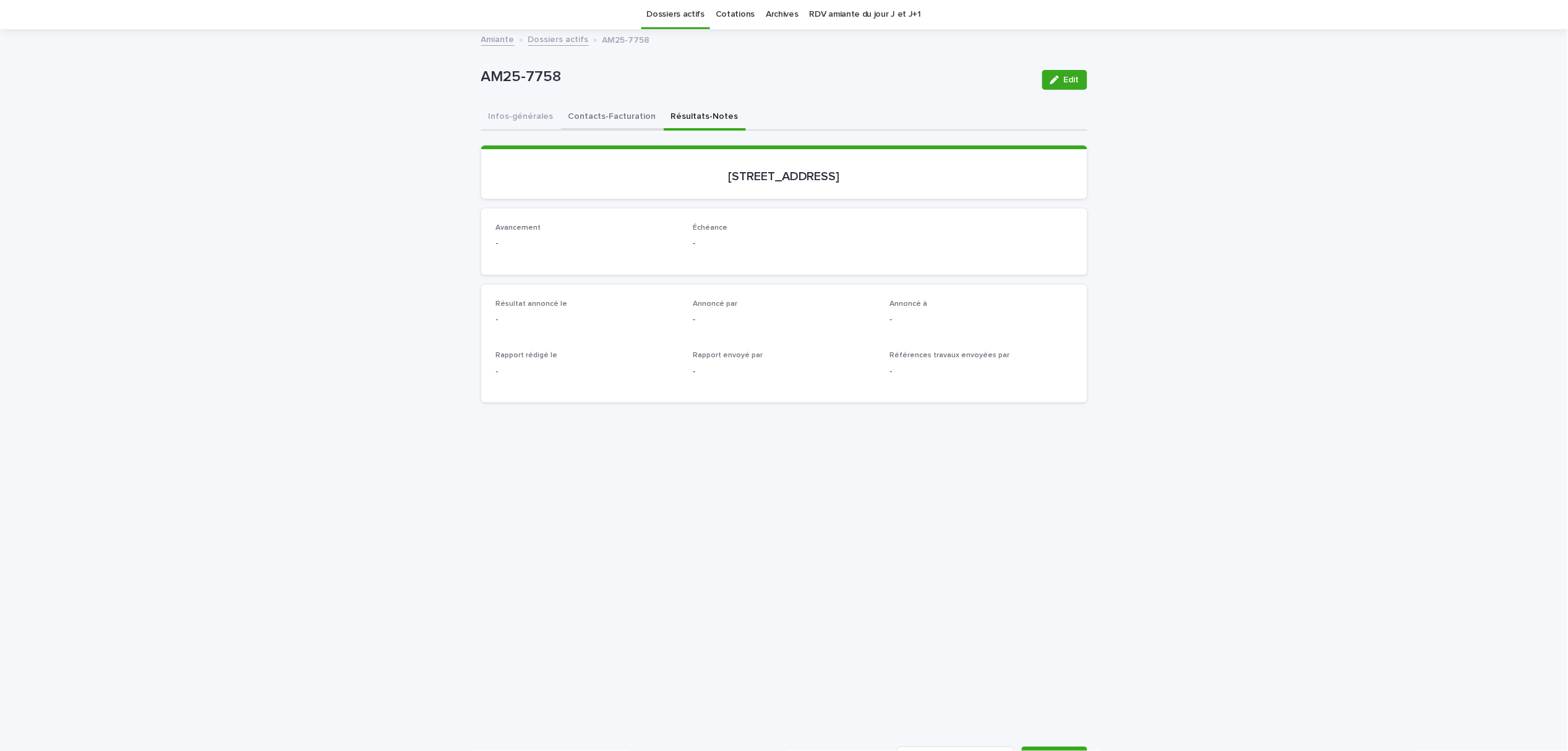
click at [611, 125] on button "Contacts-Facturation" at bounding box center [612, 117] width 103 height 26
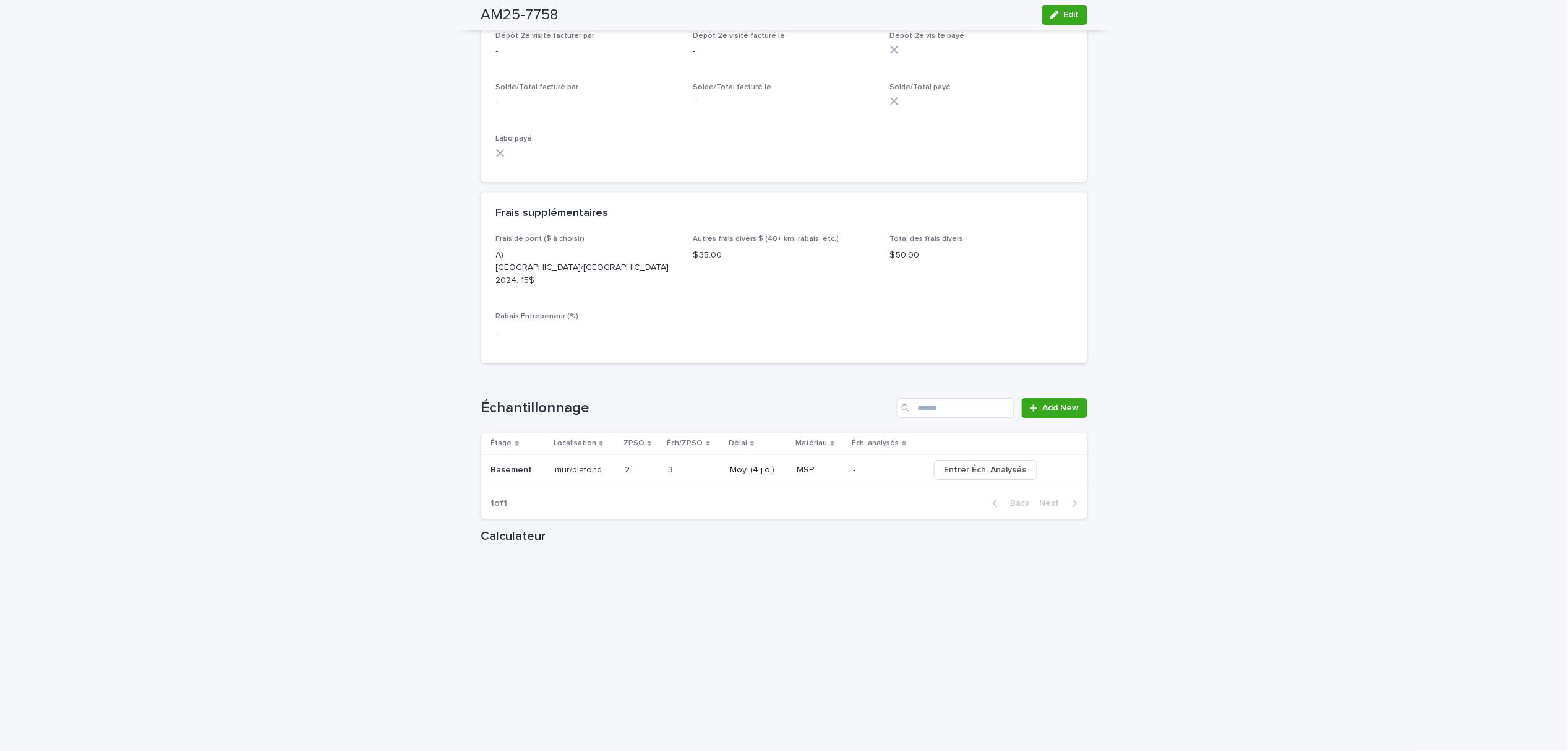
scroll to position [1238, 0]
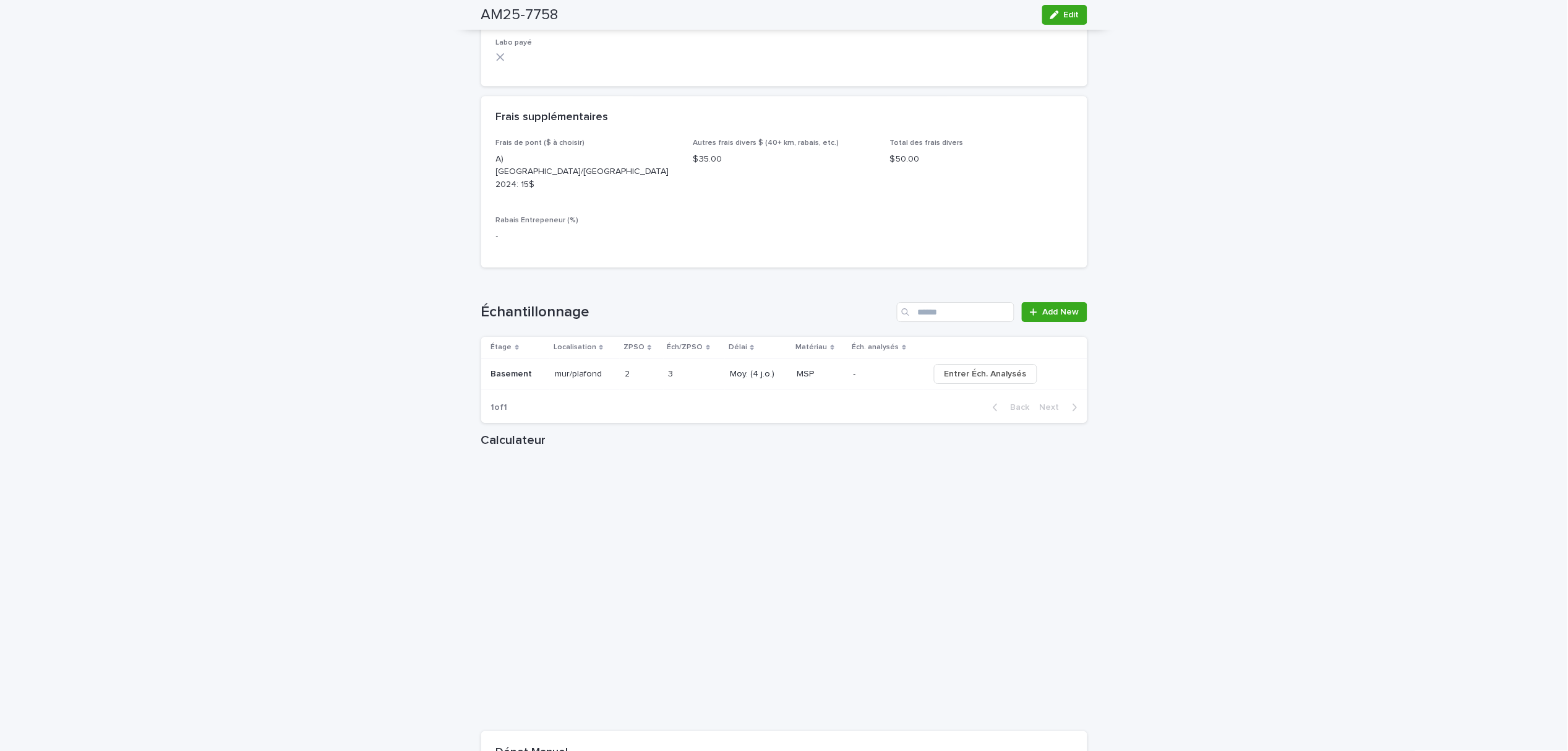
click at [1004, 731] on div "Dépot Manuel" at bounding box center [784, 752] width 606 height 43
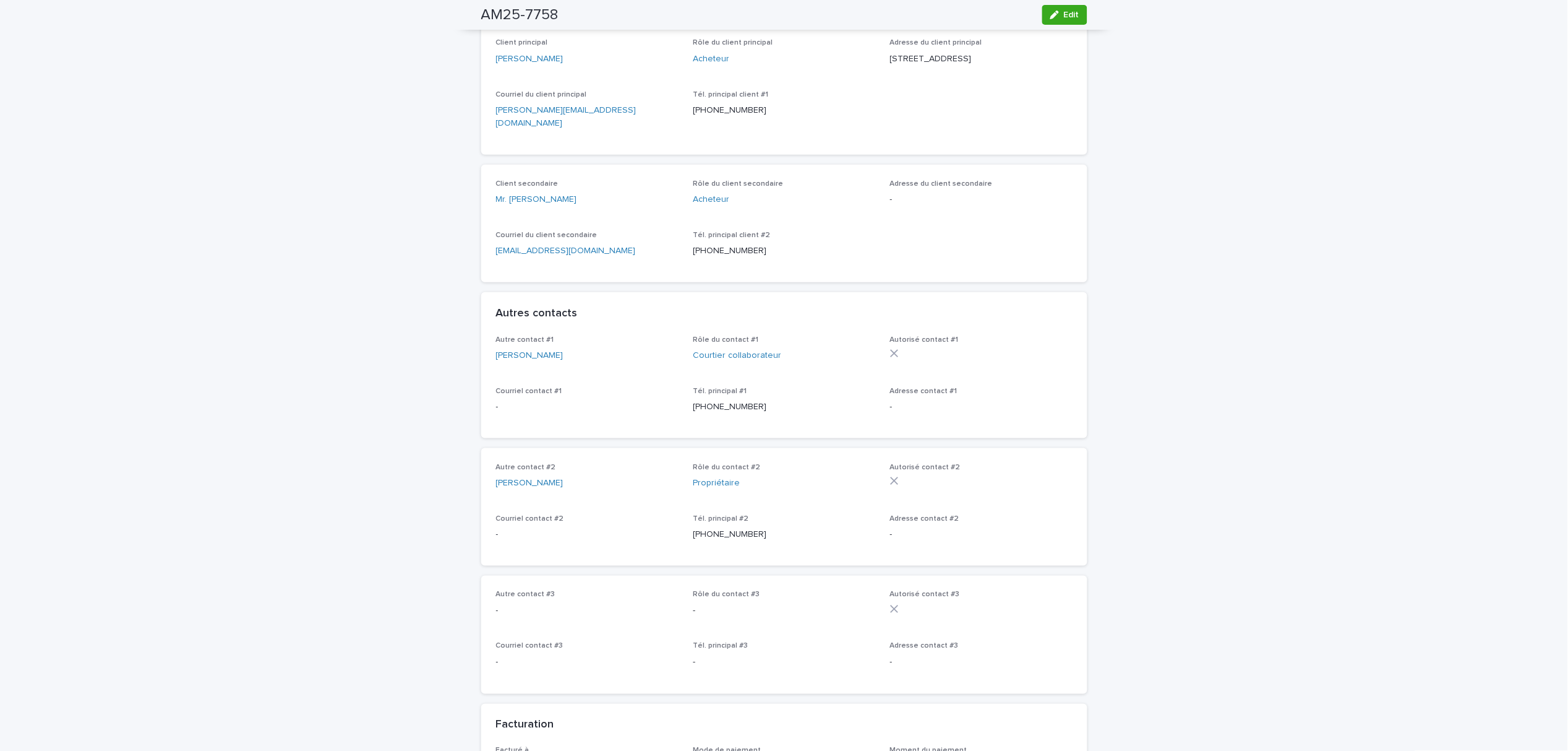
scroll to position [0, 0]
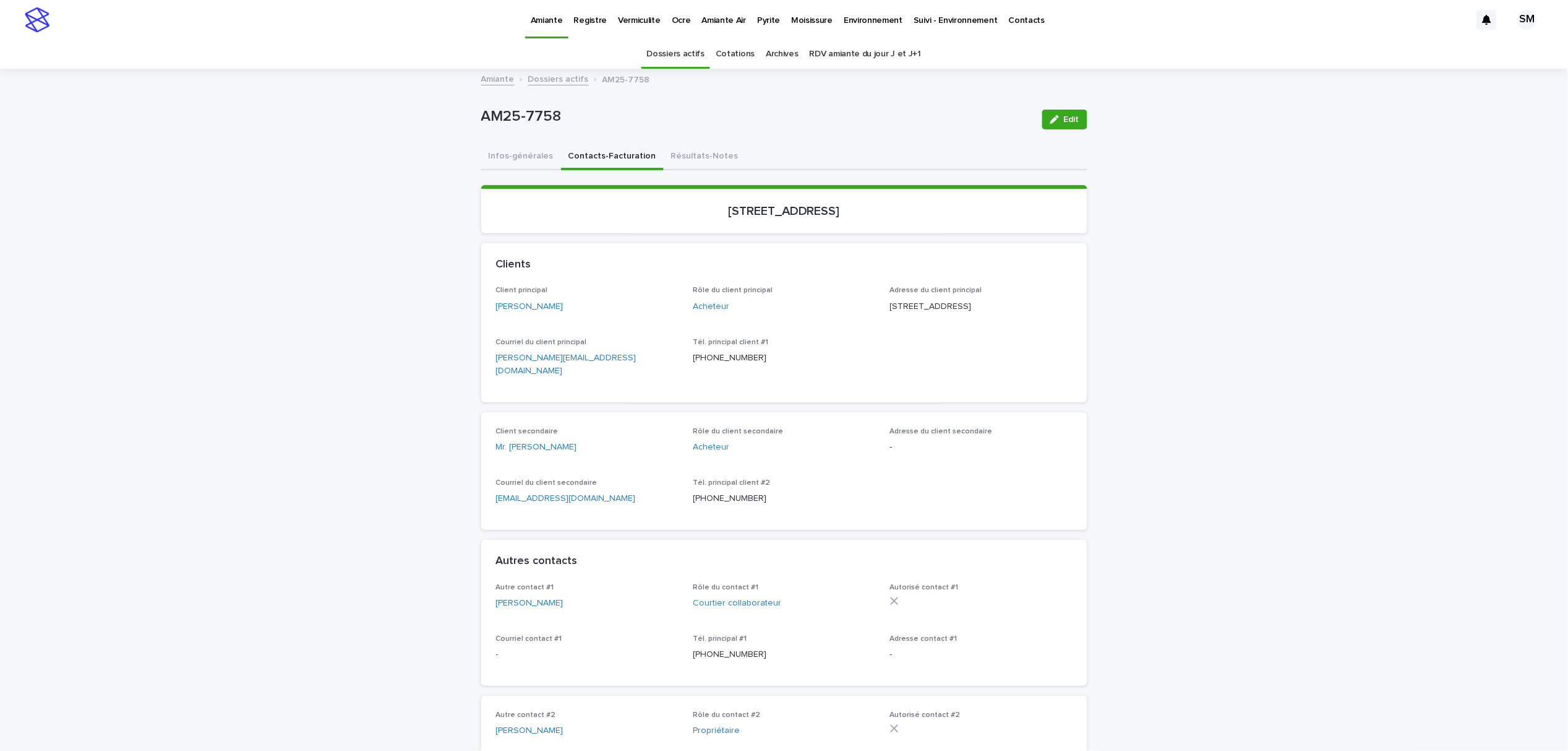
click at [868, 22] on p "Environnement" at bounding box center [873, 13] width 59 height 26
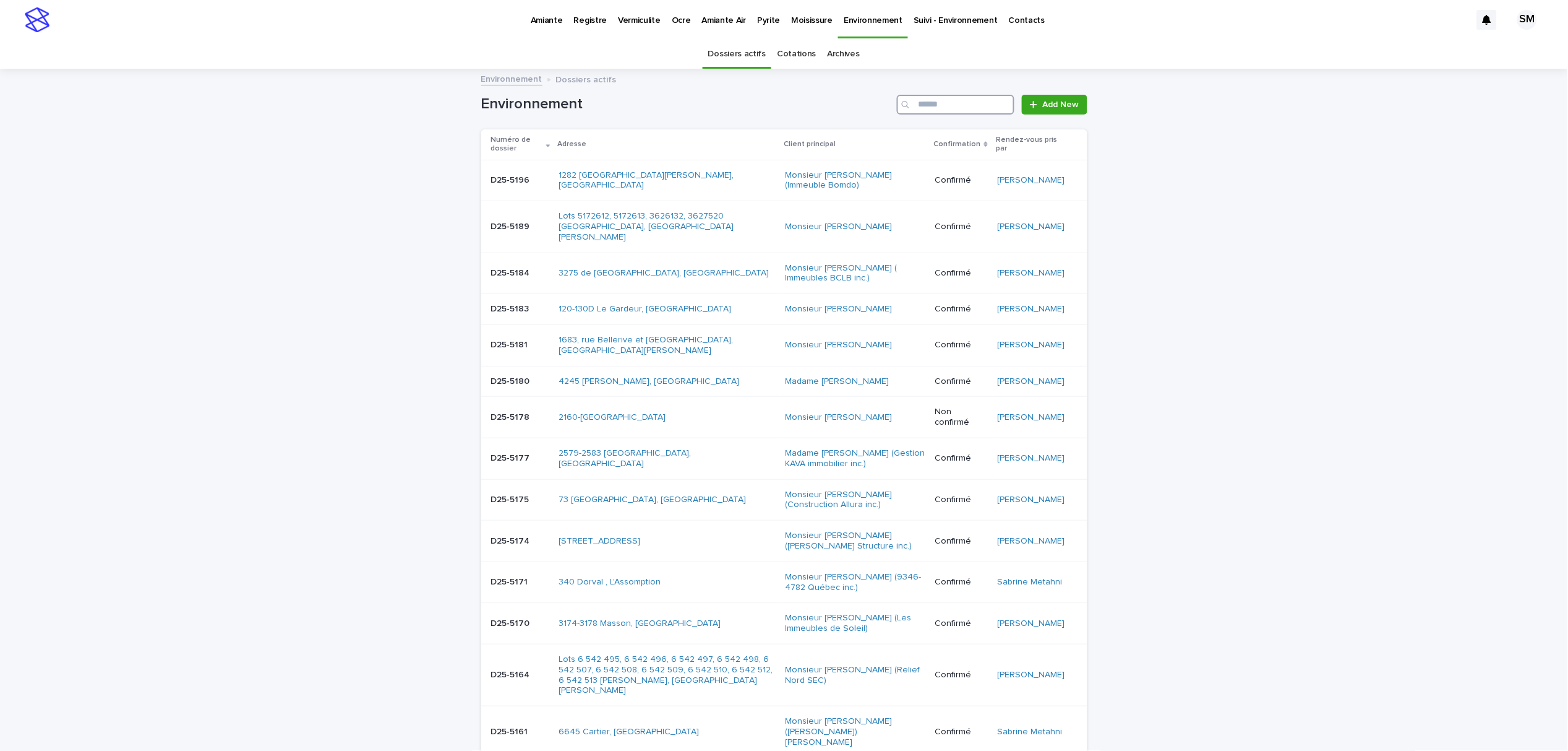
click at [928, 103] on input "Search" at bounding box center [955, 105] width 118 height 20
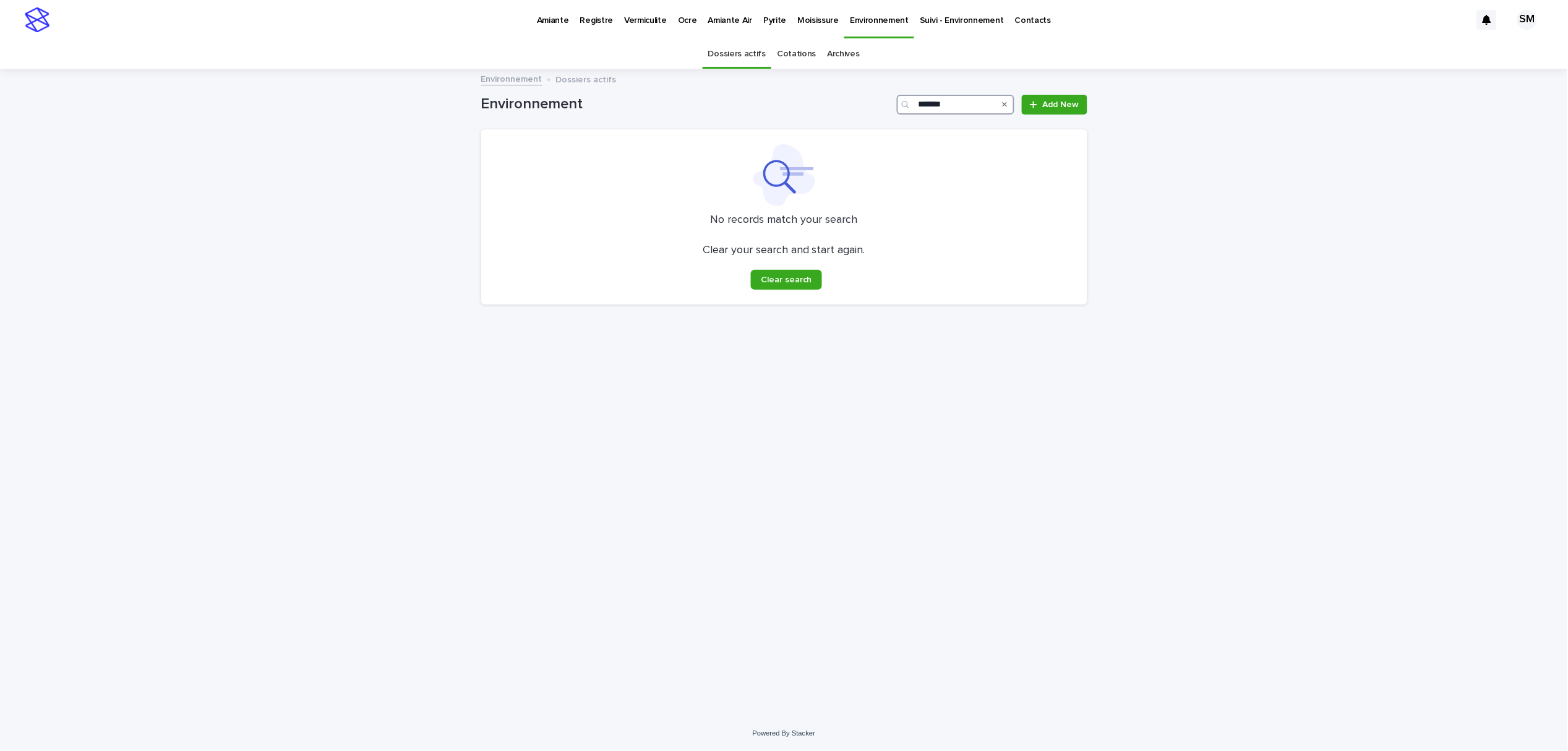
type input "*******"
click at [788, 54] on link "Cotations" at bounding box center [797, 53] width 39 height 29
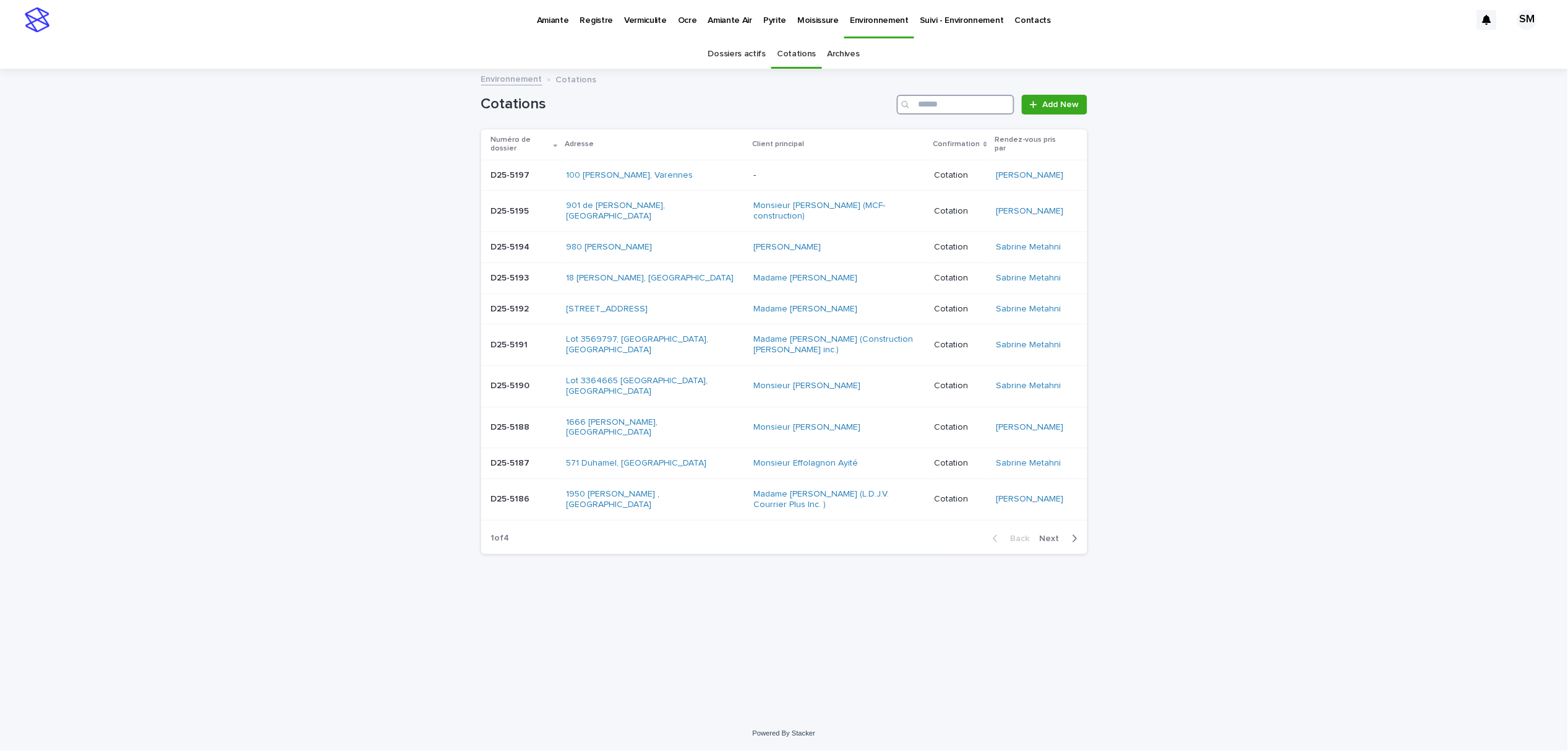
click at [928, 104] on input "Search" at bounding box center [955, 105] width 118 height 20
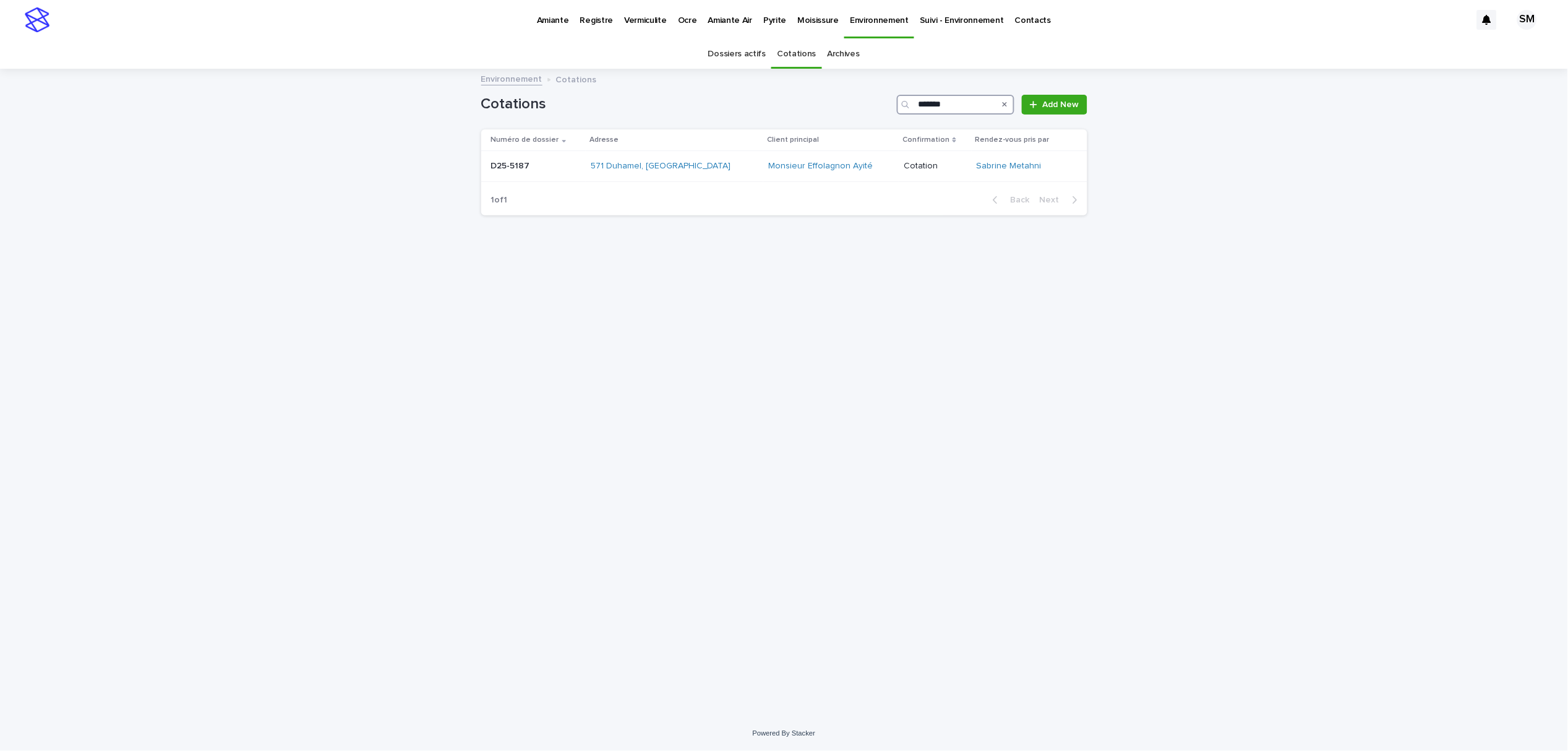
type input "*******"
click at [856, 19] on p "Environnement" at bounding box center [879, 13] width 59 height 26
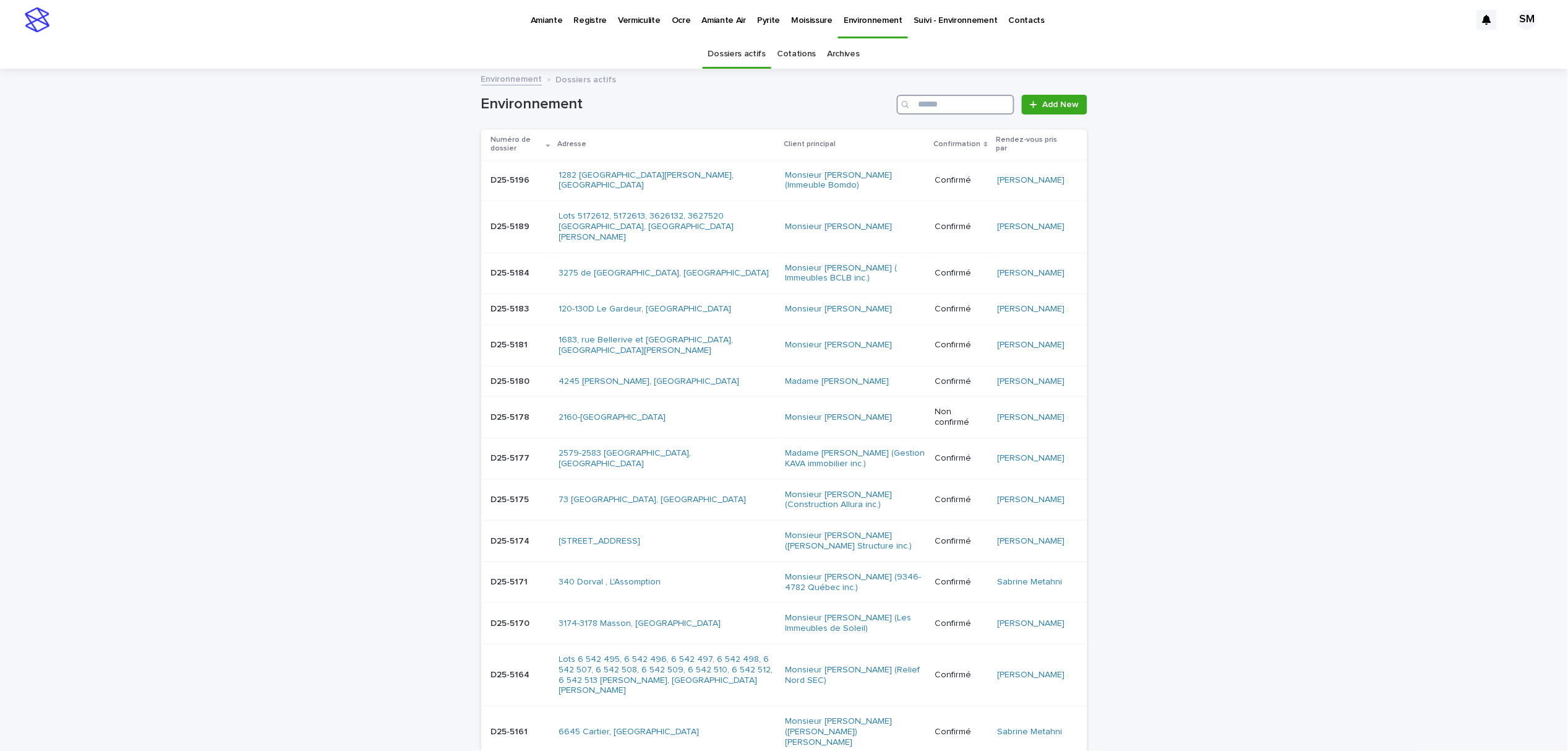
click at [927, 106] on input "Search" at bounding box center [955, 105] width 118 height 20
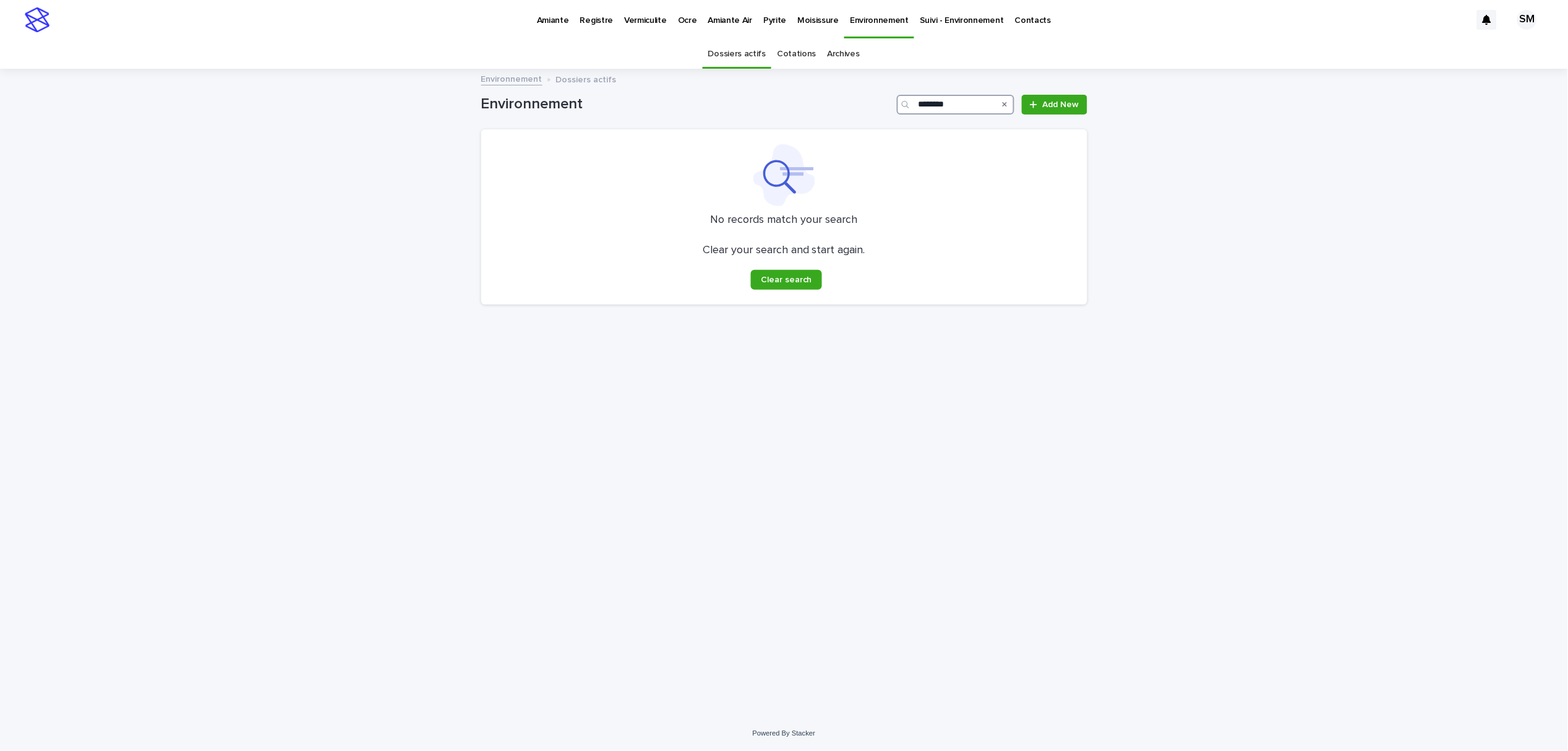
type input "********"
click at [800, 59] on link "Cotations" at bounding box center [797, 53] width 39 height 29
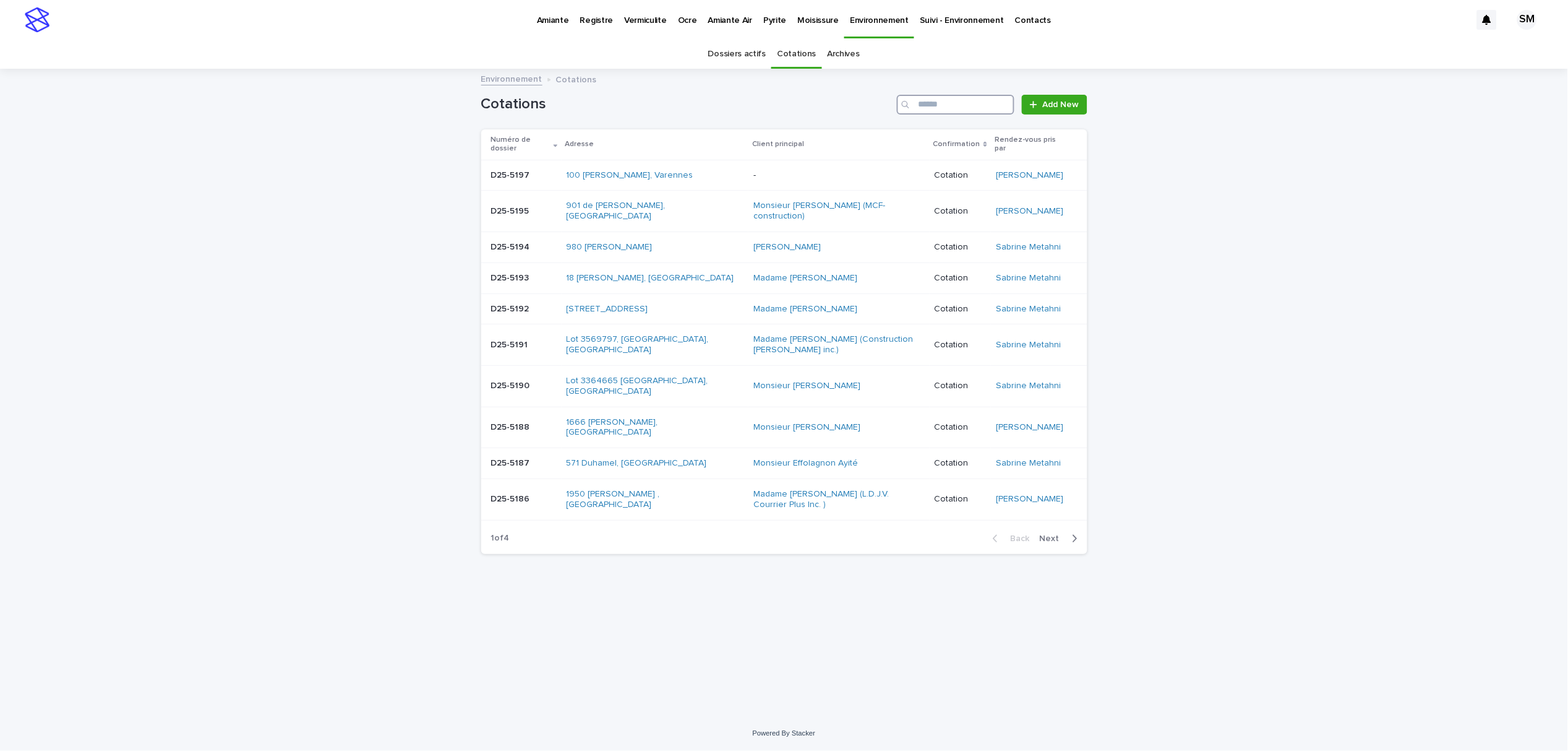
click at [939, 108] on input "Search" at bounding box center [955, 105] width 118 height 20
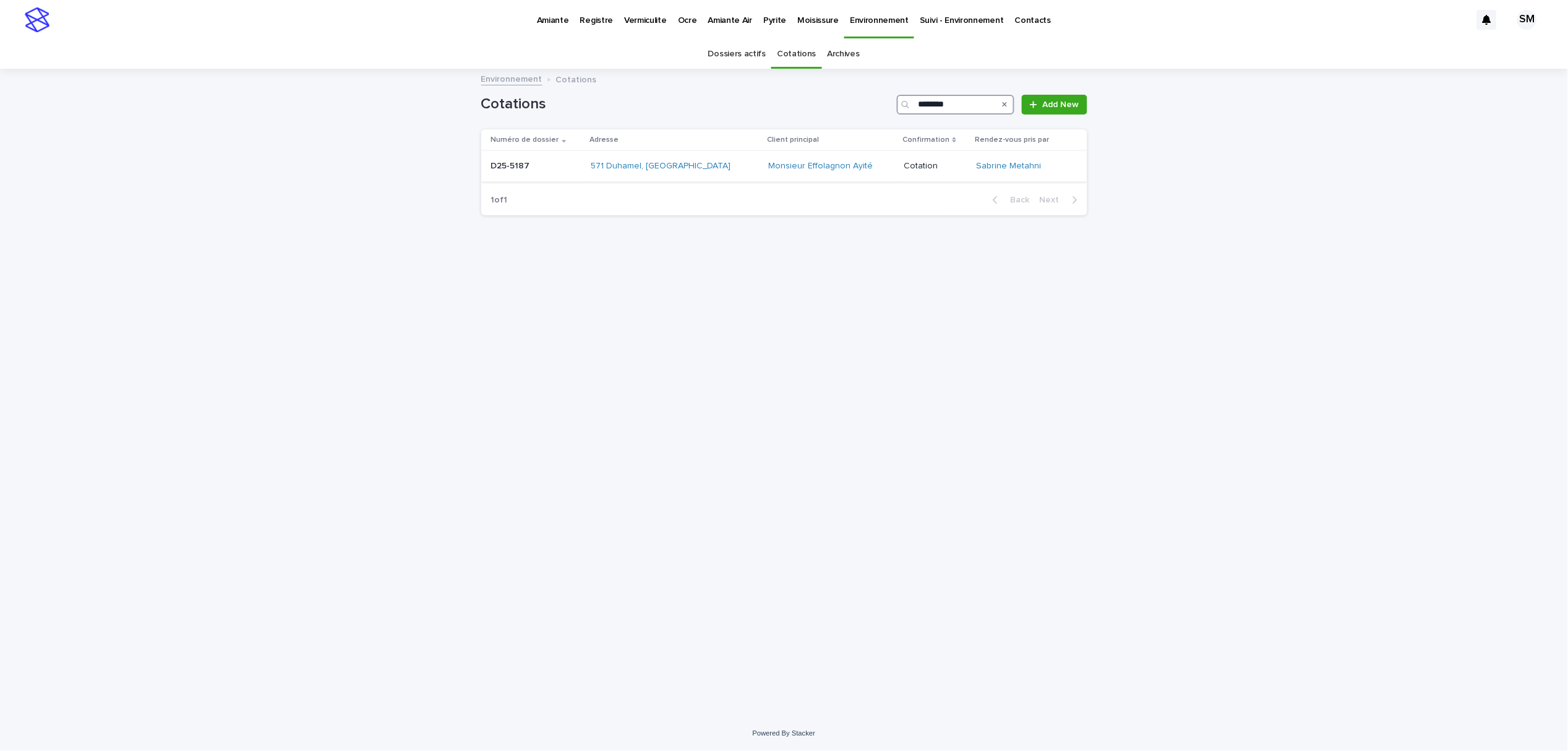
type input "********"
click at [517, 174] on div "D25-5187 D25-5187" at bounding box center [536, 166] width 90 height 21
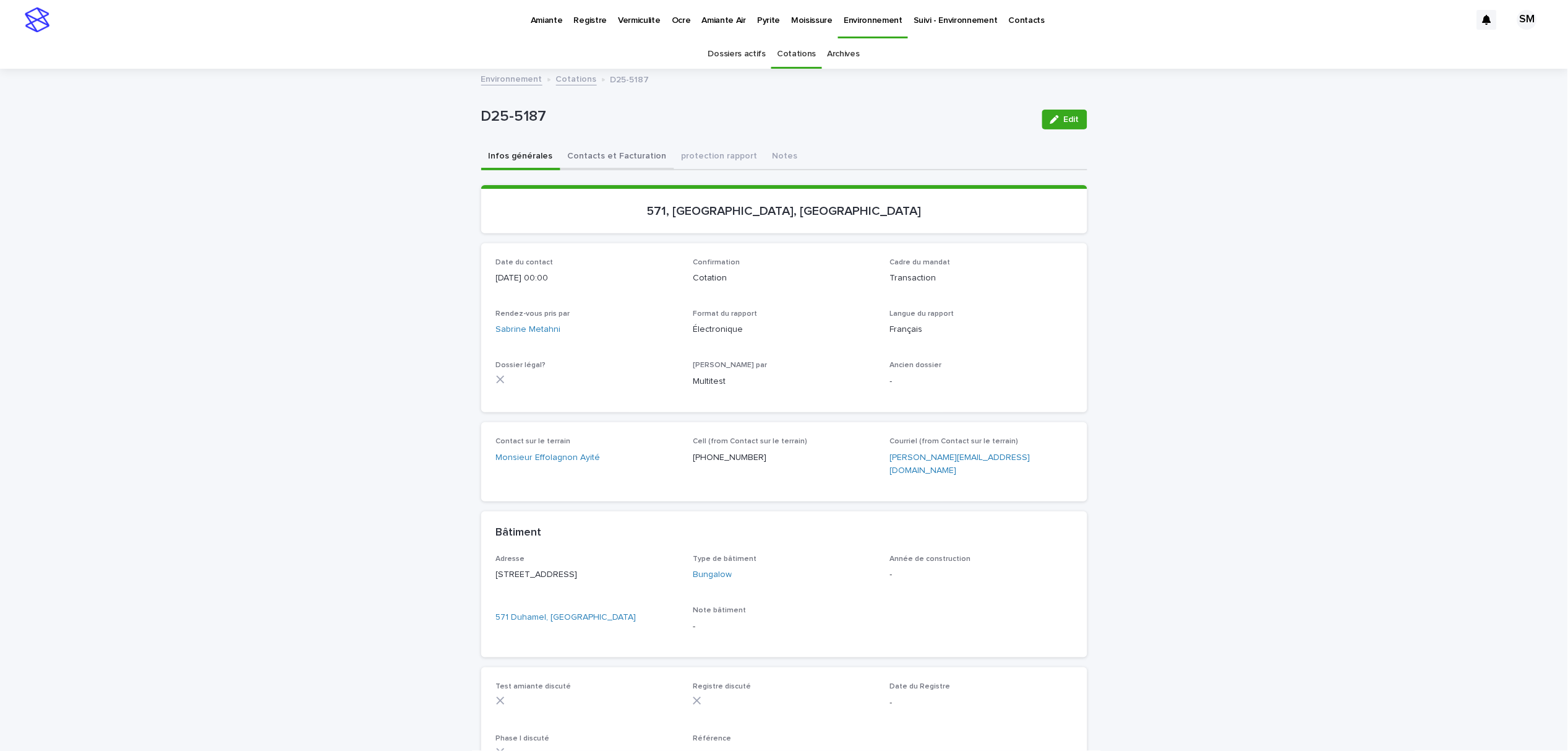
click at [572, 163] on button "Contacts et Facturation" at bounding box center [617, 157] width 114 height 26
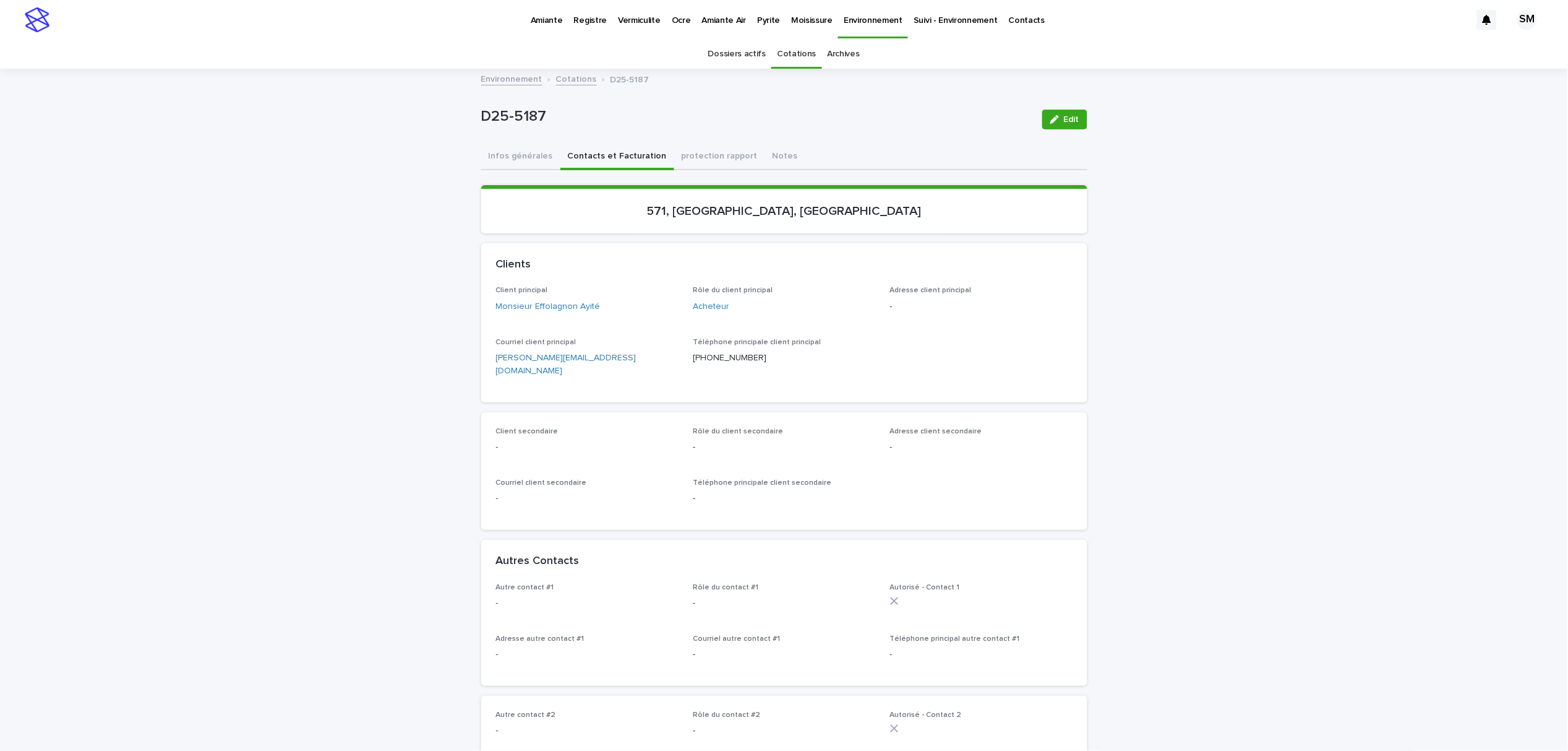
click at [803, 50] on link "Cotations" at bounding box center [797, 53] width 39 height 29
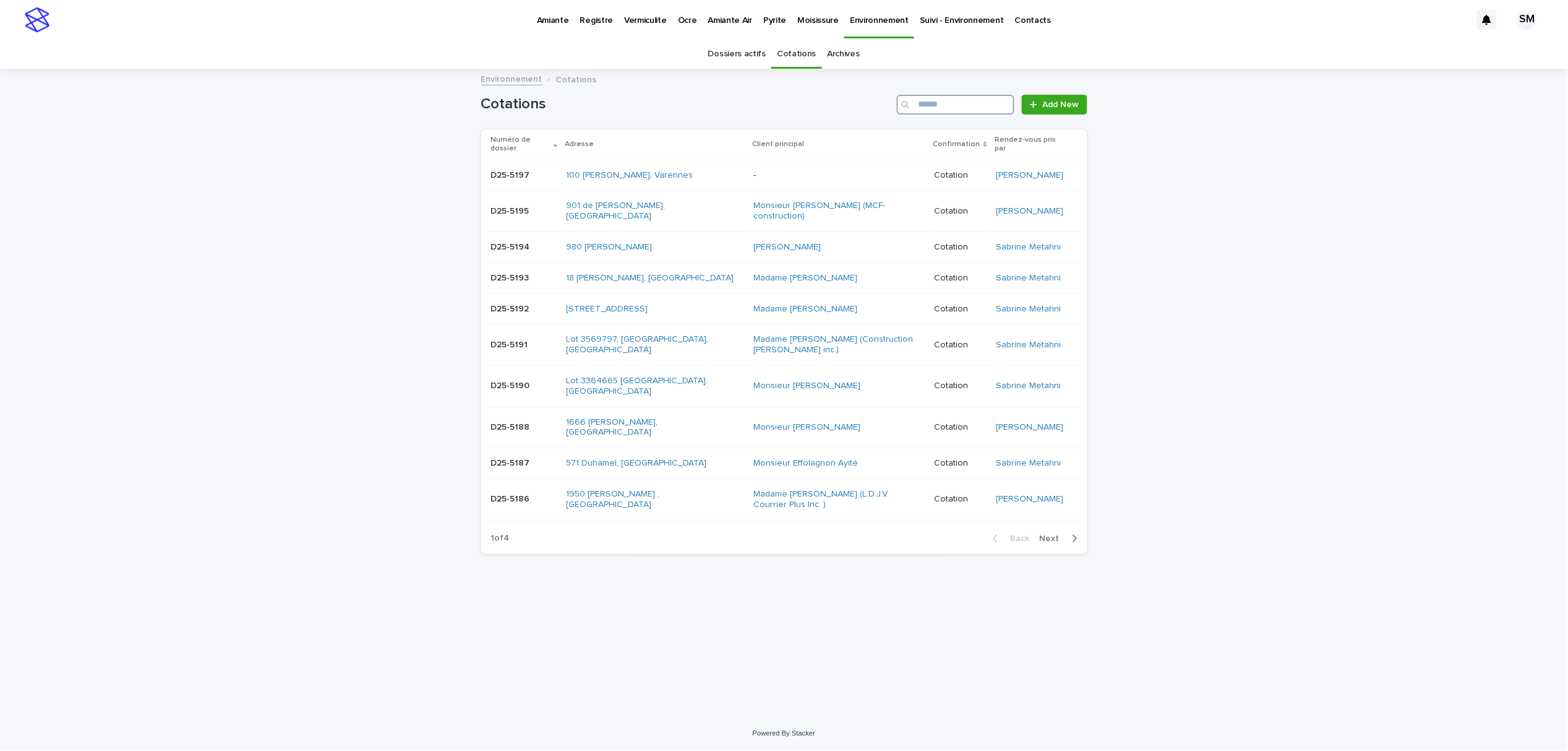
click at [943, 111] on input "Search" at bounding box center [955, 105] width 118 height 20
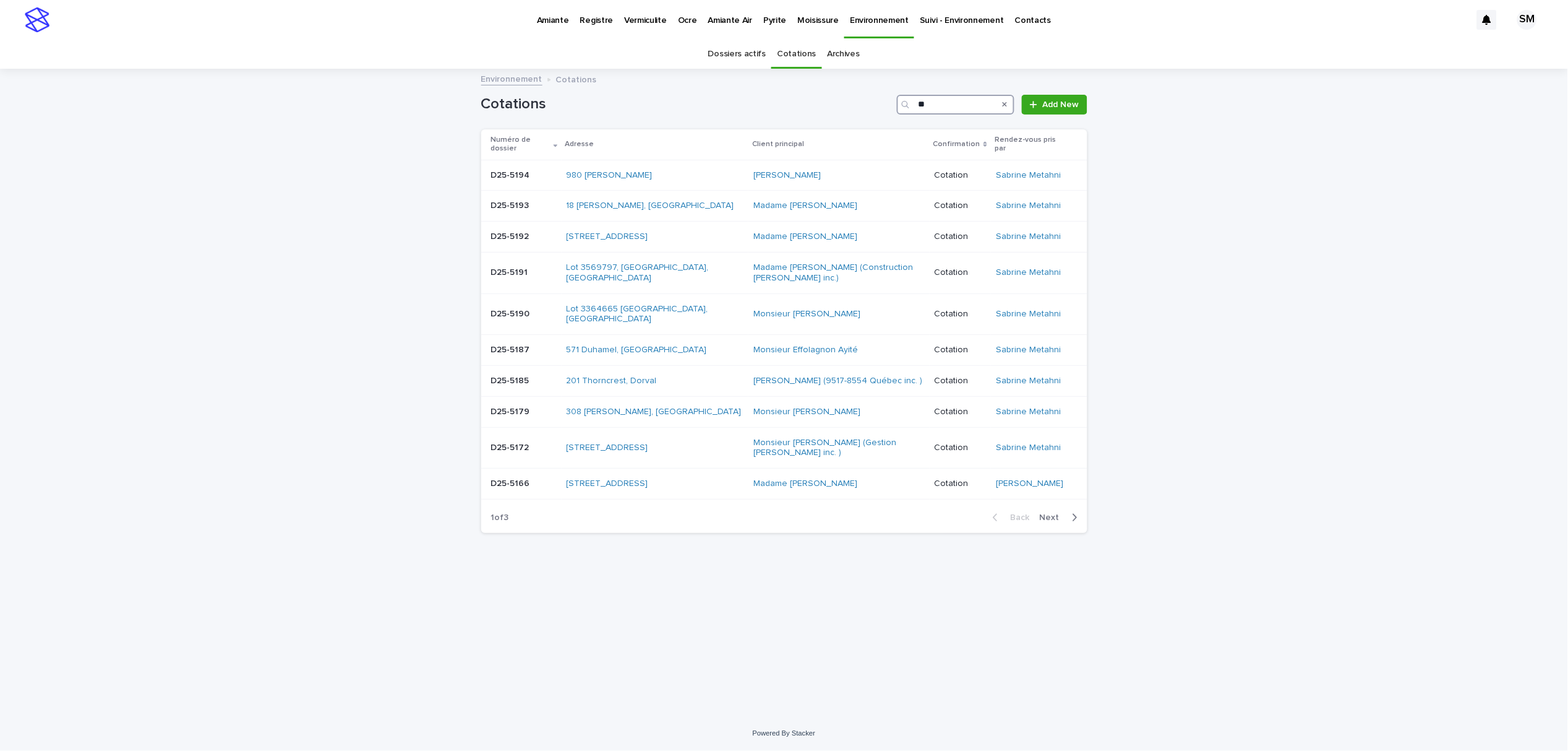
type input "*"
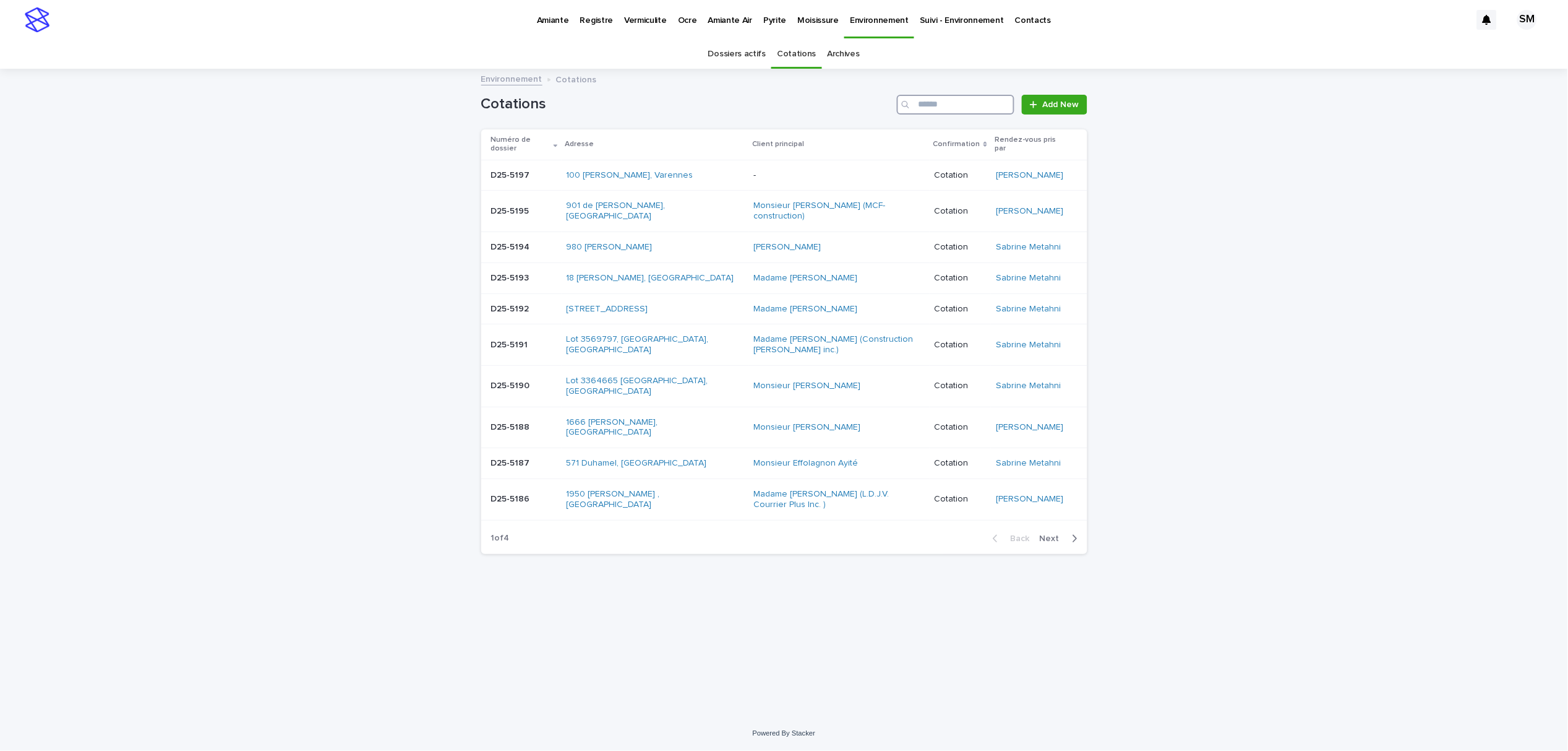
click at [953, 103] on input "Search" at bounding box center [955, 105] width 118 height 20
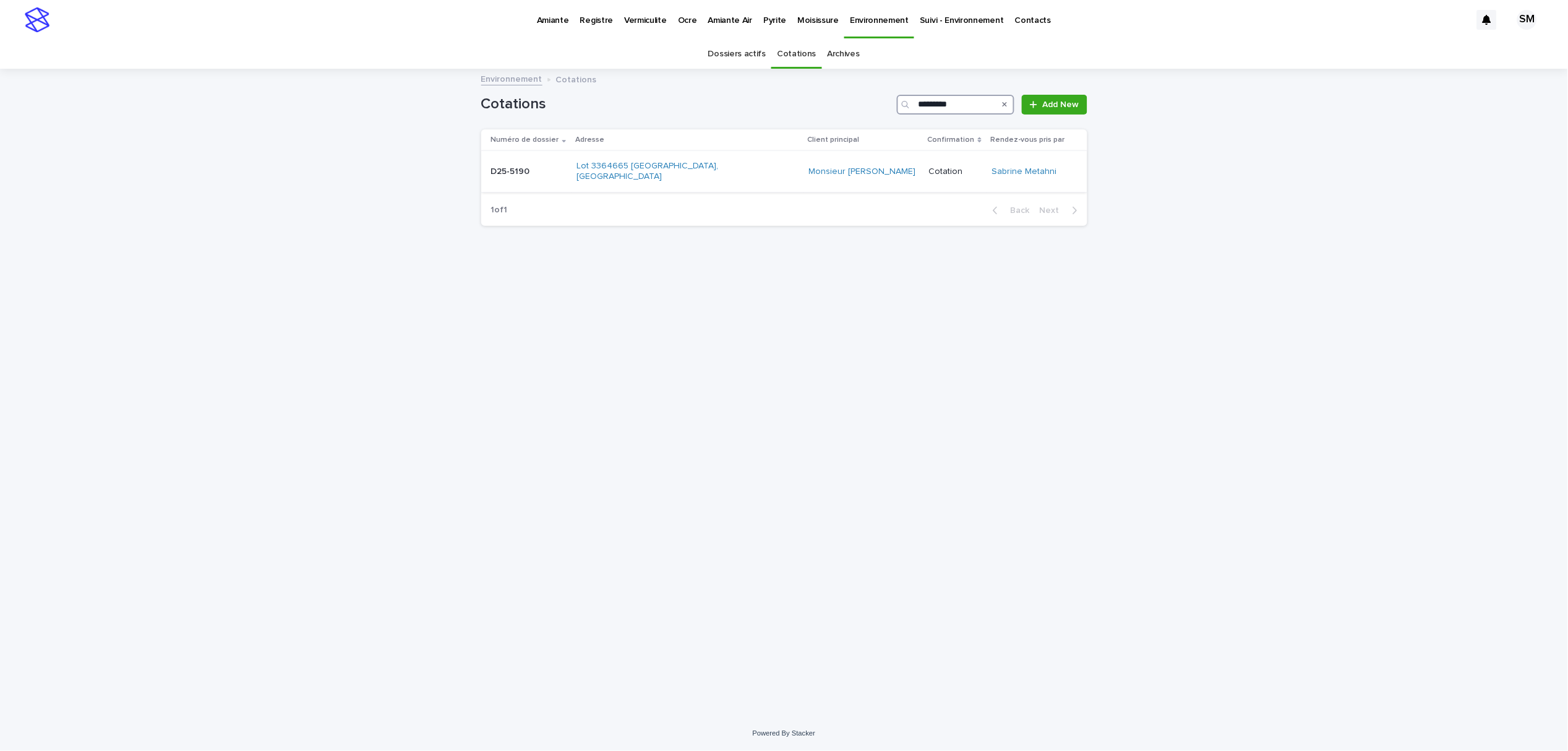
type input "*********"
click at [514, 175] on div "D25-5190 D25-5190" at bounding box center [529, 172] width 76 height 21
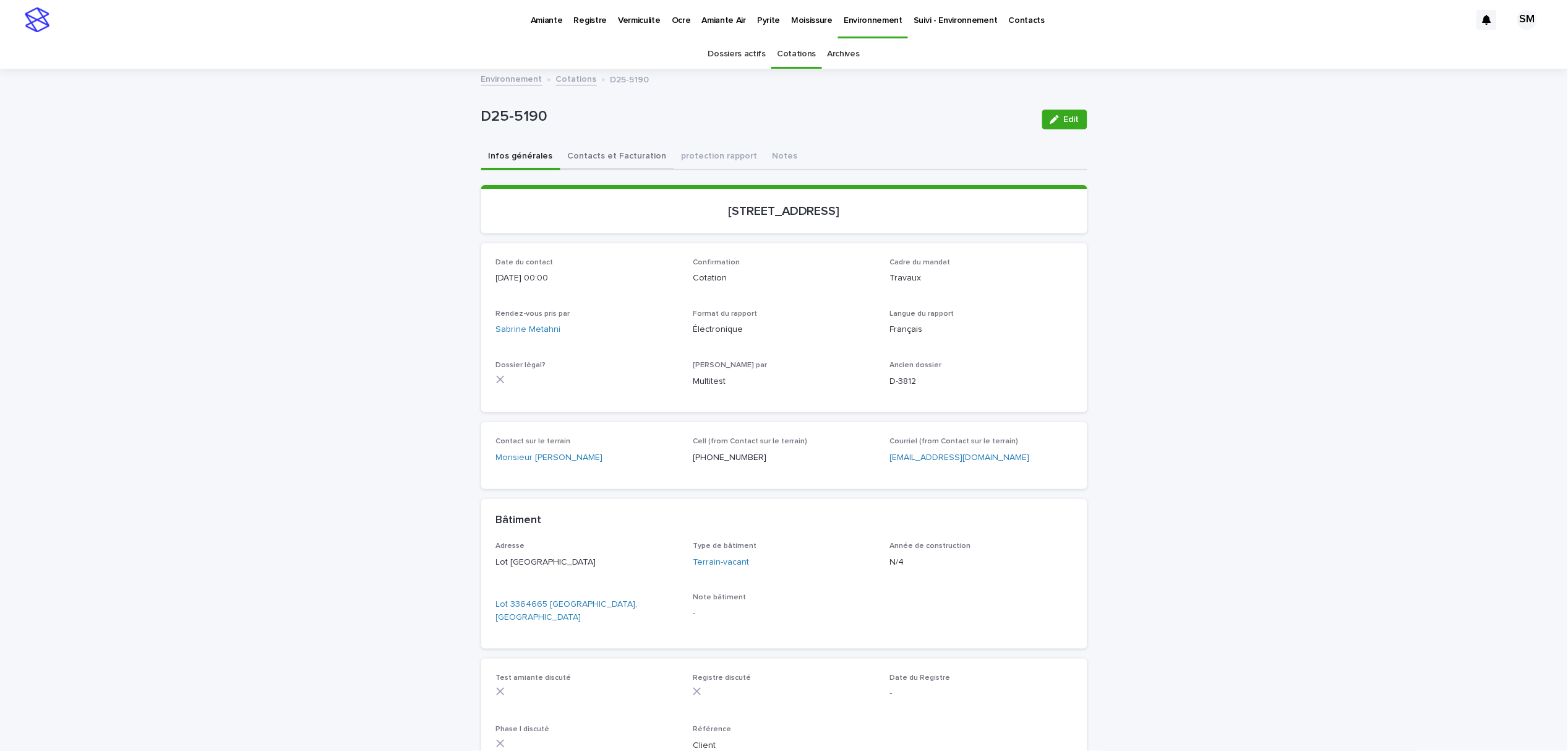
click at [619, 158] on button "Contacts et Facturation" at bounding box center [617, 157] width 114 height 26
